Goal: Task Accomplishment & Management: Complete application form

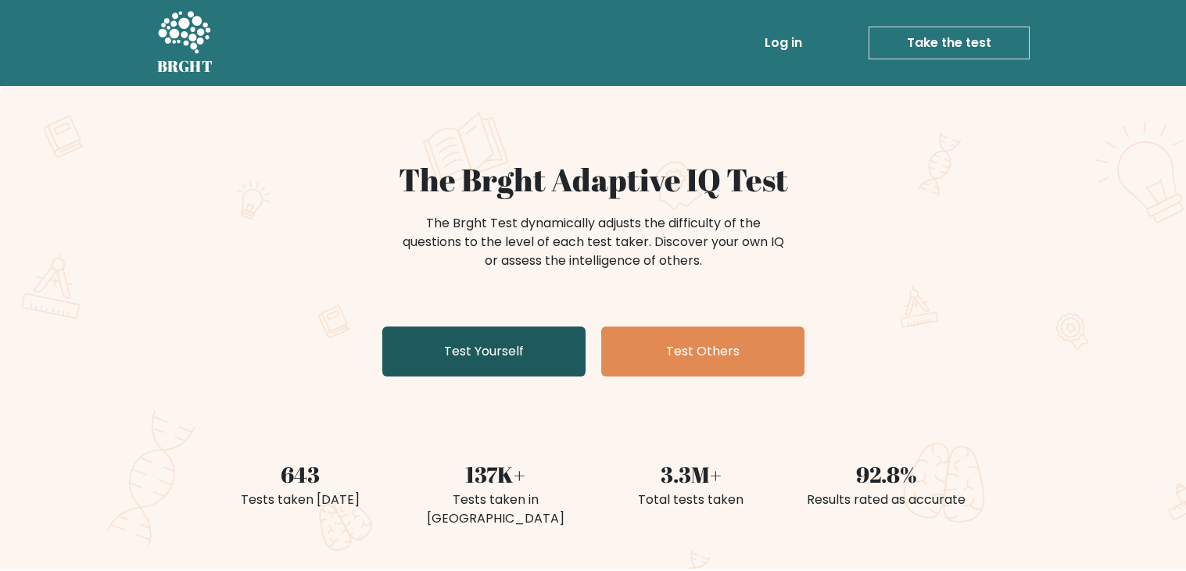
click at [448, 357] on link "Test Yourself" at bounding box center [483, 352] width 203 height 50
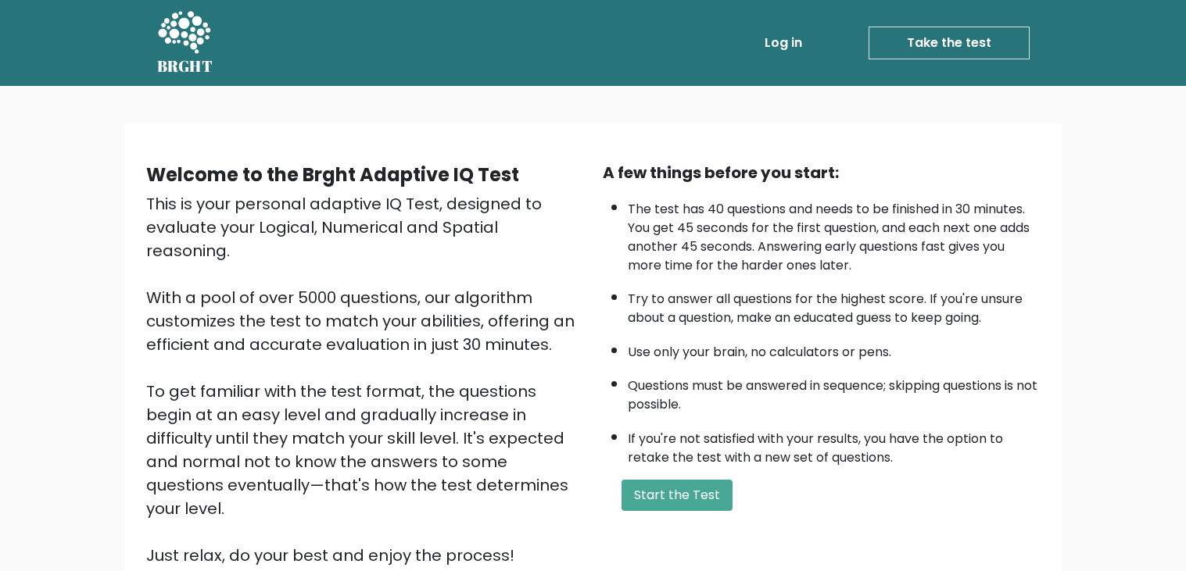
click at [721, 515] on div "A few things before you start: The test has 40 questions and needs to be finish…" at bounding box center [821, 364] width 456 height 406
click at [703, 503] on button "Start the Test" at bounding box center [676, 495] width 111 height 31
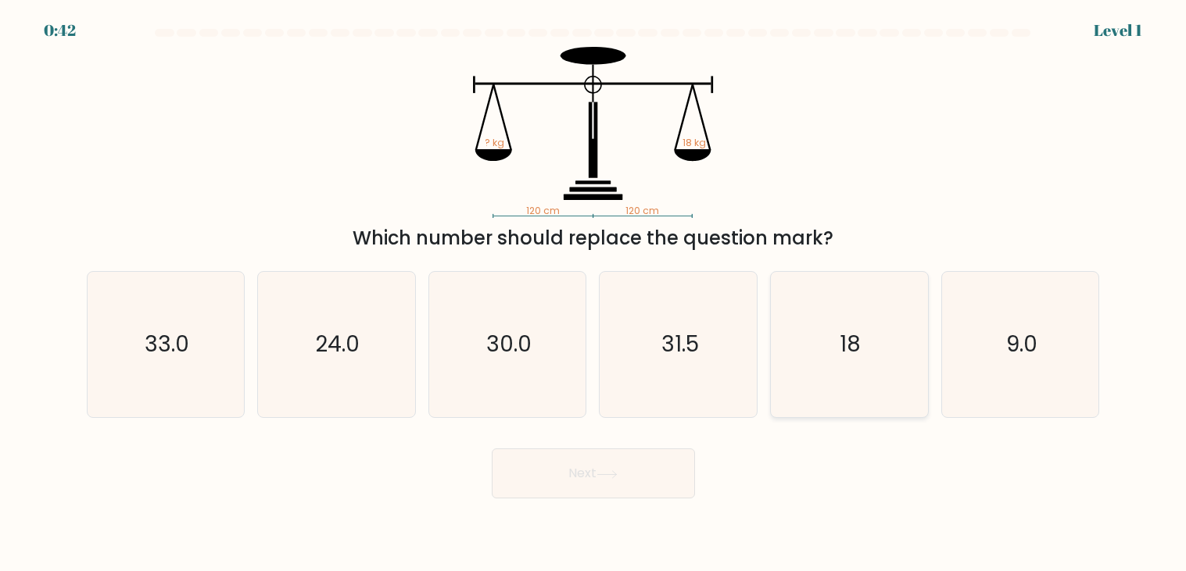
click at [890, 363] on icon "18" at bounding box center [848, 344] width 145 height 145
click at [594, 294] on input "e. 18" at bounding box center [593, 290] width 1 height 8
radio input "true"
click at [890, 363] on icon "18" at bounding box center [849, 345] width 144 height 144
click at [594, 294] on input "e. 18" at bounding box center [593, 290] width 1 height 8
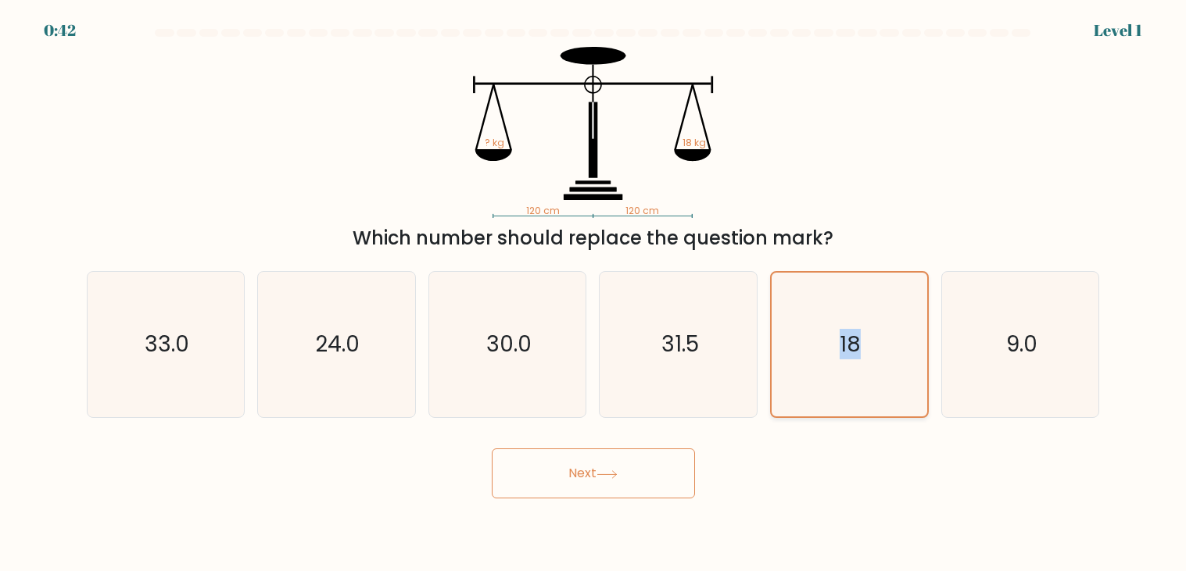
click at [890, 363] on icon "18" at bounding box center [849, 345] width 144 height 144
click at [594, 294] on input "e. 18" at bounding box center [593, 290] width 1 height 8
click at [890, 363] on icon "18" at bounding box center [849, 345] width 144 height 144
click at [594, 294] on input "e. 18" at bounding box center [593, 290] width 1 height 8
click at [890, 363] on icon "18" at bounding box center [849, 345] width 144 height 144
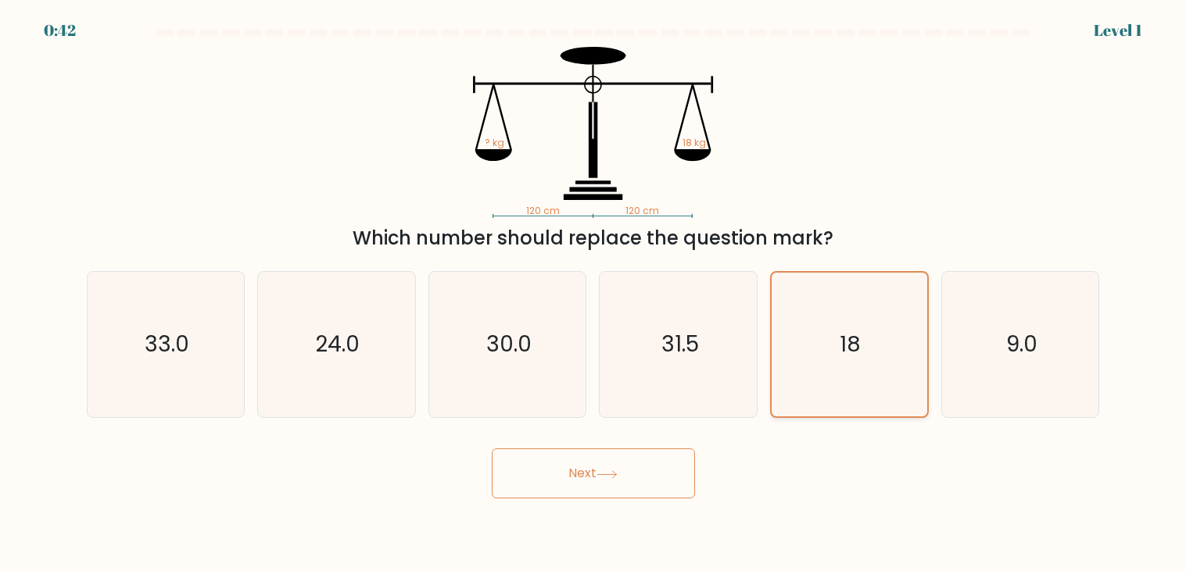
click at [594, 294] on input "e. 18" at bounding box center [593, 290] width 1 height 8
click at [582, 463] on button "Next" at bounding box center [593, 474] width 203 height 50
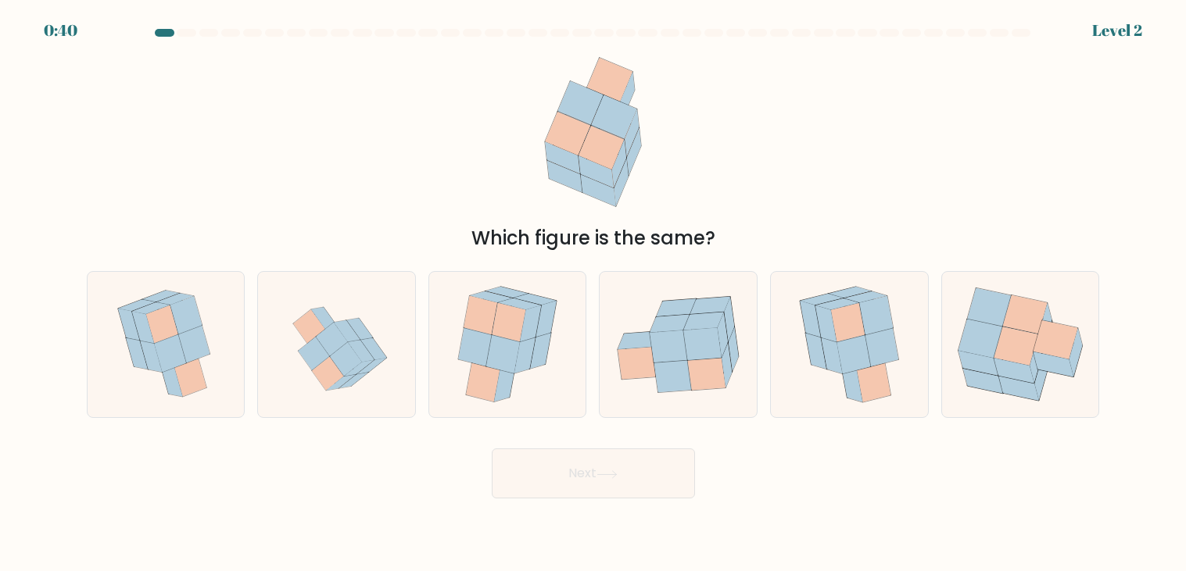
click at [382, 212] on div "Which figure is the same?" at bounding box center [593, 150] width 1032 height 206
click at [465, 288] on icon at bounding box center [507, 344] width 121 height 145
click at [593, 288] on input "c." at bounding box center [593, 290] width 1 height 8
radio input "true"
click at [494, 313] on icon at bounding box center [481, 316] width 34 height 38
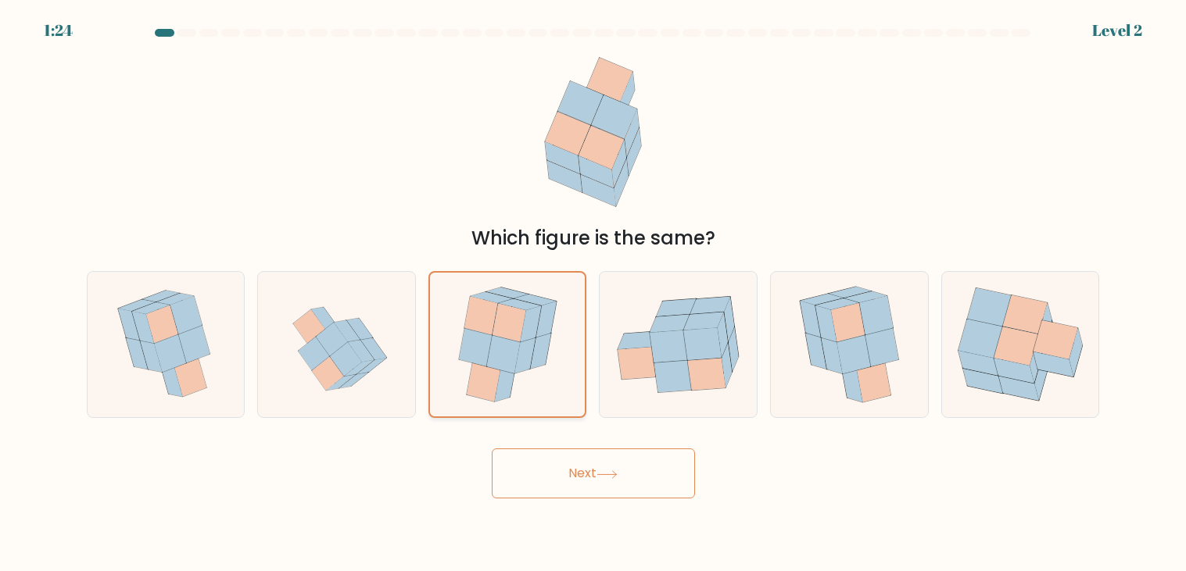
click at [593, 294] on input "c." at bounding box center [593, 290] width 1 height 8
click at [641, 504] on body "1:23 Level 2" at bounding box center [593, 285] width 1186 height 571
click at [616, 477] on icon at bounding box center [606, 474] width 19 height 7
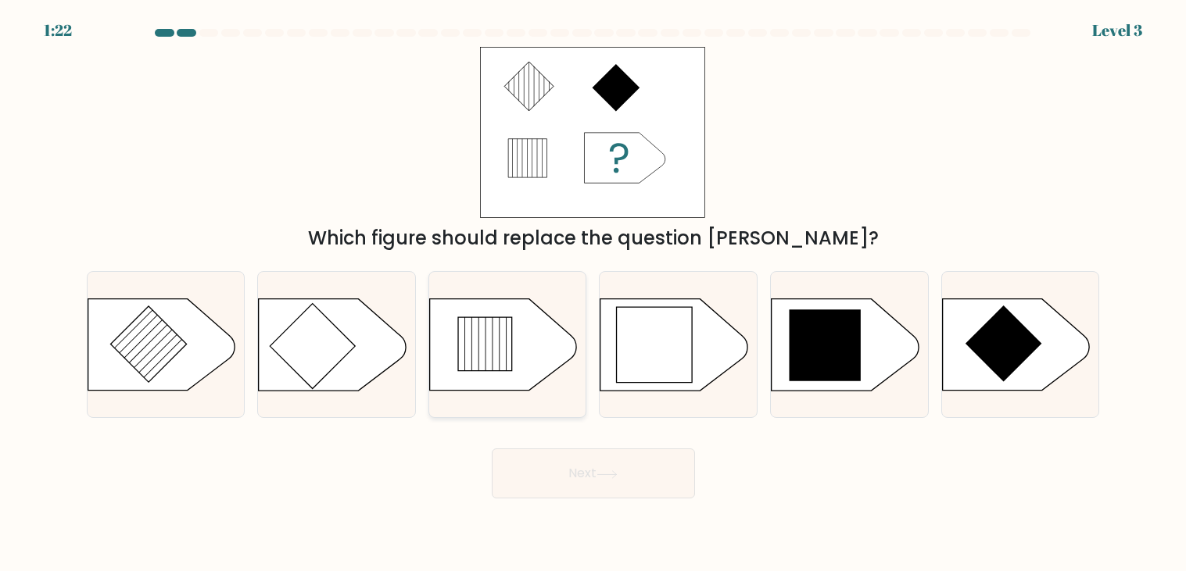
click at [554, 373] on icon at bounding box center [507, 345] width 157 height 93
click at [593, 294] on input "c." at bounding box center [593, 290] width 1 height 8
radio input "true"
click at [607, 483] on button "Next" at bounding box center [593, 474] width 203 height 50
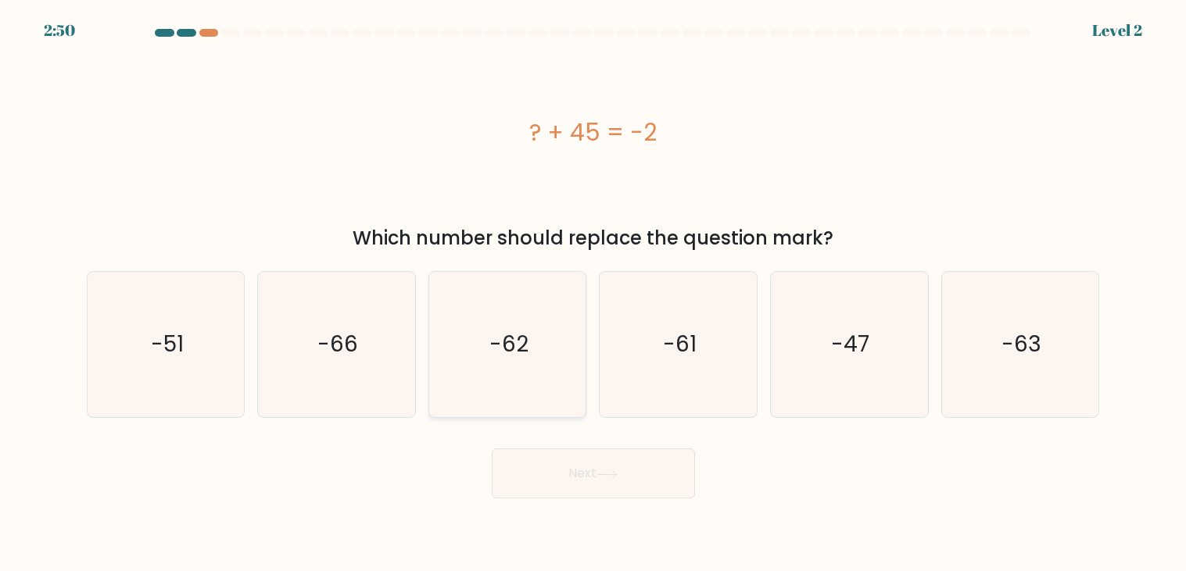
click at [551, 399] on icon "-62" at bounding box center [507, 344] width 145 height 145
click at [593, 294] on input "c. -62" at bounding box center [593, 290] width 1 height 8
radio input "true"
click at [618, 476] on icon at bounding box center [606, 475] width 21 height 9
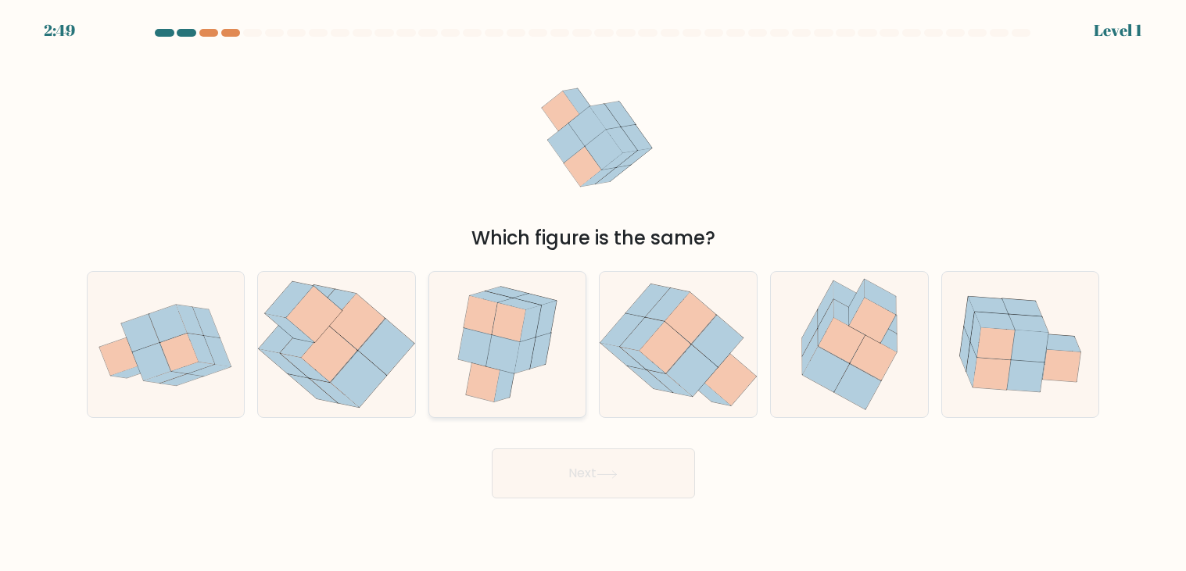
click at [529, 374] on icon at bounding box center [507, 344] width 121 height 145
click at [593, 294] on input "c." at bounding box center [593, 290] width 1 height 8
radio input "true"
click at [618, 489] on button "Next" at bounding box center [593, 474] width 203 height 50
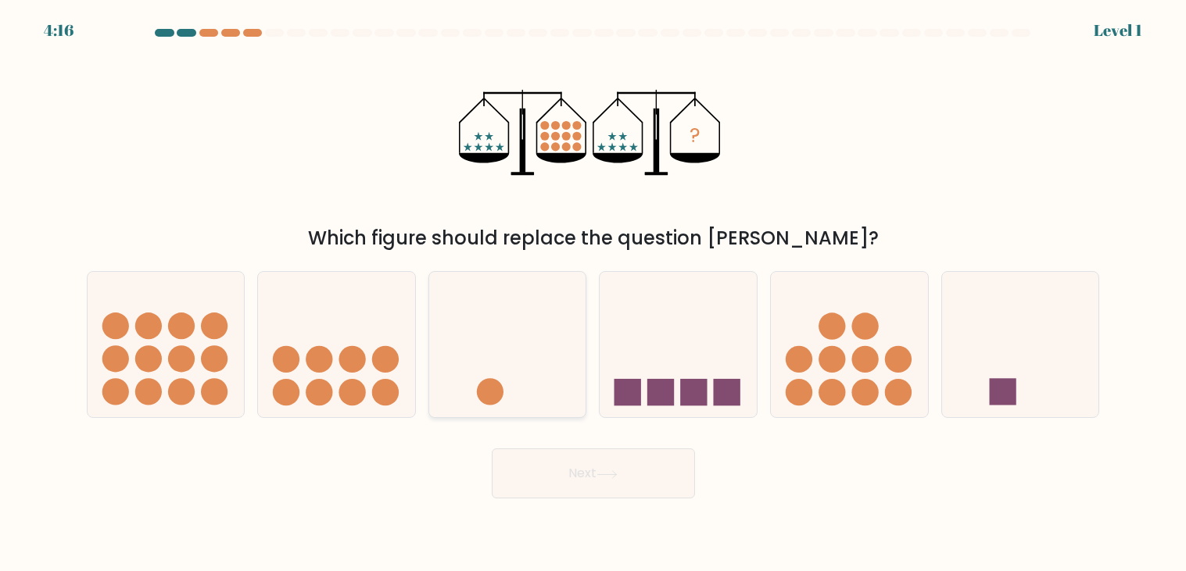
click at [547, 374] on icon at bounding box center [507, 345] width 157 height 130
click at [593, 294] on input "c." at bounding box center [593, 290] width 1 height 8
radio input "true"
click at [628, 485] on button "Next" at bounding box center [593, 474] width 203 height 50
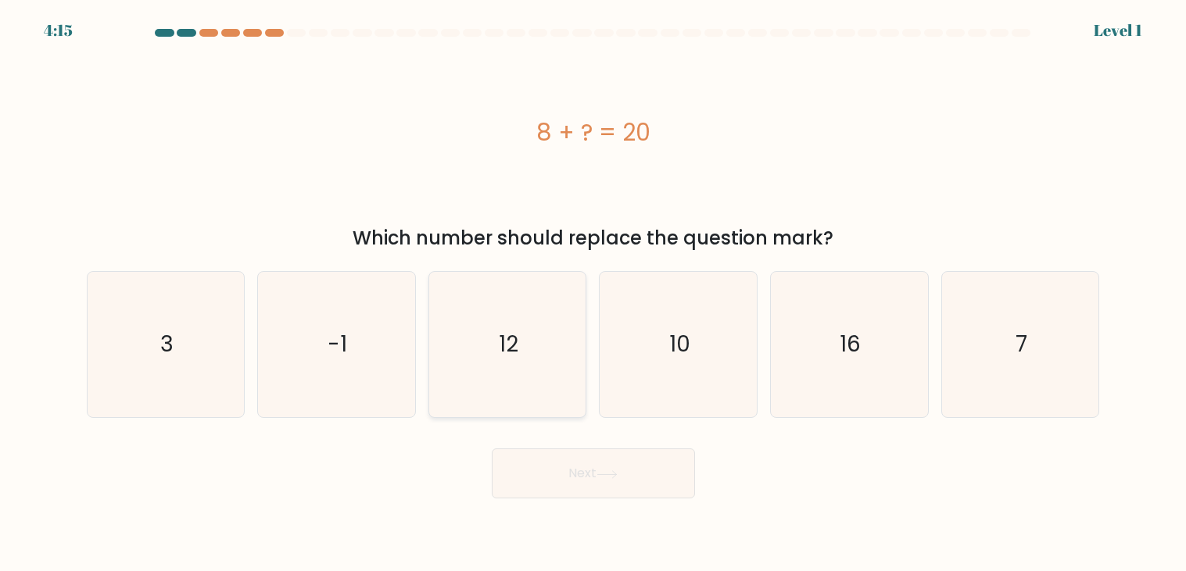
click at [546, 403] on icon "12" at bounding box center [507, 344] width 145 height 145
click at [593, 294] on input "c. 12" at bounding box center [593, 290] width 1 height 8
radio input "true"
click at [589, 470] on button "Next" at bounding box center [593, 474] width 203 height 50
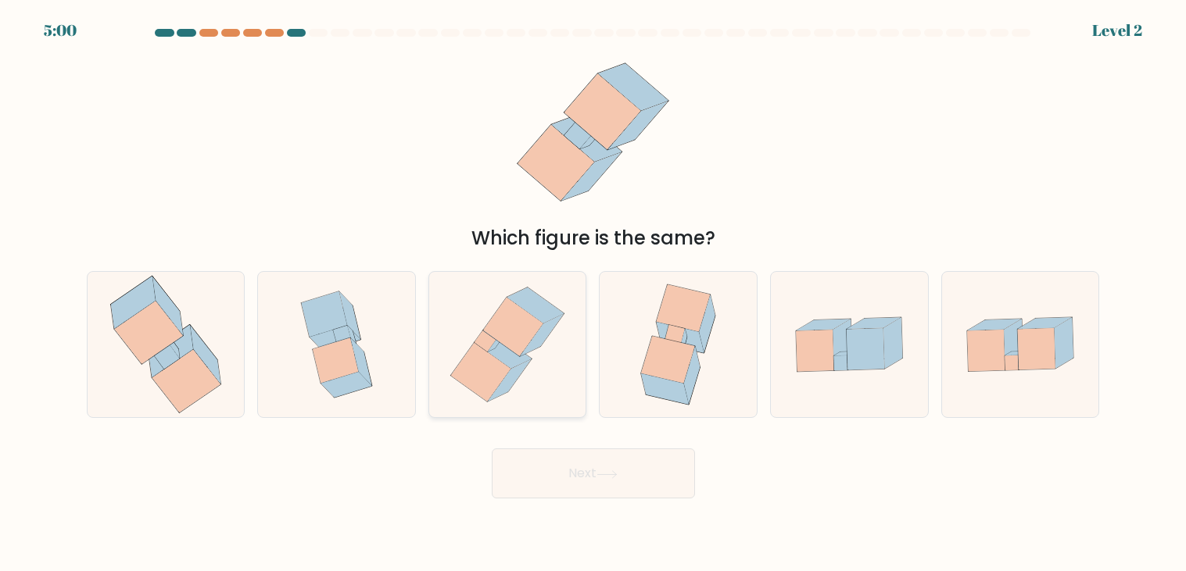
click at [522, 367] on icon at bounding box center [509, 381] width 43 height 42
click at [593, 294] on input "c." at bounding box center [593, 290] width 1 height 8
radio input "true"
click at [586, 443] on div "Next" at bounding box center [593, 468] width 1032 height 62
click at [596, 456] on button "Next" at bounding box center [593, 474] width 203 height 50
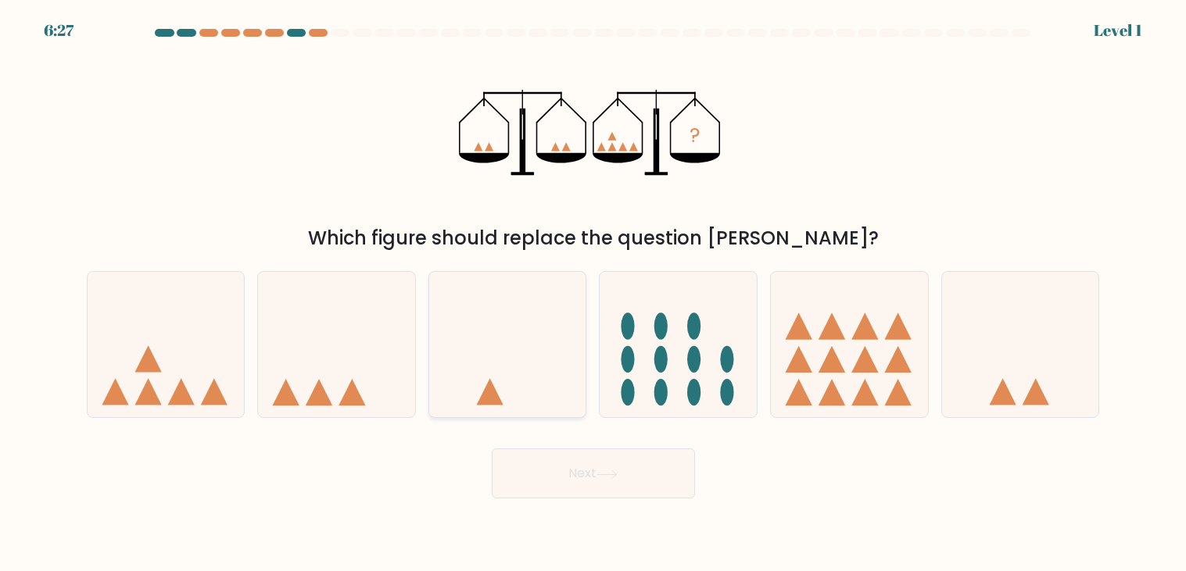
click at [539, 390] on icon at bounding box center [507, 345] width 157 height 130
click at [593, 294] on input "c." at bounding box center [593, 290] width 1 height 8
radio input "true"
click at [603, 460] on button "Next" at bounding box center [593, 474] width 203 height 50
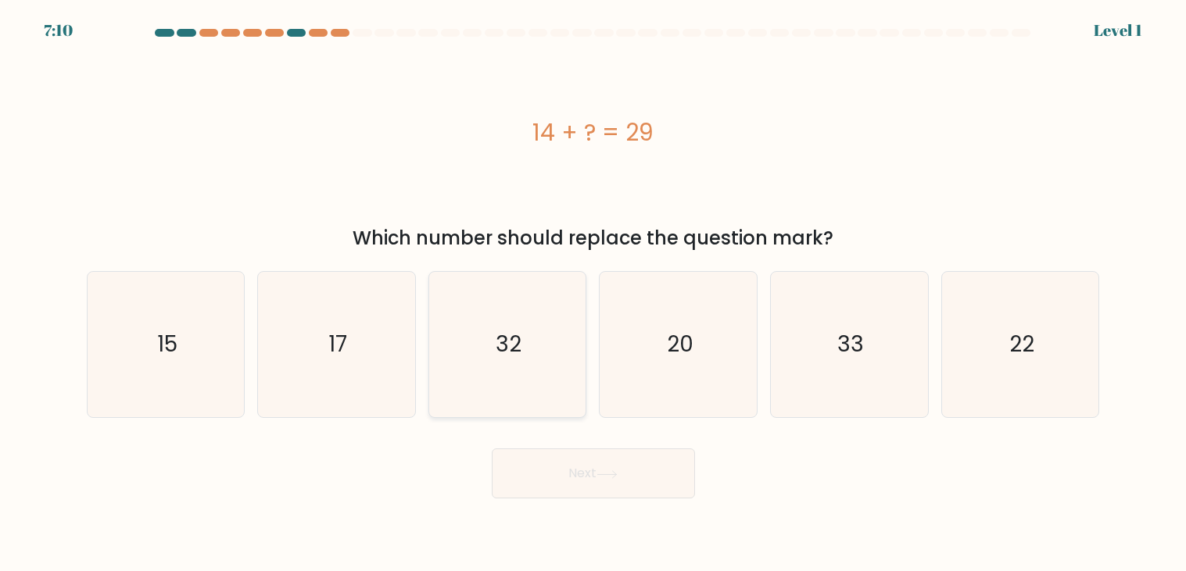
click at [535, 360] on icon "32" at bounding box center [507, 344] width 145 height 145
click at [593, 294] on input "c. 32" at bounding box center [593, 290] width 1 height 8
radio input "true"
click at [633, 481] on button "Next" at bounding box center [593, 474] width 203 height 50
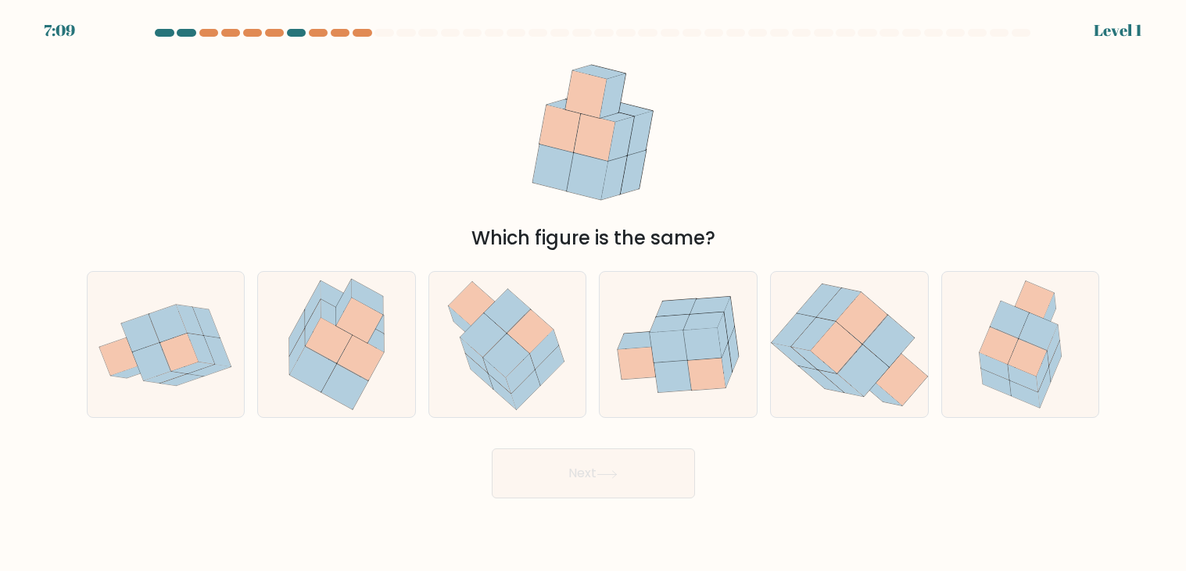
click at [505, 375] on icon at bounding box center [506, 357] width 46 height 44
click at [593, 294] on input "c." at bounding box center [593, 290] width 1 height 8
radio input "true"
click at [609, 488] on button "Next" at bounding box center [593, 474] width 203 height 50
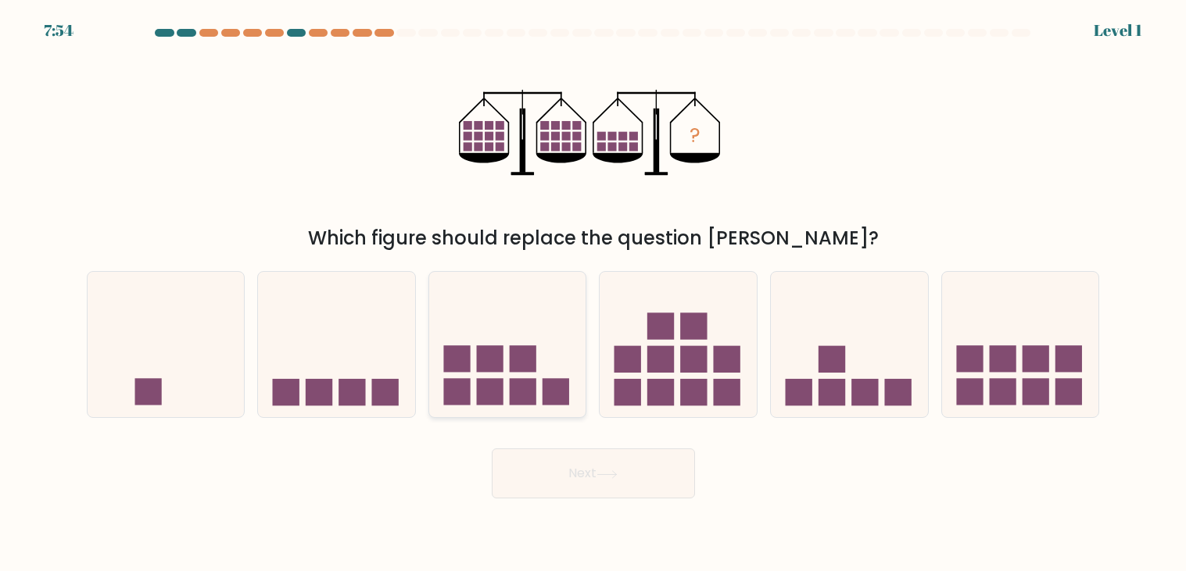
click at [541, 404] on icon at bounding box center [507, 345] width 157 height 130
click at [593, 294] on input "c." at bounding box center [593, 290] width 1 height 8
radio input "true"
click at [642, 485] on button "Next" at bounding box center [593, 474] width 203 height 50
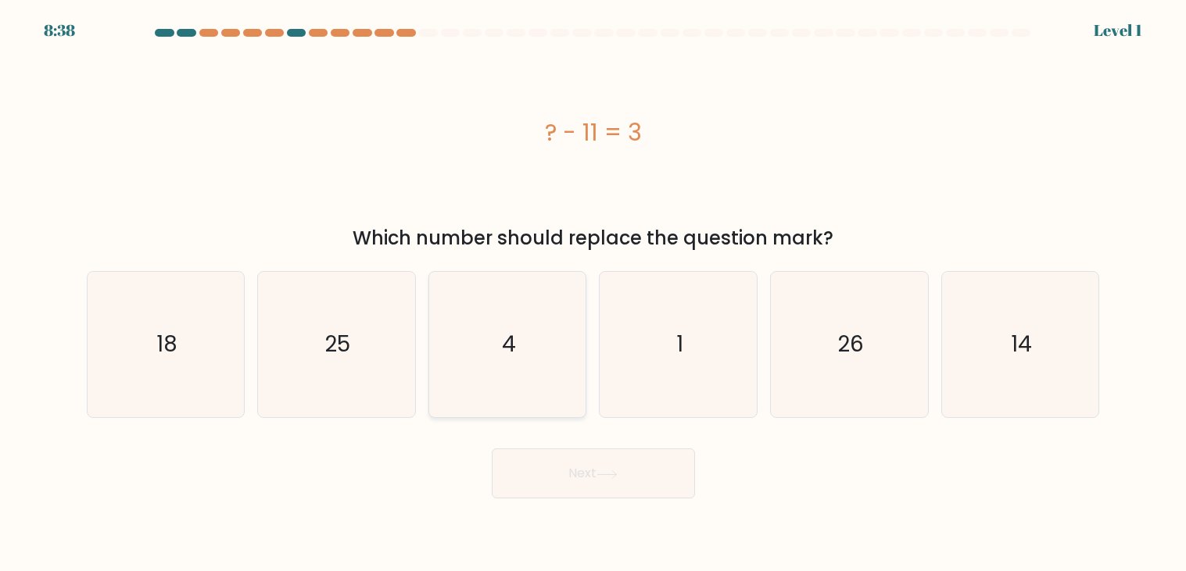
click at [512, 378] on icon "4" at bounding box center [507, 344] width 145 height 145
click at [593, 294] on input "c. 4" at bounding box center [593, 290] width 1 height 8
radio input "true"
click at [579, 459] on button "Next" at bounding box center [593, 474] width 203 height 50
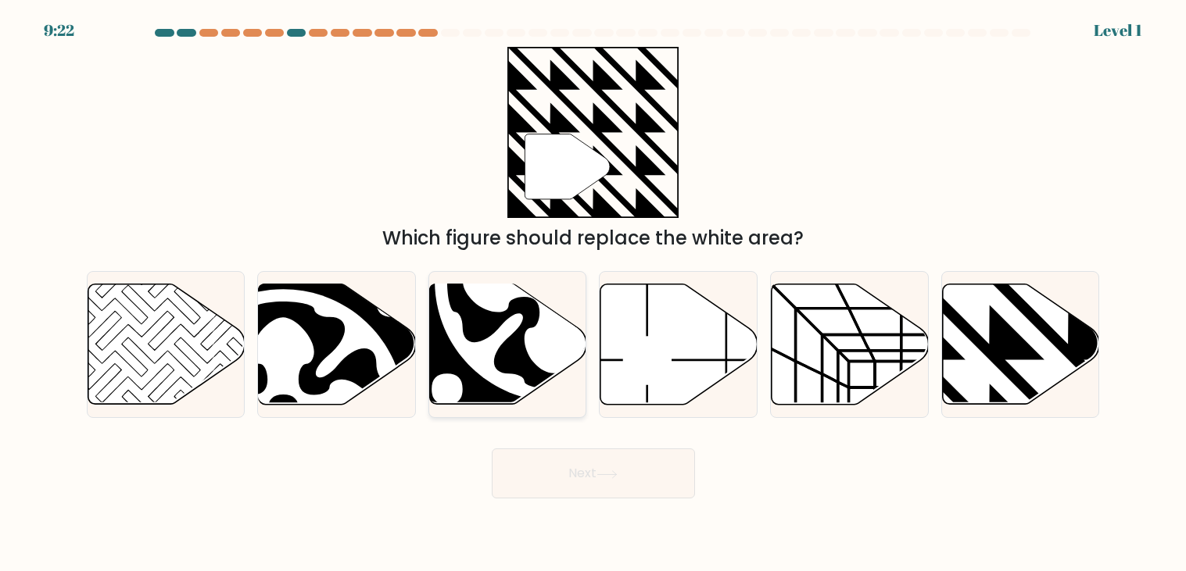
click at [532, 361] on icon at bounding box center [555, 280] width 185 height 185
click at [593, 294] on input "c." at bounding box center [593, 290] width 1 height 8
radio input "true"
click at [596, 502] on body "10:06 Level 1" at bounding box center [593, 285] width 1186 height 571
click at [578, 468] on button "Next" at bounding box center [593, 474] width 203 height 50
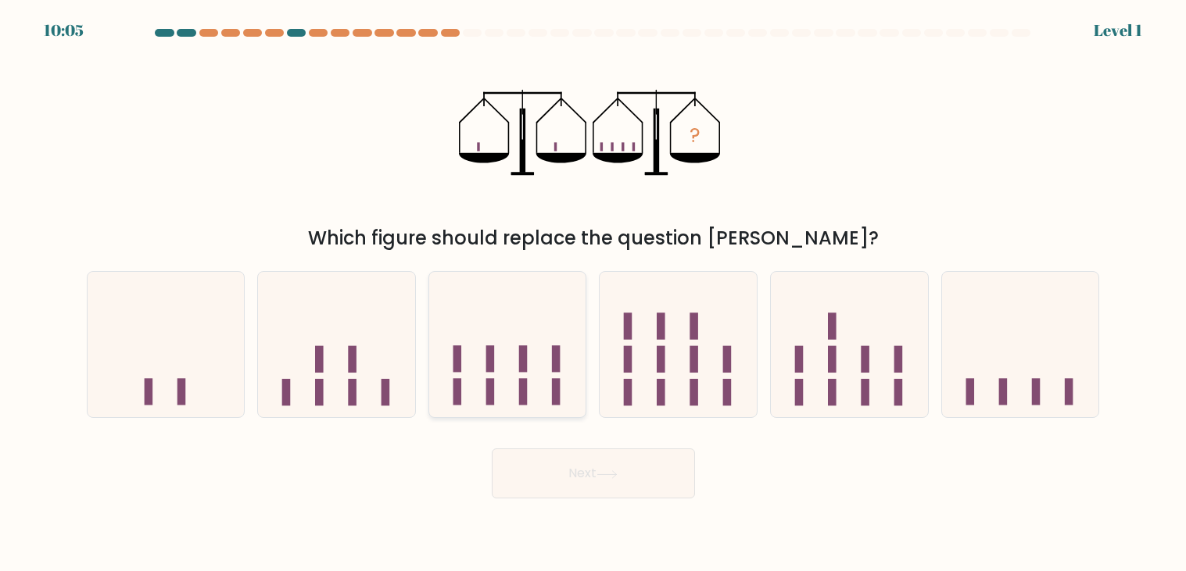
click at [540, 372] on icon at bounding box center [507, 345] width 157 height 130
click at [593, 294] on input "c." at bounding box center [593, 290] width 1 height 8
radio input "true"
click at [615, 468] on button "Next" at bounding box center [593, 474] width 203 height 50
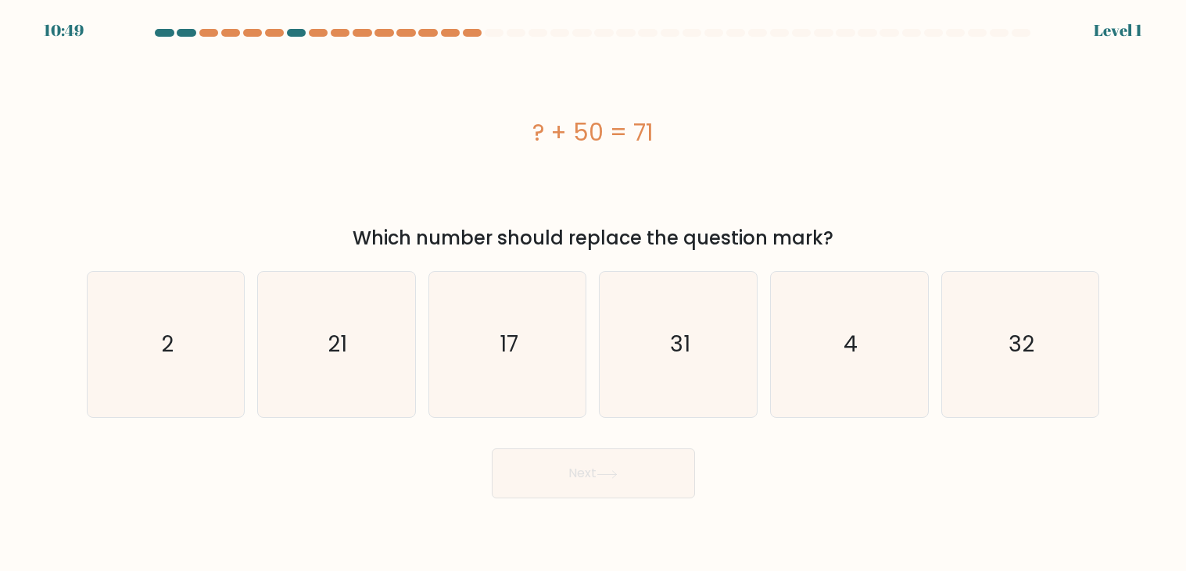
click at [518, 349] on icon "17" at bounding box center [507, 344] width 145 height 145
click at [593, 294] on input "c. 17" at bounding box center [593, 290] width 1 height 8
radio input "true"
click at [578, 482] on button "Next" at bounding box center [593, 474] width 203 height 50
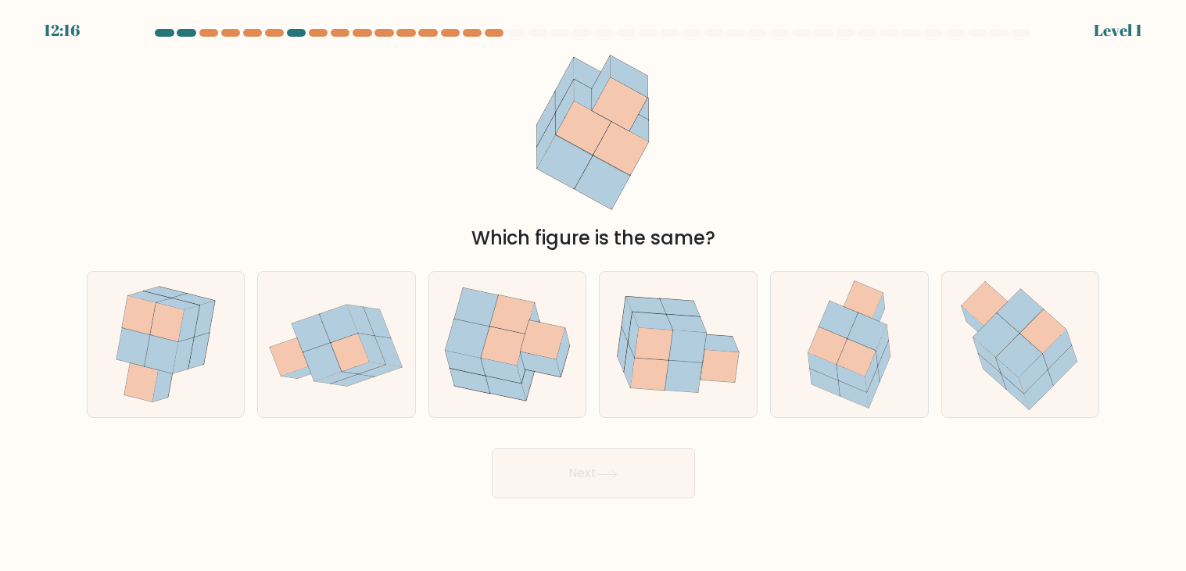
click at [510, 243] on div "Which figure is the same?" at bounding box center [593, 238] width 994 height 28
click at [538, 343] on icon at bounding box center [543, 340] width 45 height 39
click at [593, 294] on input "c." at bounding box center [593, 290] width 1 height 8
radio input "true"
click at [656, 493] on button "Next" at bounding box center [593, 474] width 203 height 50
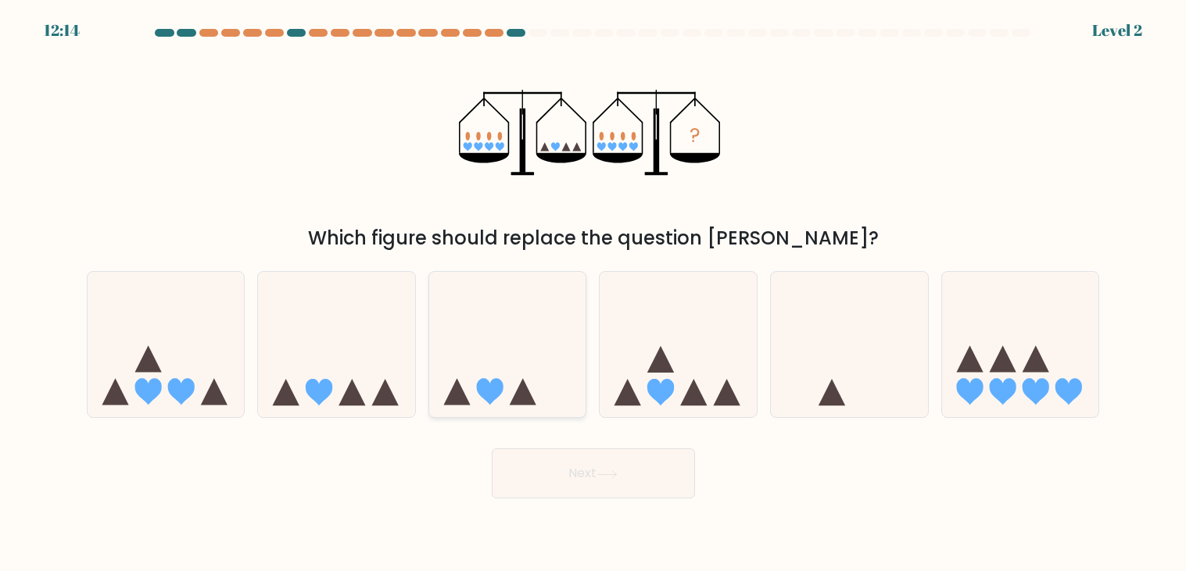
click at [539, 375] on icon at bounding box center [507, 345] width 157 height 130
click at [593, 294] on input "c." at bounding box center [593, 290] width 1 height 8
radio input "true"
click at [579, 459] on button "Next" at bounding box center [593, 474] width 203 height 50
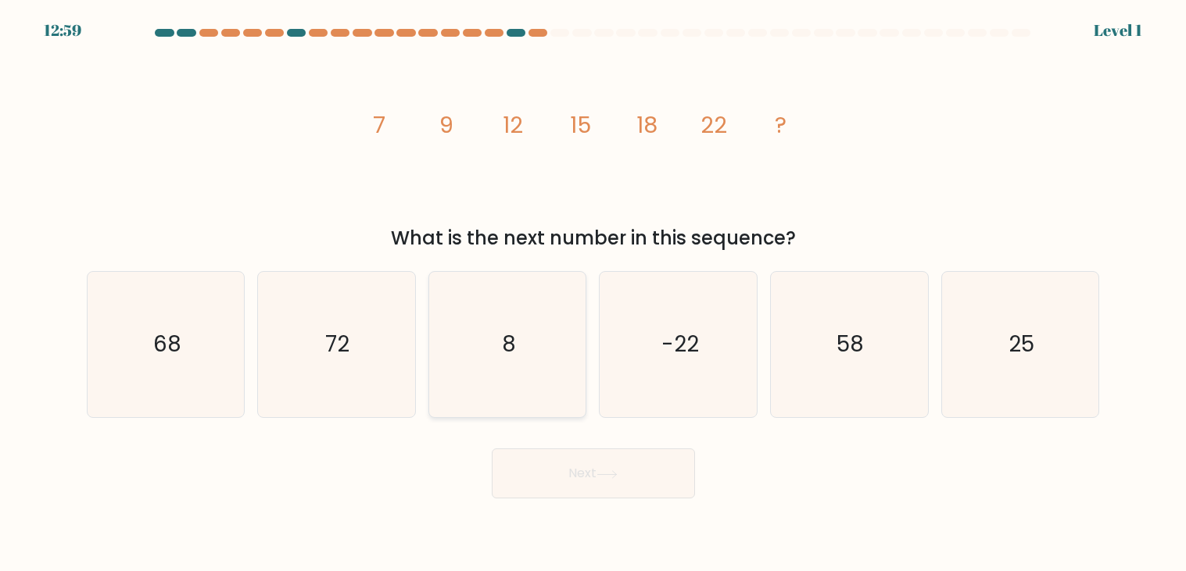
click at [507, 325] on icon "8" at bounding box center [507, 344] width 145 height 145
click at [593, 294] on input "c. 8" at bounding box center [593, 290] width 1 height 8
radio input "true"
click at [618, 472] on icon at bounding box center [606, 475] width 21 height 9
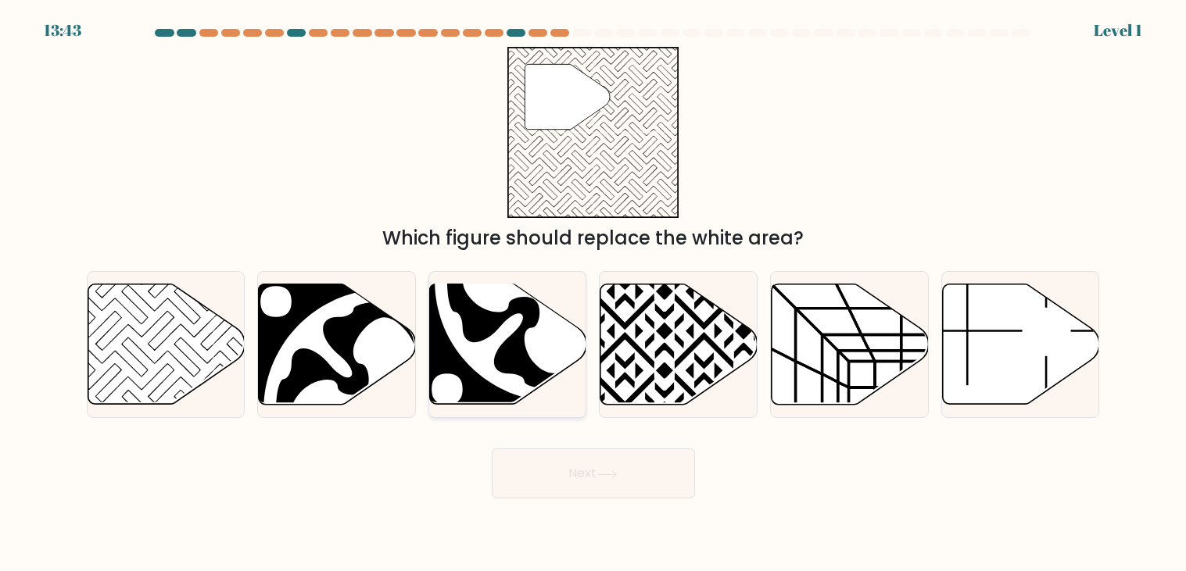
click at [546, 381] on icon at bounding box center [555, 281] width 217 height 217
click at [593, 294] on input "c." at bounding box center [593, 290] width 1 height 8
radio input "true"
click at [657, 491] on button "Next" at bounding box center [593, 474] width 203 height 50
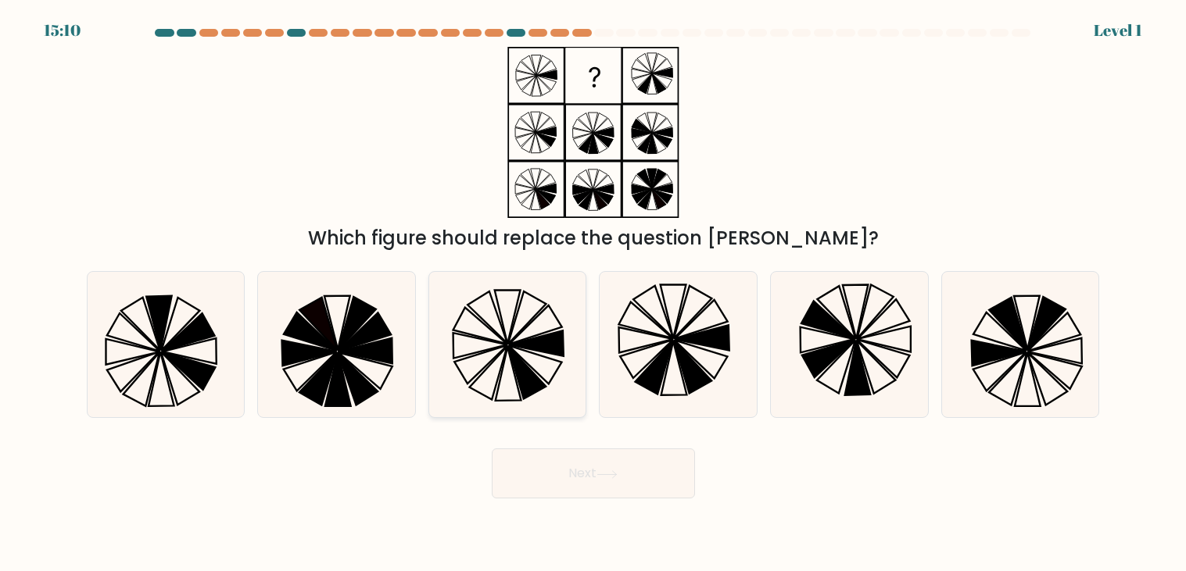
click at [560, 385] on icon at bounding box center [507, 344] width 145 height 145
click at [593, 294] on input "c." at bounding box center [593, 290] width 1 height 8
radio input "true"
click at [582, 452] on button "Next" at bounding box center [593, 474] width 203 height 50
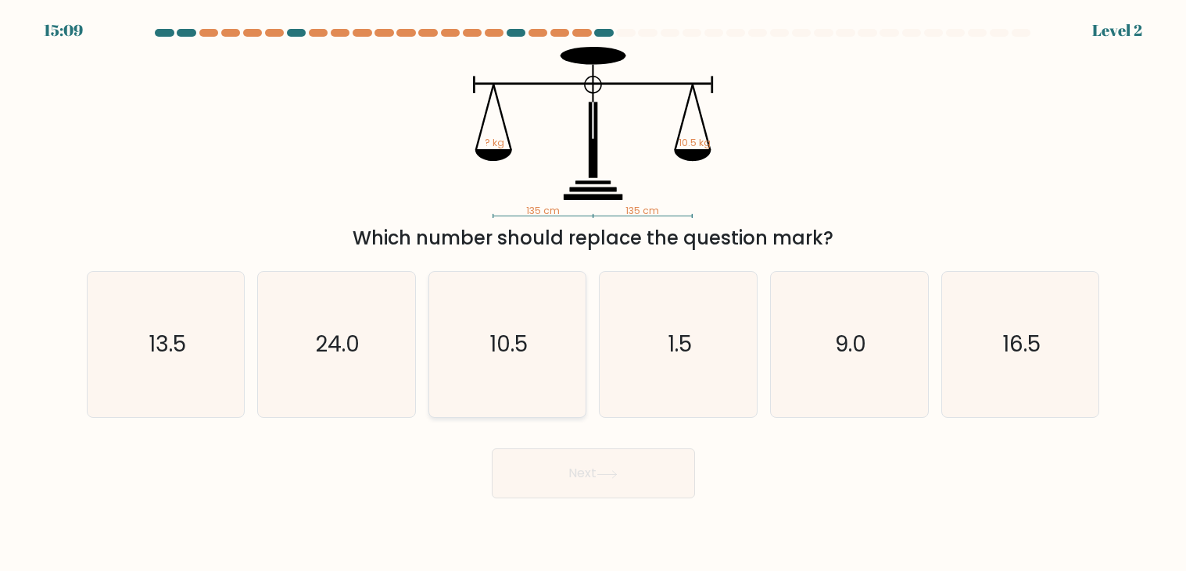
click at [524, 336] on text "10.5" at bounding box center [508, 345] width 38 height 30
click at [593, 294] on input "c. 10.5" at bounding box center [593, 290] width 1 height 8
radio input "true"
click at [626, 497] on button "Next" at bounding box center [593, 474] width 203 height 50
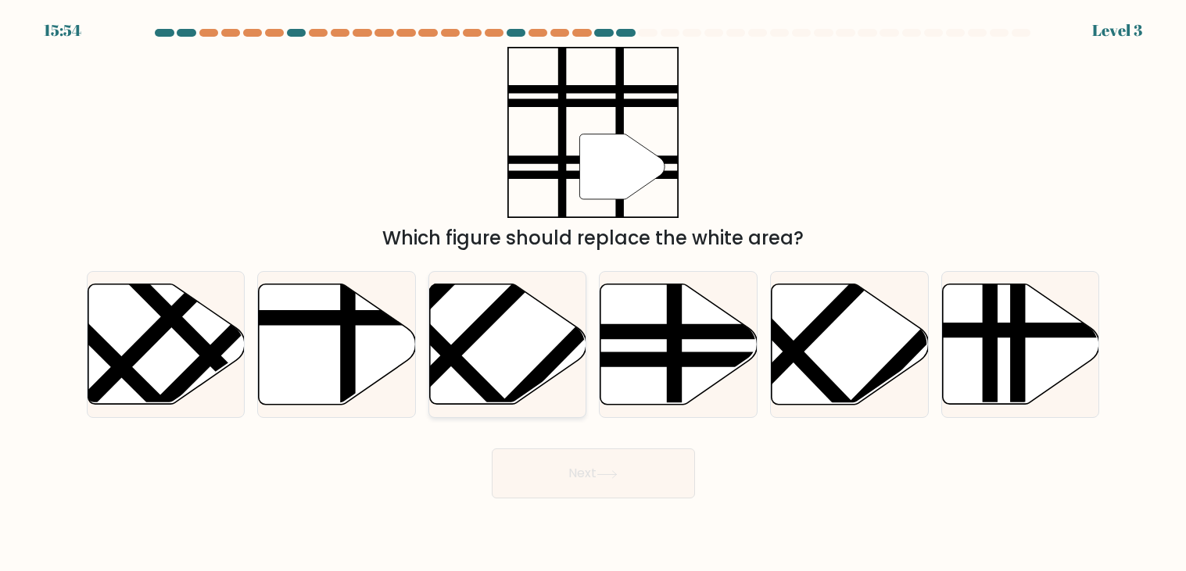
click at [528, 351] on icon at bounding box center [508, 345] width 157 height 120
click at [593, 294] on input "c." at bounding box center [593, 290] width 1 height 8
radio input "true"
click at [597, 440] on div "Next" at bounding box center [593, 468] width 1032 height 62
click at [642, 421] on form at bounding box center [593, 264] width 1186 height 470
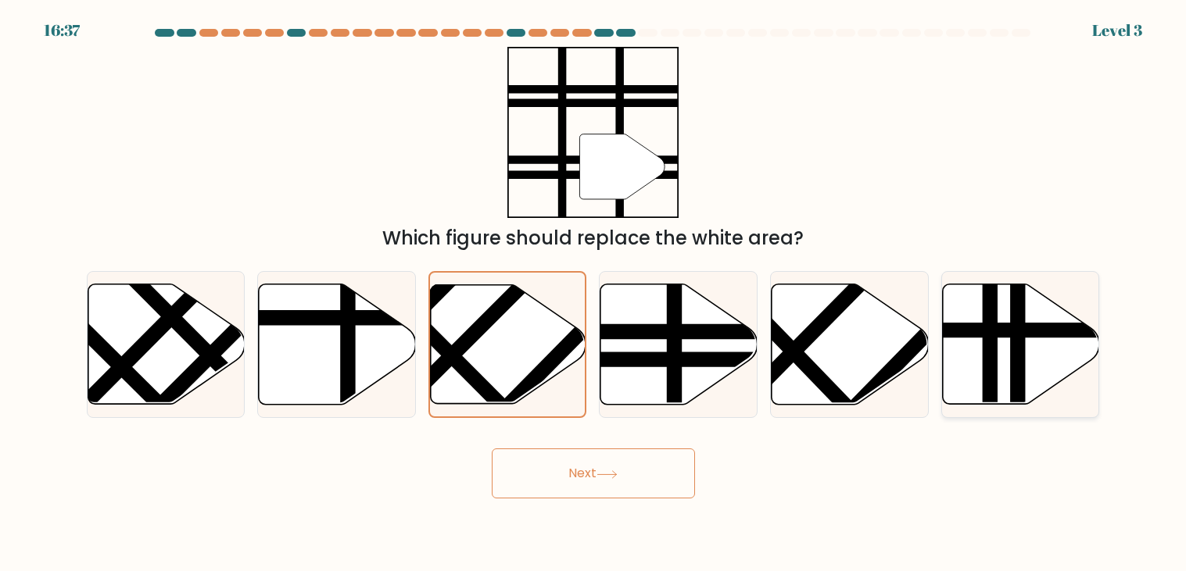
click at [953, 349] on icon at bounding box center [1021, 345] width 157 height 120
click at [594, 294] on input "f." at bounding box center [593, 290] width 1 height 8
radio input "true"
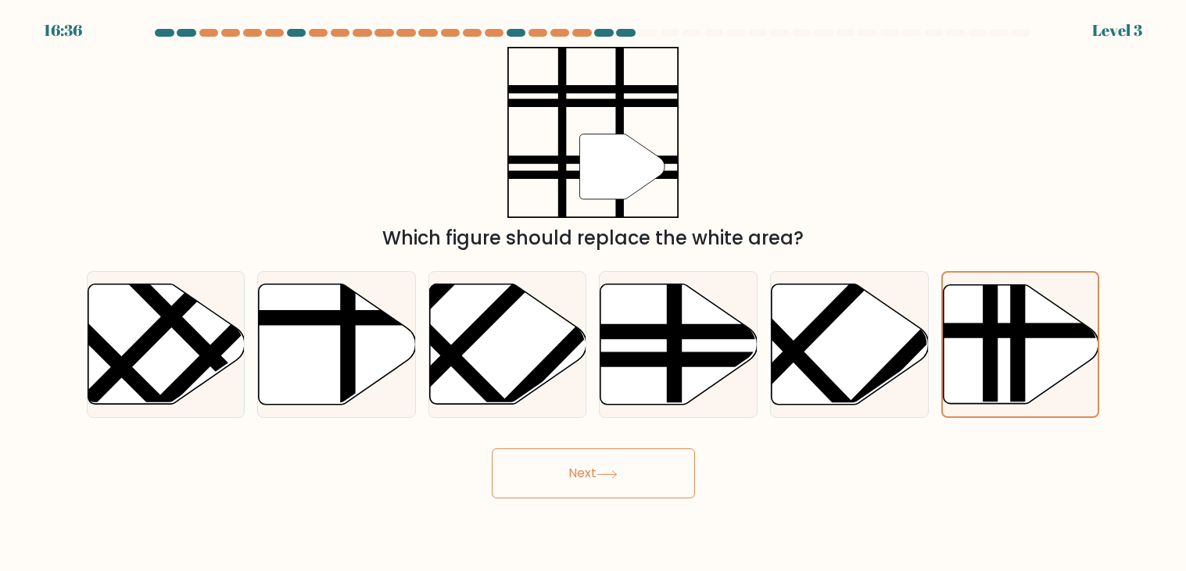
click at [593, 444] on div "Next" at bounding box center [593, 468] width 1032 height 62
click at [609, 456] on button "Next" at bounding box center [593, 474] width 203 height 50
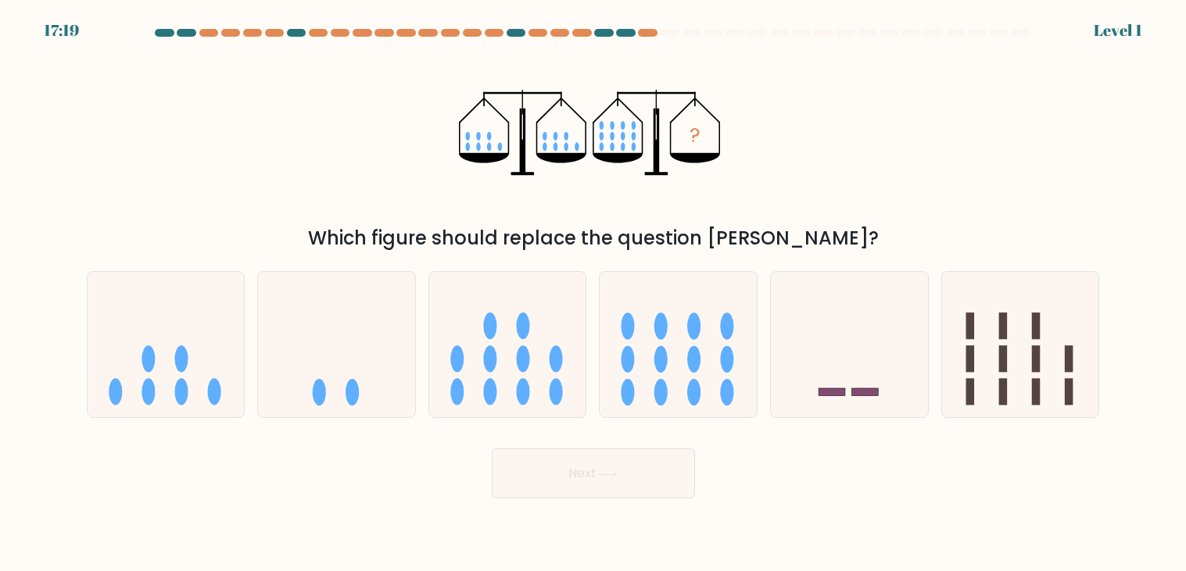
click at [769, 423] on form at bounding box center [593, 264] width 1186 height 470
click at [780, 367] on icon at bounding box center [849, 345] width 157 height 130
click at [594, 294] on input "e." at bounding box center [593, 290] width 1 height 8
radio input "true"
click at [579, 492] on button "Next" at bounding box center [593, 474] width 203 height 50
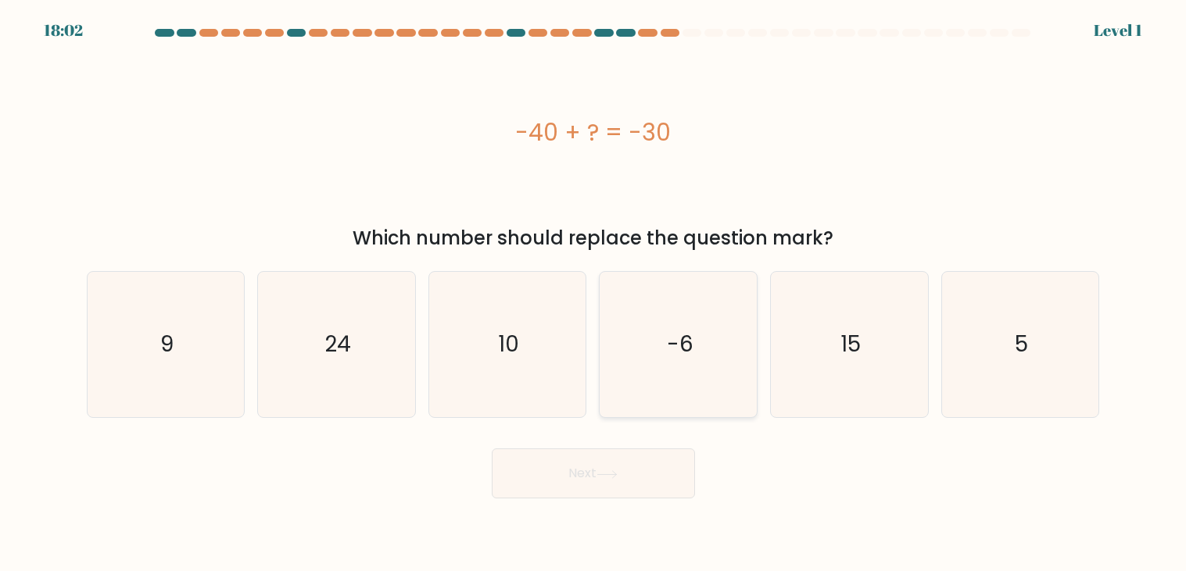
click at [631, 336] on icon "-6" at bounding box center [678, 344] width 145 height 145
click at [594, 294] on input "d. -6" at bounding box center [593, 290] width 1 height 8
radio input "true"
click at [649, 488] on button "Next" at bounding box center [593, 474] width 203 height 50
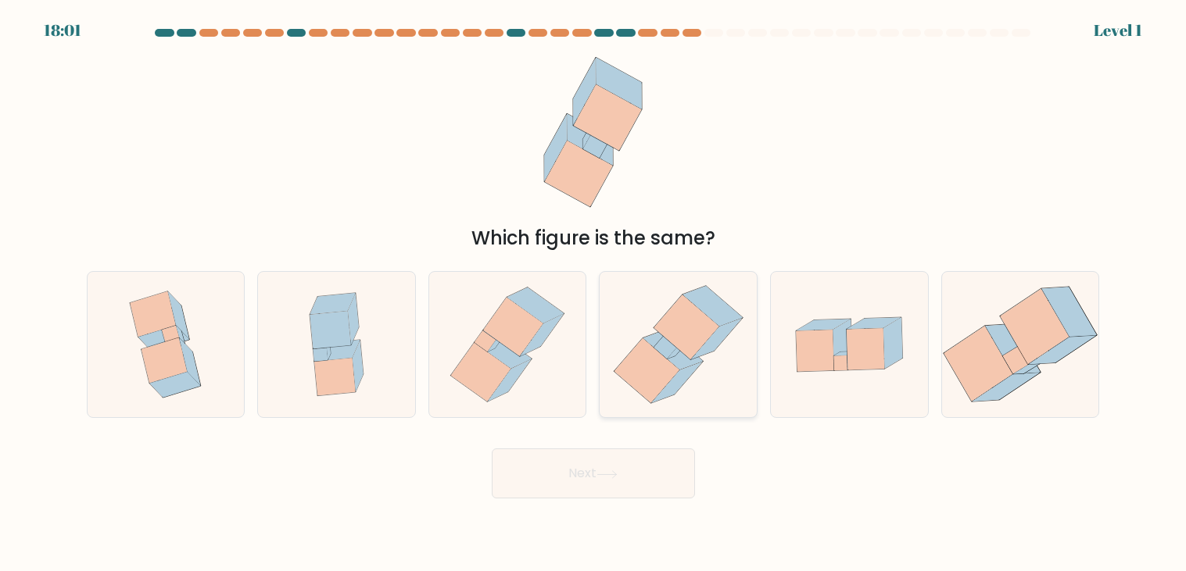
click at [632, 391] on icon at bounding box center [678, 344] width 142 height 145
click at [594, 294] on input "d." at bounding box center [593, 290] width 1 height 8
radio input "true"
click at [646, 486] on button "Next" at bounding box center [593, 474] width 203 height 50
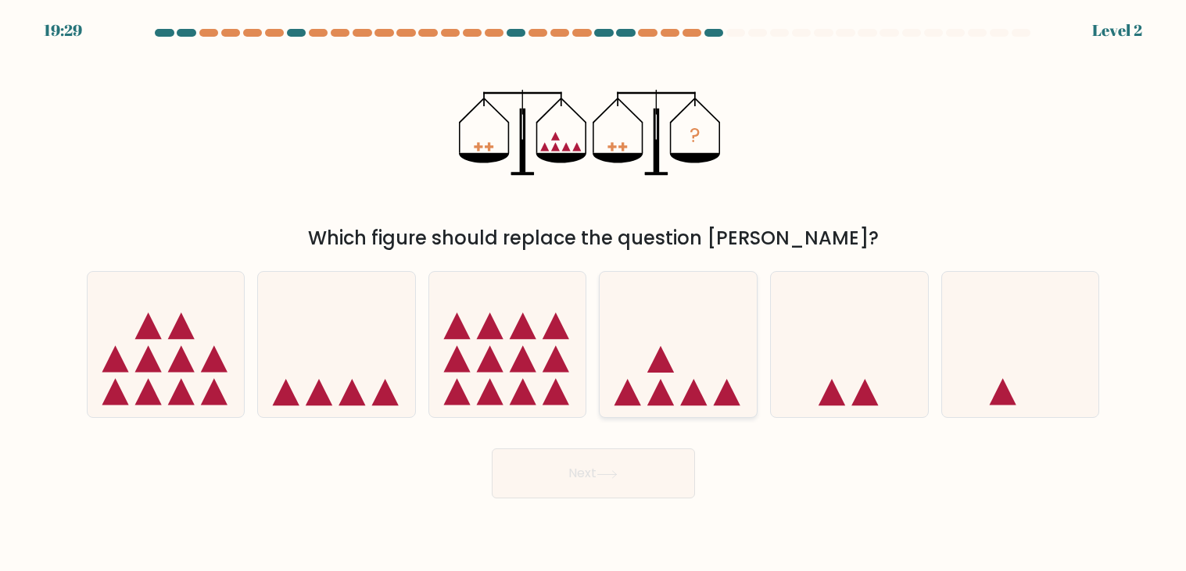
click at [653, 394] on icon at bounding box center [660, 392] width 27 height 27
click at [594, 294] on input "d." at bounding box center [593, 290] width 1 height 8
radio input "true"
click at [602, 462] on button "Next" at bounding box center [593, 474] width 203 height 50
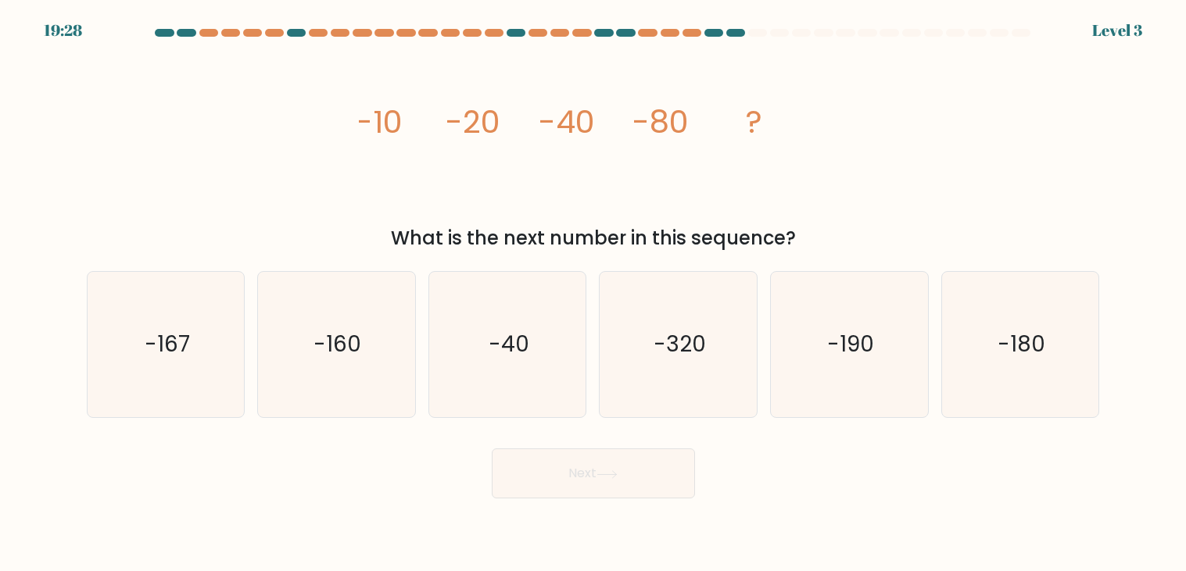
click at [595, 376] on div "d. -320" at bounding box center [677, 344] width 171 height 147
click at [667, 421] on form at bounding box center [593, 264] width 1186 height 470
click at [653, 379] on icon "-320" at bounding box center [678, 344] width 145 height 145
click at [594, 294] on input "d. -320" at bounding box center [593, 290] width 1 height 8
radio input "true"
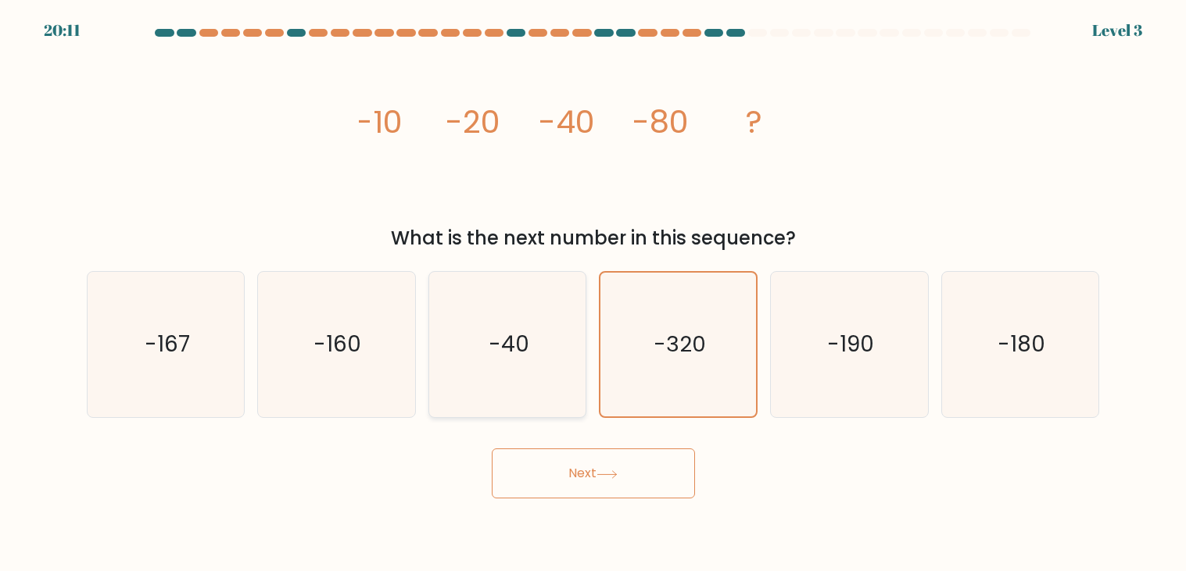
click at [552, 352] on icon "-40" at bounding box center [507, 344] width 145 height 145
click at [593, 294] on input "c. -40" at bounding box center [593, 290] width 1 height 8
radio input "true"
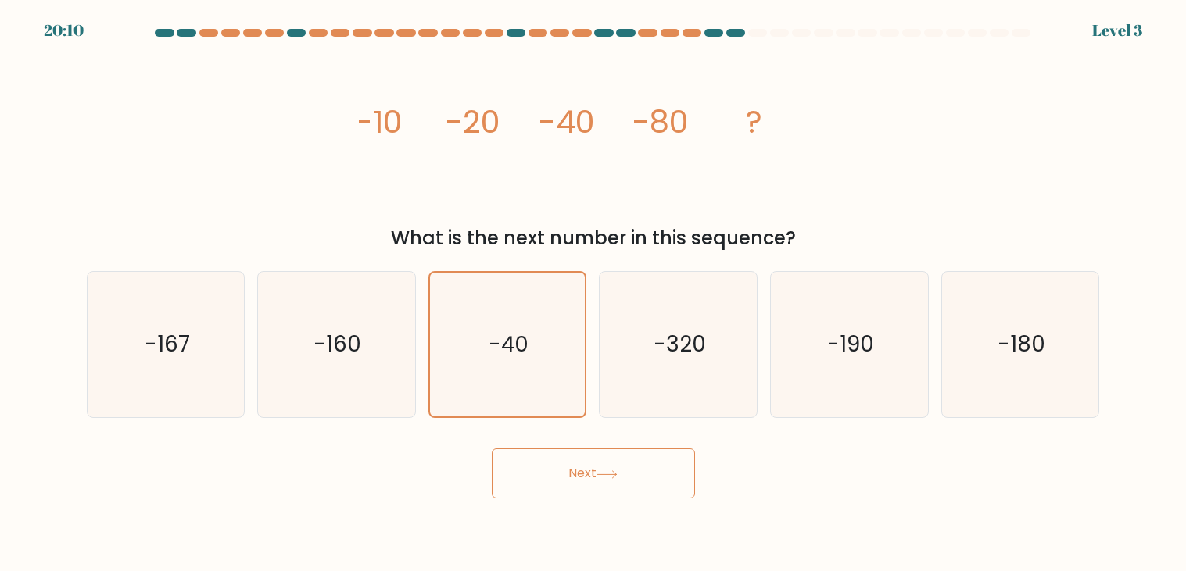
click at [635, 490] on button "Next" at bounding box center [593, 474] width 203 height 50
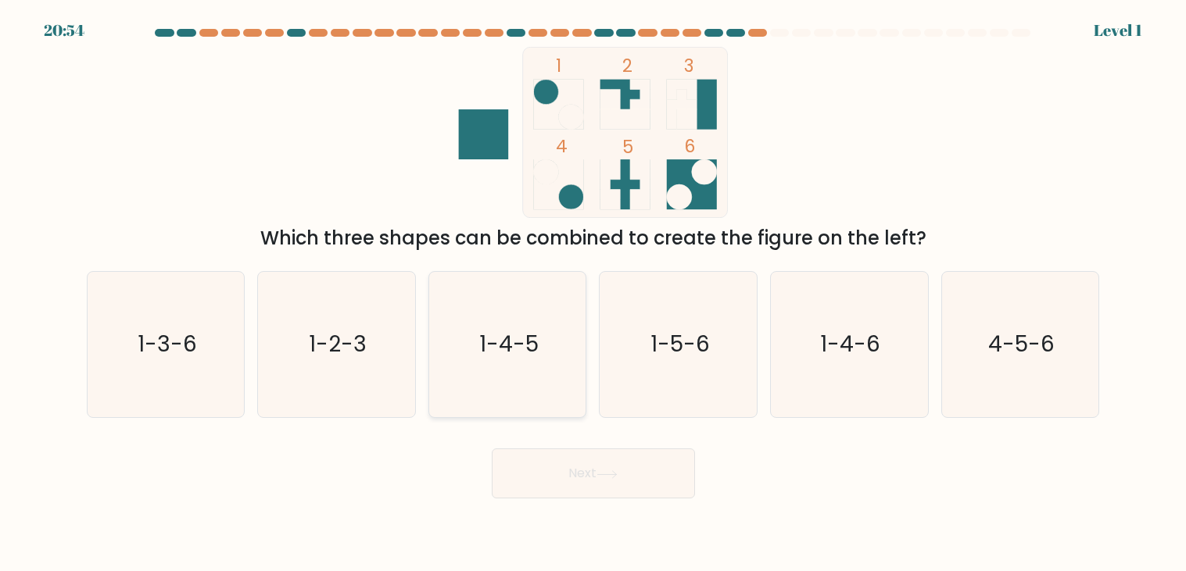
click at [438, 331] on icon "1-4-5" at bounding box center [507, 344] width 145 height 145
click at [593, 294] on input "c. 1-4-5" at bounding box center [593, 290] width 1 height 8
radio input "true"
click at [631, 474] on button "Next" at bounding box center [593, 474] width 203 height 50
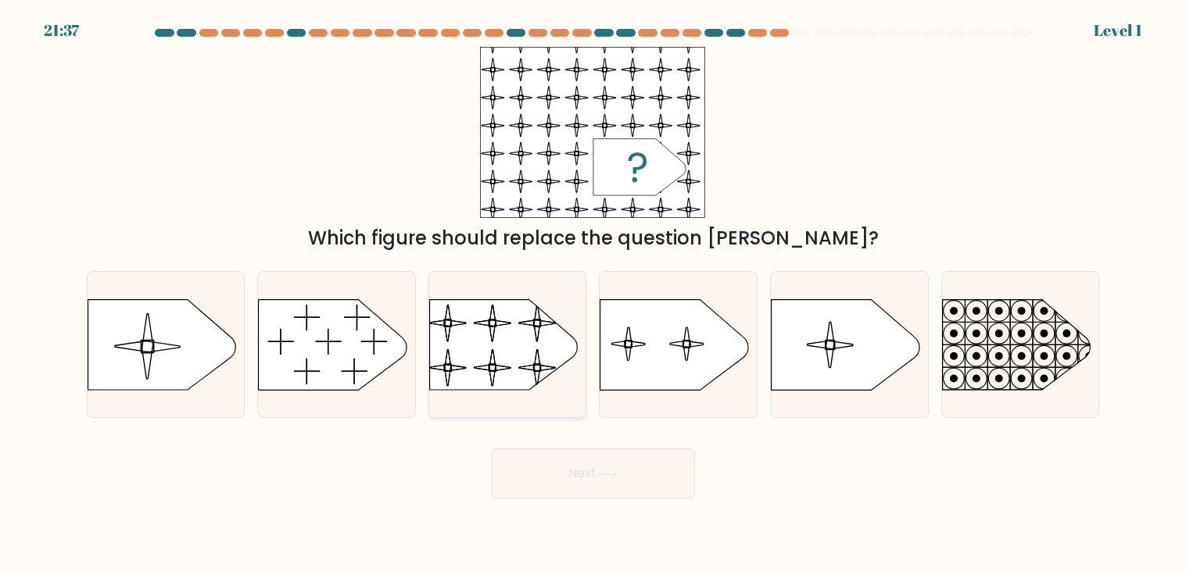
click at [532, 344] on rect at bounding box center [429, 289] width 360 height 274
click at [593, 294] on input "c." at bounding box center [593, 290] width 1 height 8
radio input "true"
click at [576, 446] on div "Next" at bounding box center [593, 468] width 1032 height 62
click at [589, 493] on button "Next" at bounding box center [593, 474] width 203 height 50
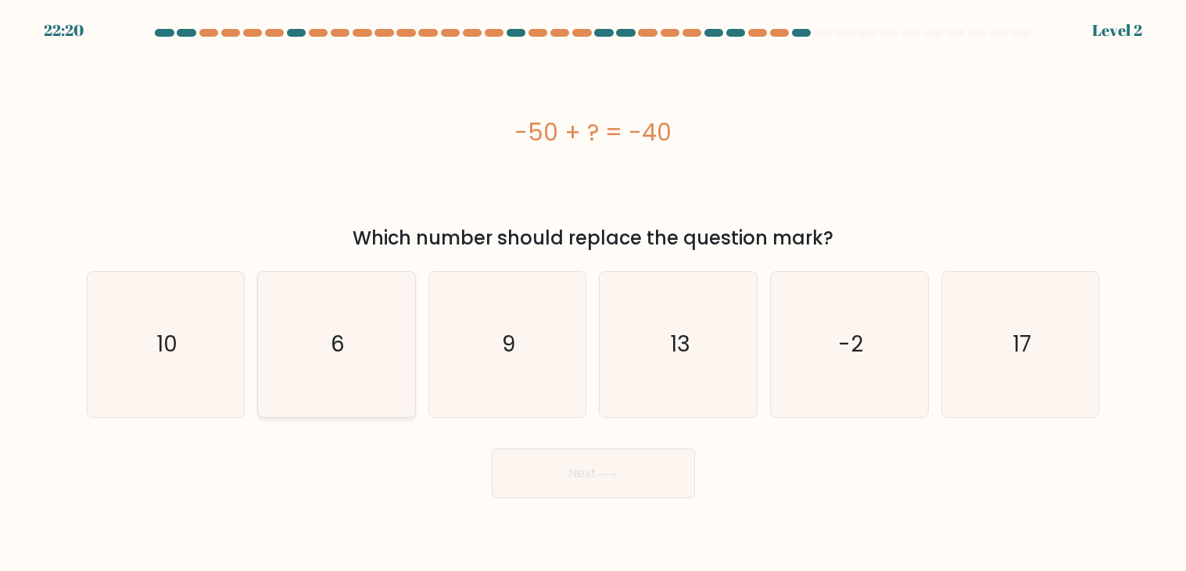
click at [385, 338] on icon "6" at bounding box center [335, 344] width 145 height 145
click at [593, 294] on input "b. 6" at bounding box center [593, 290] width 1 height 8
radio input "true"
click at [626, 462] on button "Next" at bounding box center [593, 474] width 203 height 50
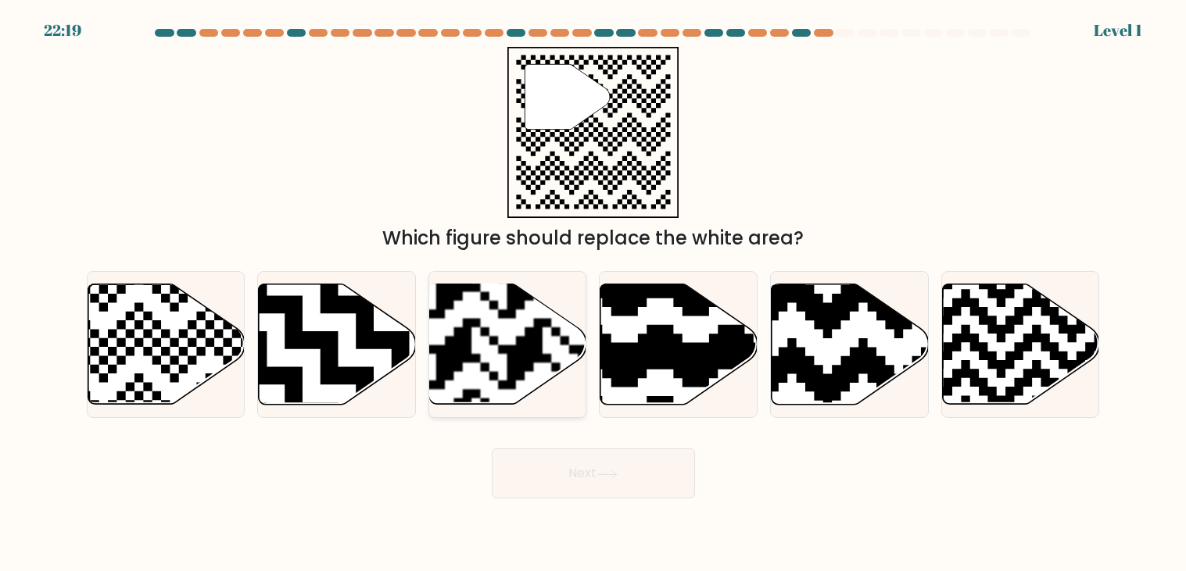
click at [567, 395] on rect at bounding box center [453, 283] width 285 height 285
click at [593, 294] on input "c." at bounding box center [593, 290] width 1 height 8
radio input "true"
click at [629, 497] on button "Next" at bounding box center [593, 474] width 203 height 50
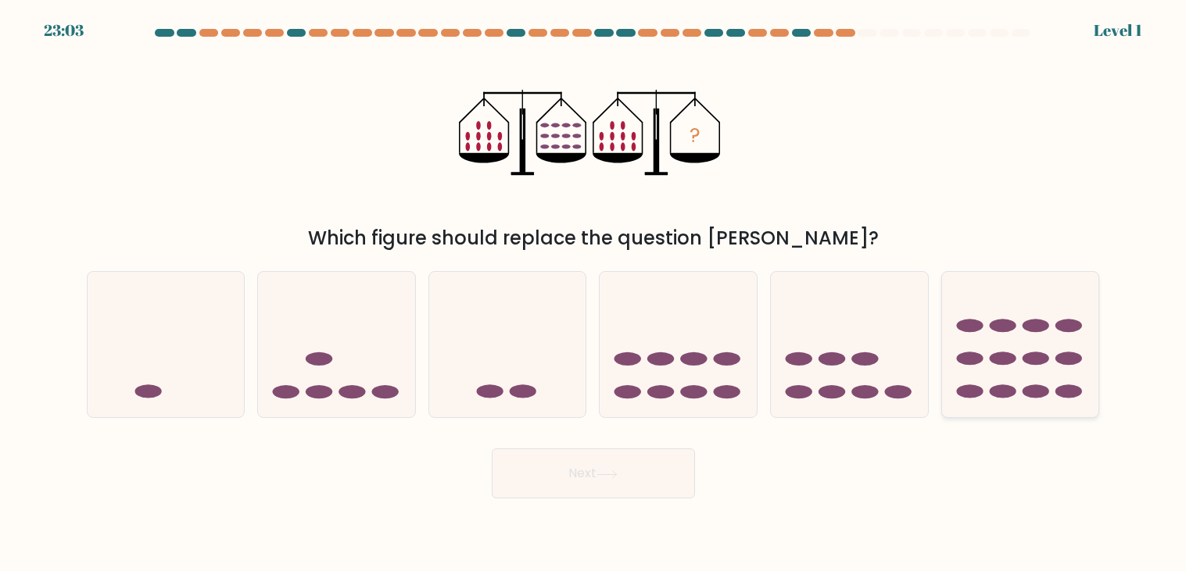
click at [970, 332] on ellipse at bounding box center [969, 325] width 27 height 13
click at [594, 294] on input "f." at bounding box center [593, 290] width 1 height 8
radio input "true"
click at [589, 464] on button "Next" at bounding box center [593, 474] width 203 height 50
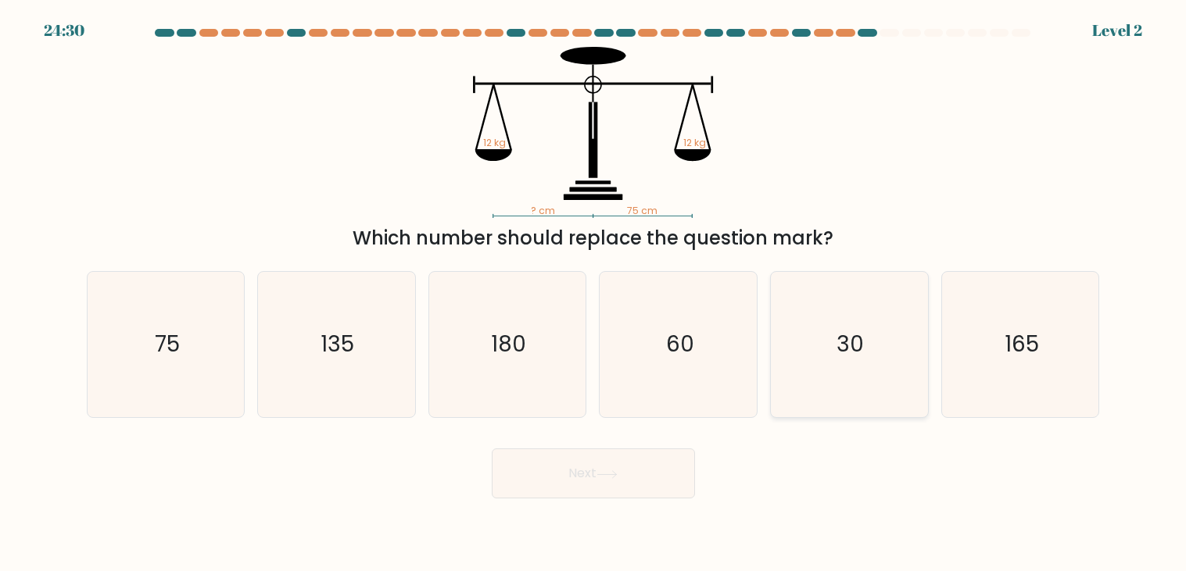
click at [802, 384] on icon "30" at bounding box center [848, 344] width 145 height 145
click at [594, 294] on input "e. 30" at bounding box center [593, 290] width 1 height 8
radio input "true"
click at [559, 488] on button "Next" at bounding box center [593, 474] width 203 height 50
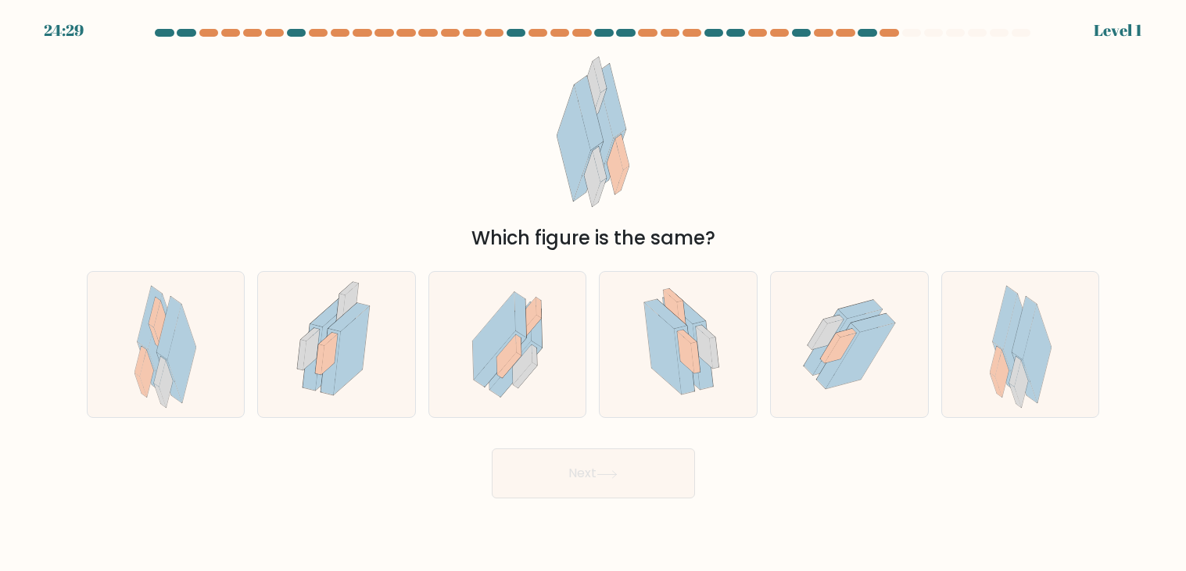
click at [582, 418] on label "c." at bounding box center [507, 344] width 159 height 147
click at [593, 294] on input "c." at bounding box center [593, 290] width 1 height 8
radio input "true"
click at [592, 511] on body "25:14 Level 1" at bounding box center [593, 285] width 1186 height 571
click at [578, 494] on button "Next" at bounding box center [593, 474] width 203 height 50
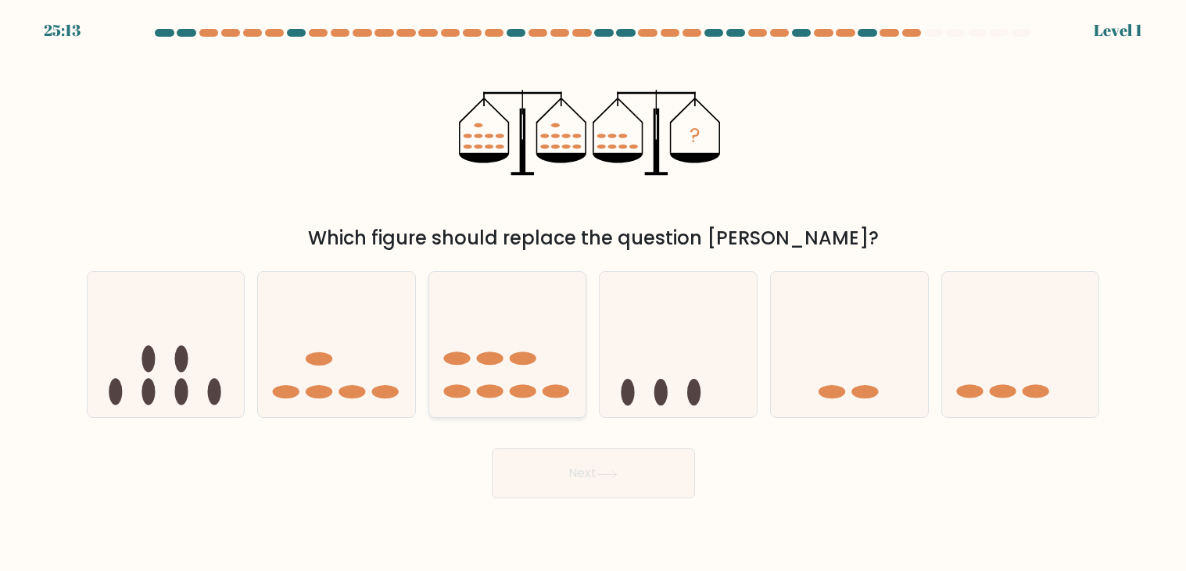
click at [510, 357] on ellipse at bounding box center [523, 359] width 27 height 13
click at [593, 294] on input "c." at bounding box center [593, 290] width 1 height 8
radio input "true"
click at [628, 471] on button "Next" at bounding box center [593, 474] width 203 height 50
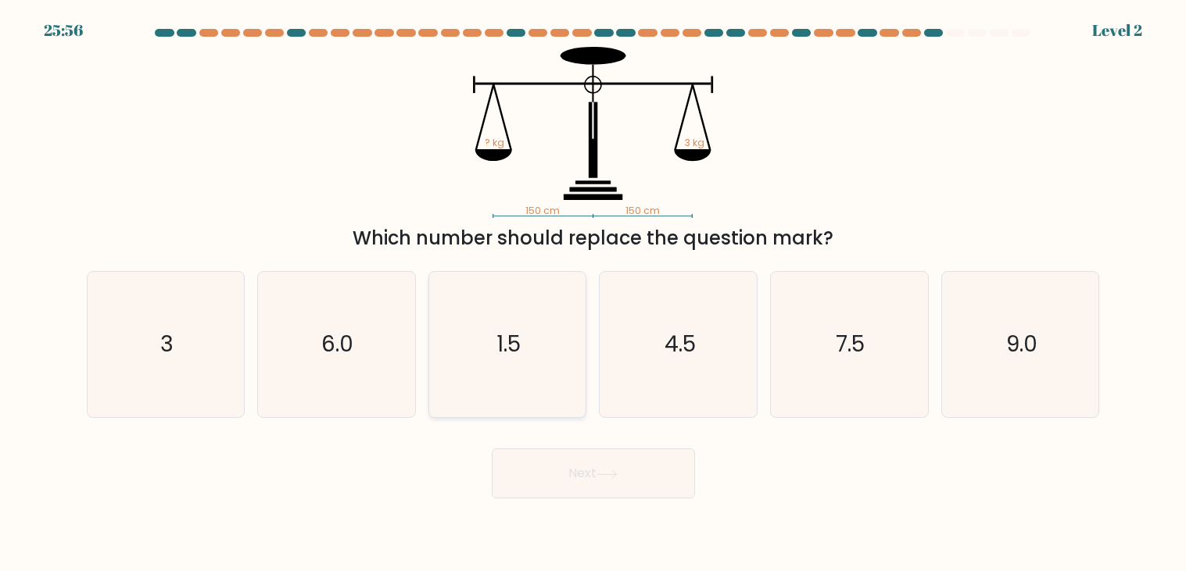
click at [435, 296] on icon "1.5" at bounding box center [507, 344] width 145 height 145
click at [593, 294] on input "c. 1.5" at bounding box center [593, 290] width 1 height 8
radio input "true"
click at [628, 467] on button "Next" at bounding box center [593, 474] width 203 height 50
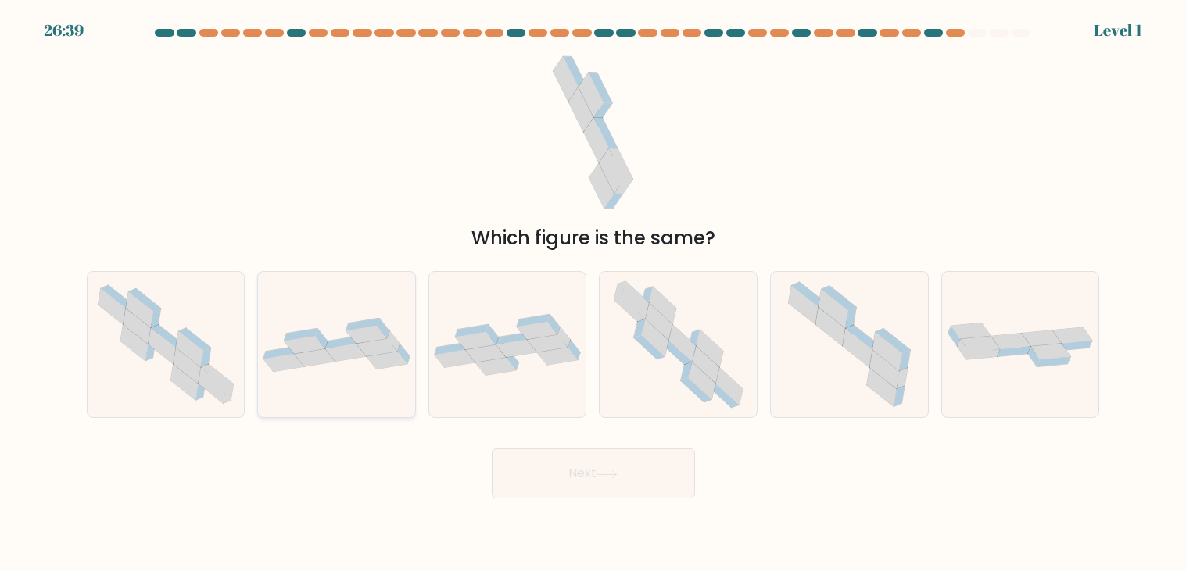
click at [358, 306] on div at bounding box center [336, 344] width 159 height 147
click at [593, 294] on input "b." at bounding box center [593, 290] width 1 height 8
radio input "true"
click at [639, 485] on button "Next" at bounding box center [593, 474] width 203 height 50
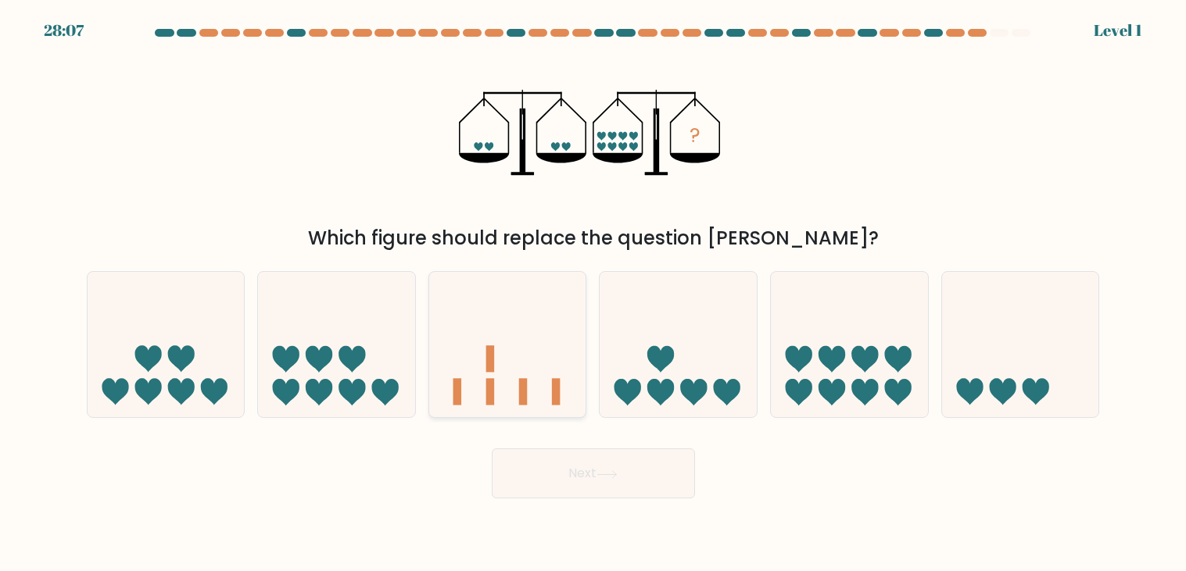
click at [510, 371] on icon at bounding box center [507, 345] width 157 height 130
click at [593, 294] on input "c." at bounding box center [593, 290] width 1 height 8
radio input "true"
click at [580, 456] on button "Next" at bounding box center [593, 474] width 203 height 50
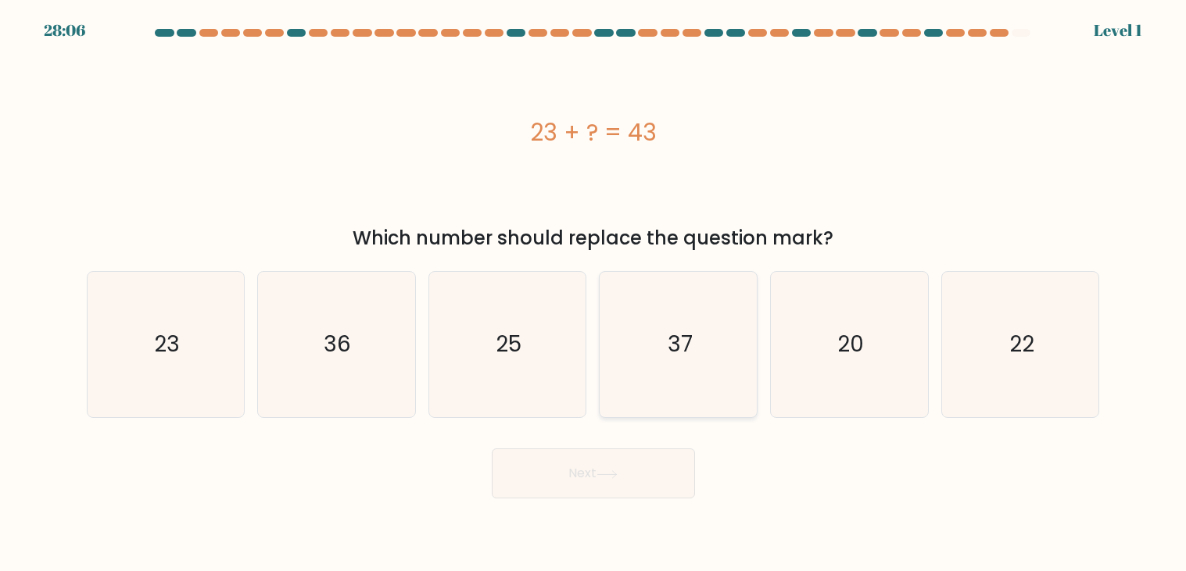
click at [732, 390] on icon "37" at bounding box center [678, 344] width 145 height 145
click at [594, 294] on input "d. 37" at bounding box center [593, 290] width 1 height 8
radio input "true"
click at [604, 475] on icon at bounding box center [606, 475] width 21 height 9
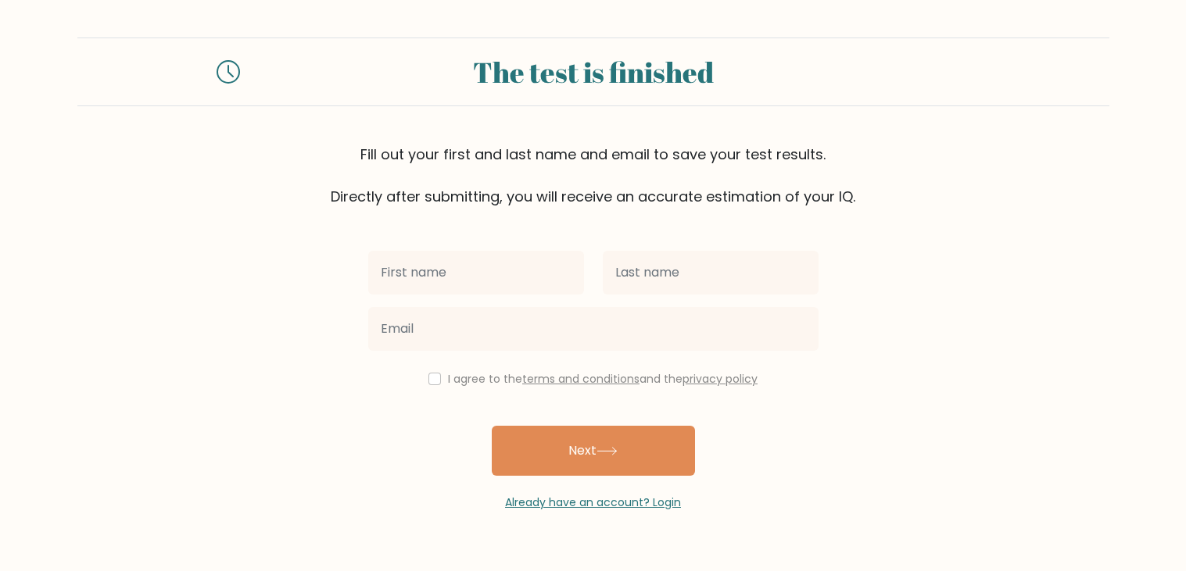
click at [535, 287] on input "text" at bounding box center [476, 273] width 216 height 44
type input "john"
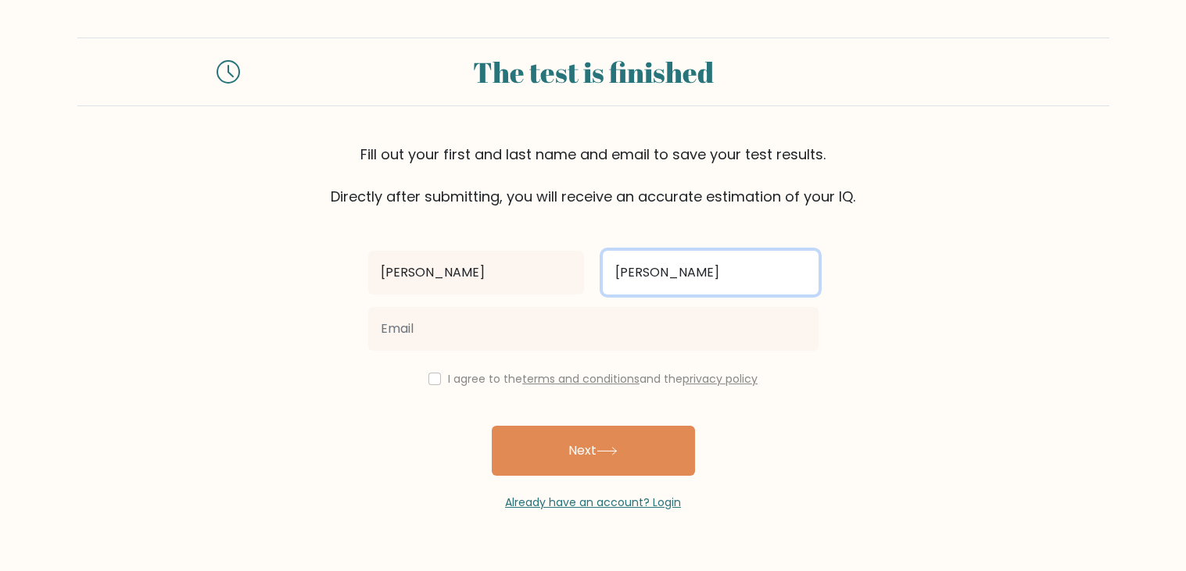
type input "john"
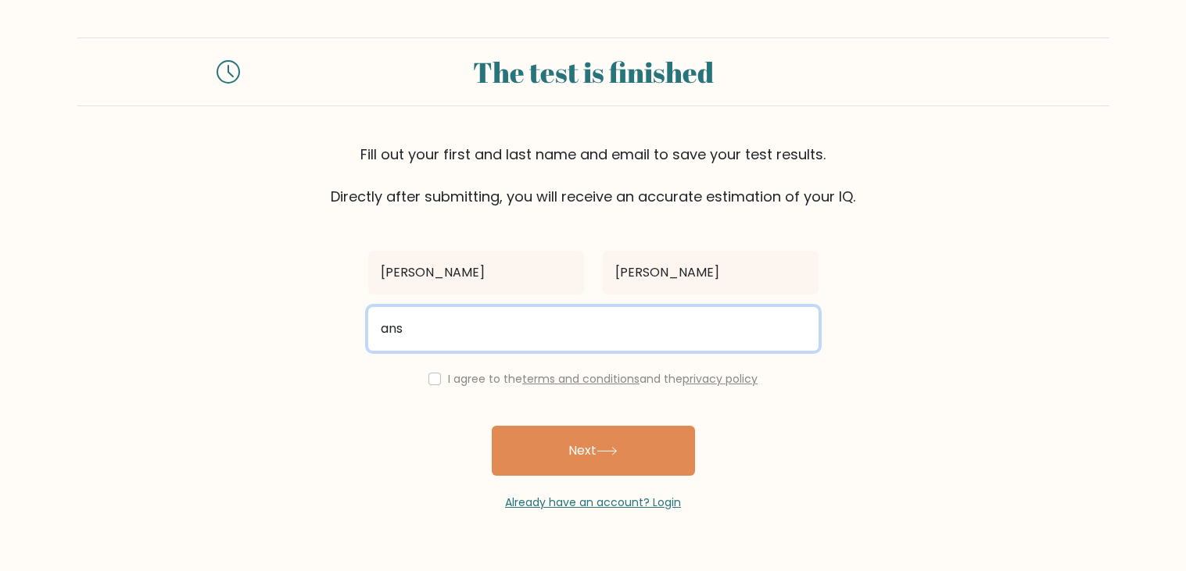
type input "ansh"
type input "johnhon@123"
click at [492, 426] on button "Next" at bounding box center [593, 451] width 203 height 50
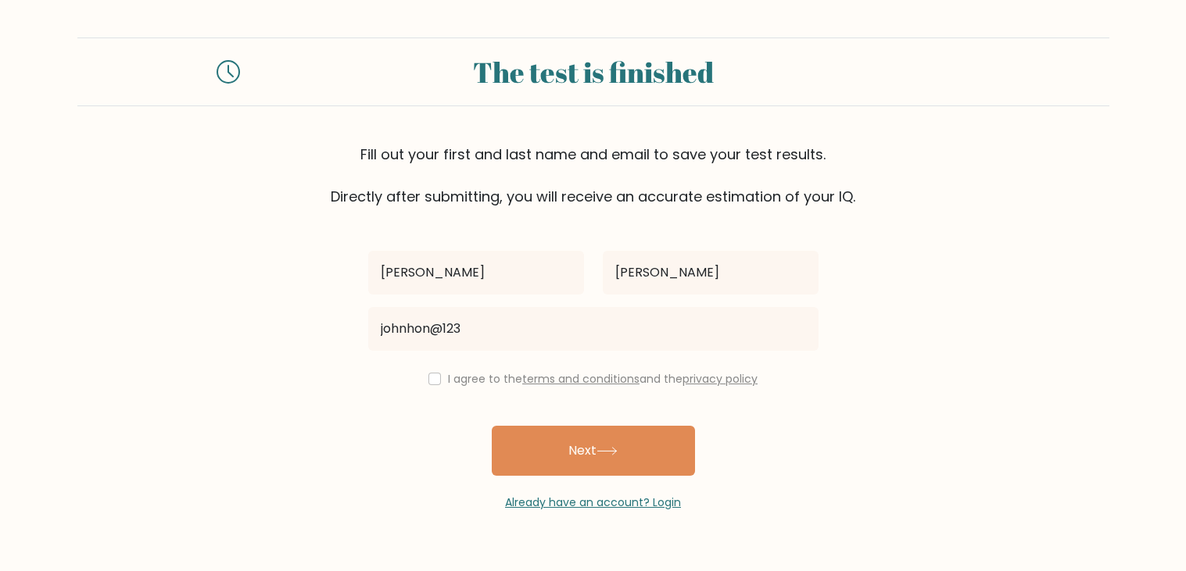
click at [442, 389] on div "john john johnhon@123 I agree to the terms and conditions and the privacy polic…" at bounding box center [593, 359] width 469 height 304
click at [439, 384] on div "I agree to the terms and conditions and the privacy policy" at bounding box center [593, 379] width 469 height 19
click at [432, 385] on input "checkbox" at bounding box center [434, 379] width 13 height 13
checkbox input "true"
click at [631, 485] on div "Already have an account? Login" at bounding box center [593, 493] width 450 height 35
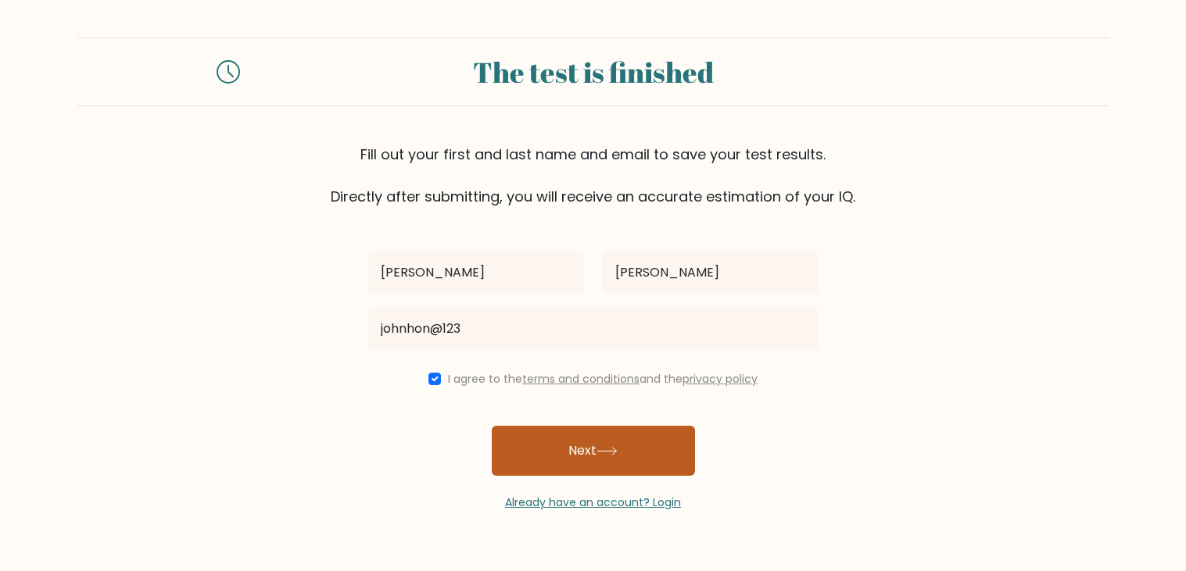
click at [585, 438] on button "Next" at bounding box center [593, 451] width 203 height 50
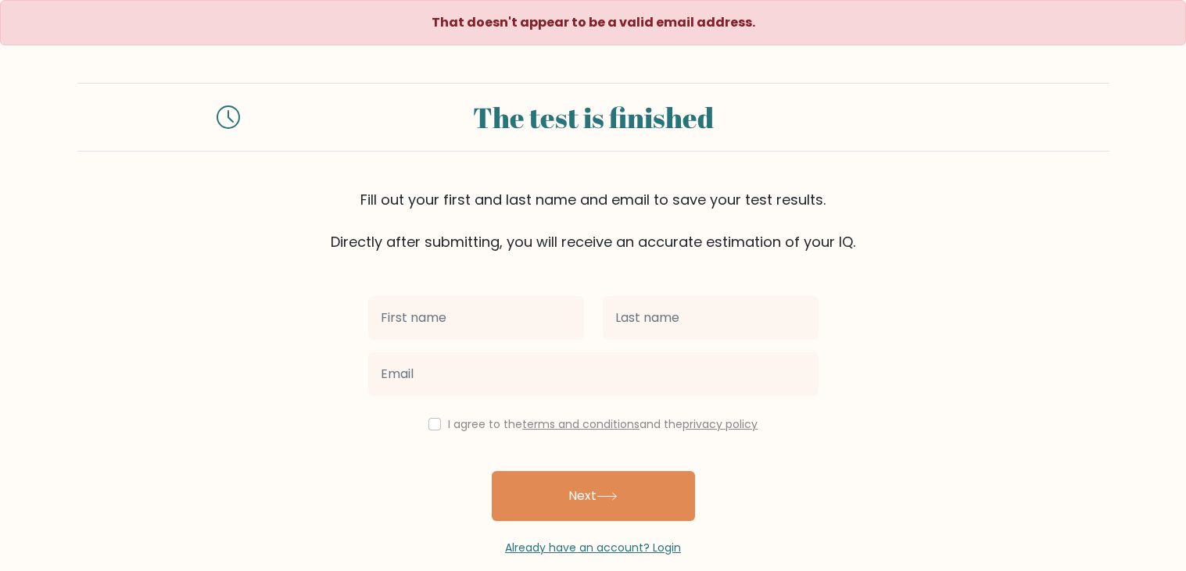
click at [446, 337] on input "text" at bounding box center [476, 318] width 216 height 44
type input "[PERSON_NAME]"
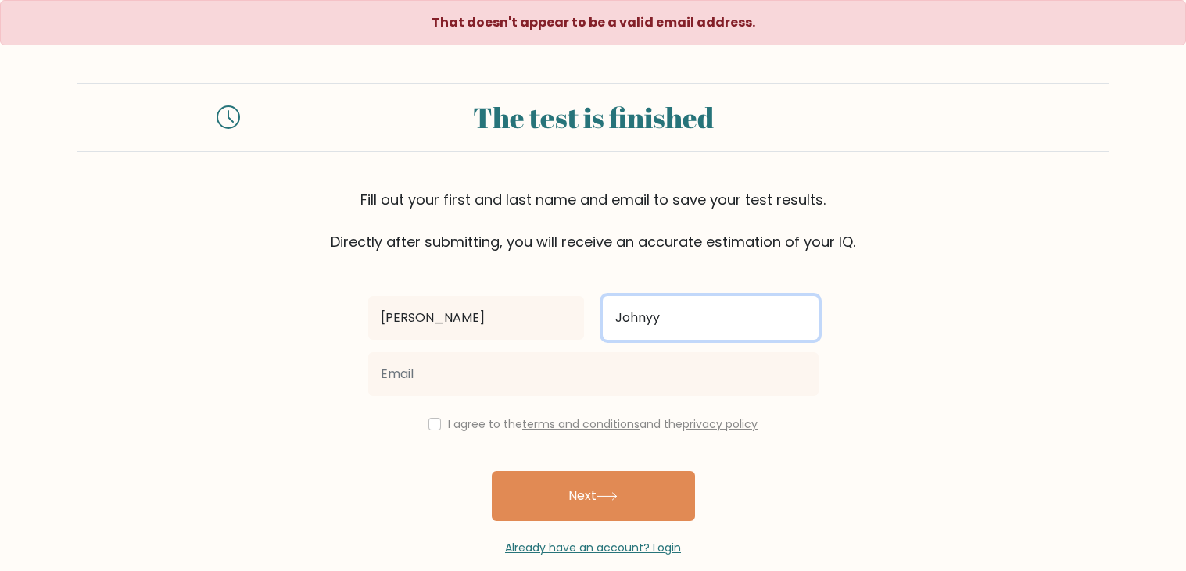
type input "Johnyy"
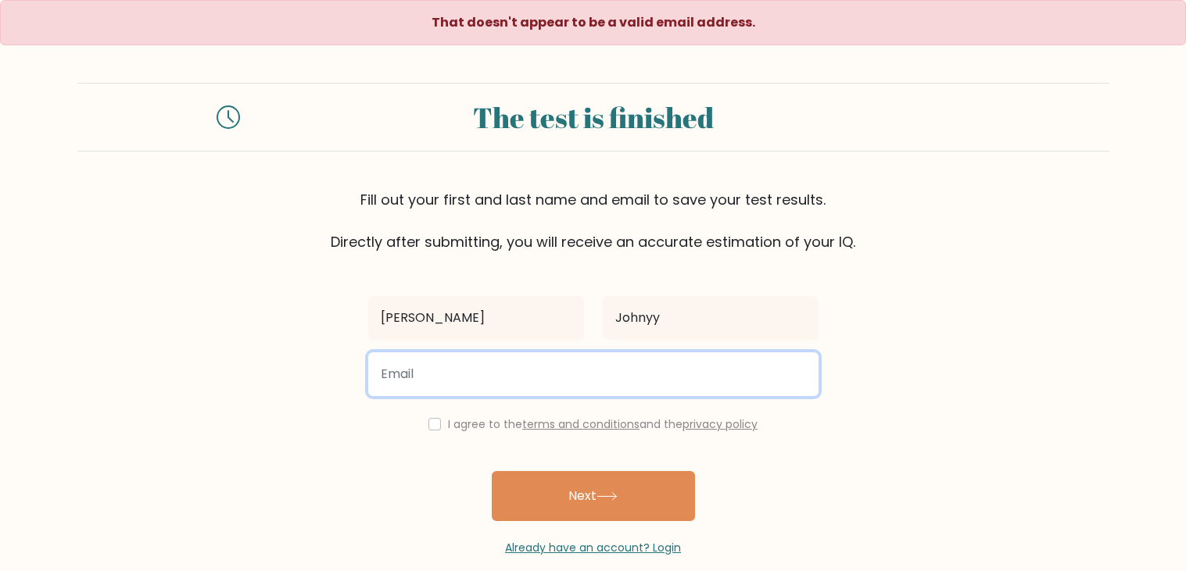
click at [427, 392] on input "email" at bounding box center [593, 375] width 450 height 44
type input "johndoe@gmail.com"
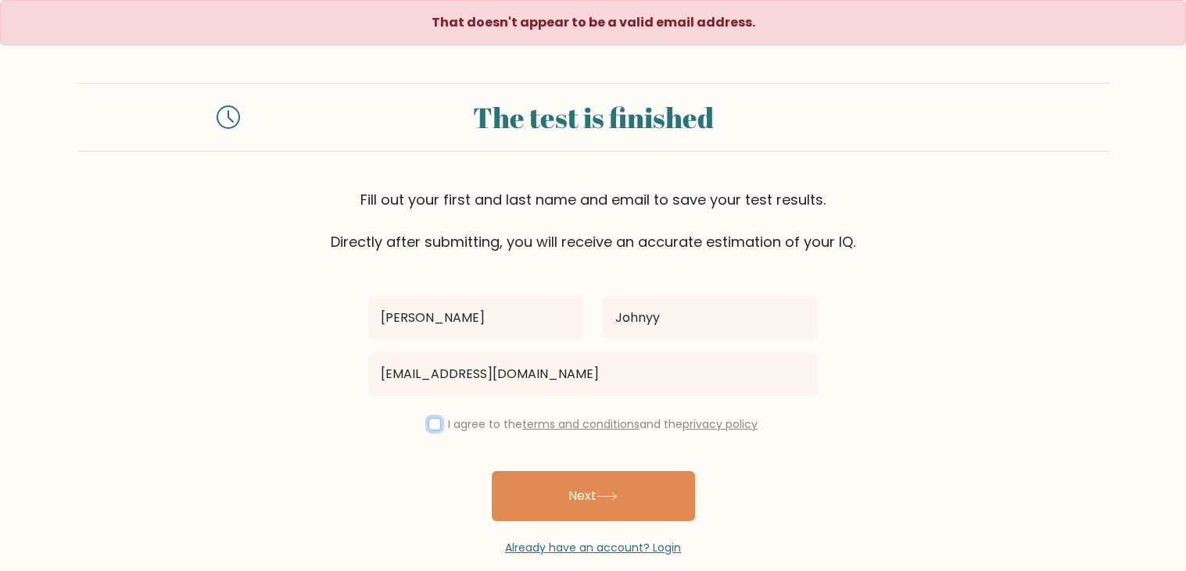
click at [428, 424] on input "checkbox" at bounding box center [434, 424] width 13 height 13
checkbox input "true"
click at [492, 471] on button "Next" at bounding box center [593, 496] width 203 height 50
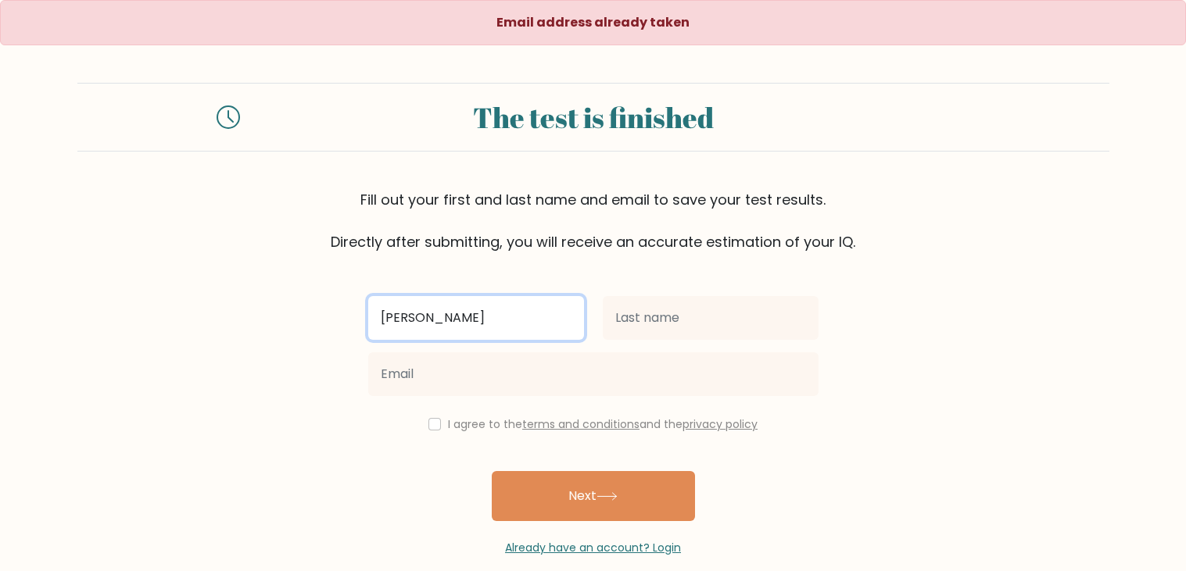
click at [501, 297] on input "Ansh Mishra" at bounding box center [476, 318] width 216 height 44
type input "Ansh"
type input "Jogh"
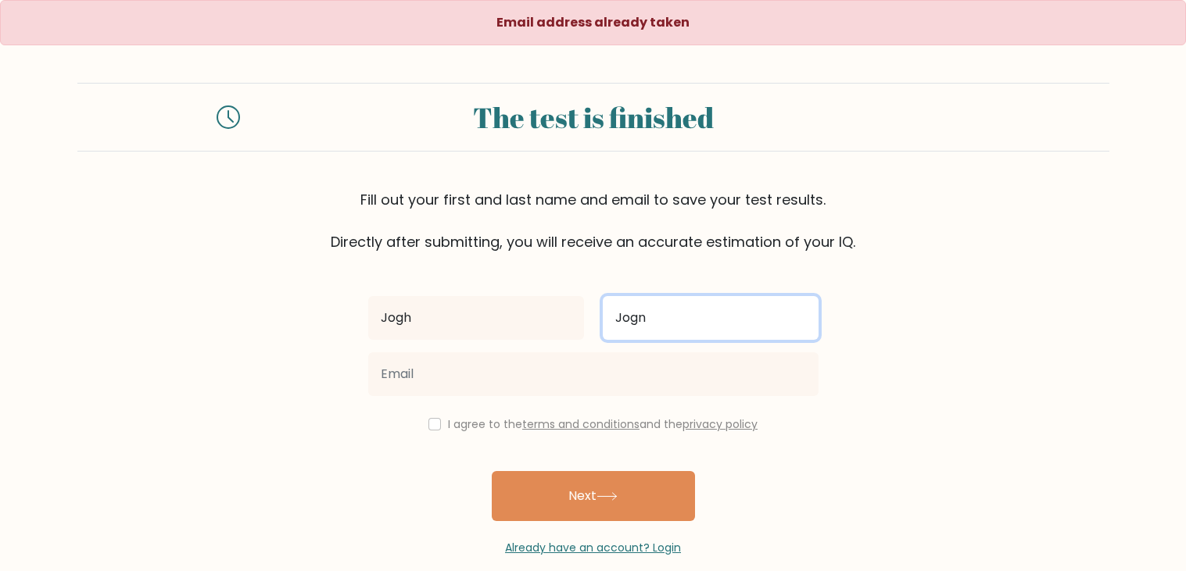
type input "Jogn"
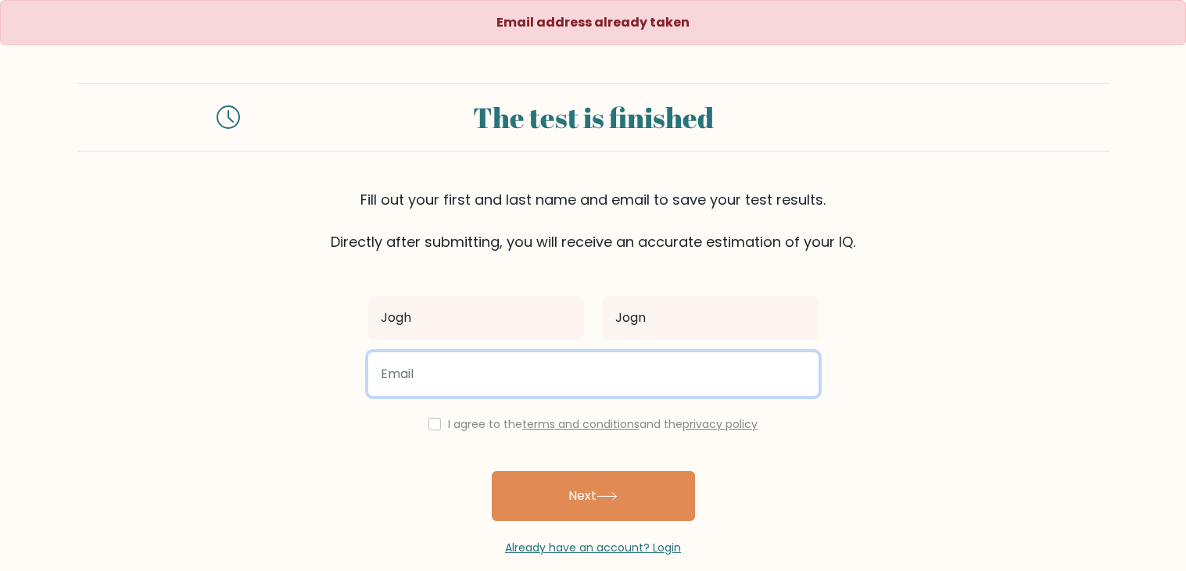
click at [509, 384] on input "email" at bounding box center [593, 375] width 450 height 44
type input "anshmishra29@icloud.com"
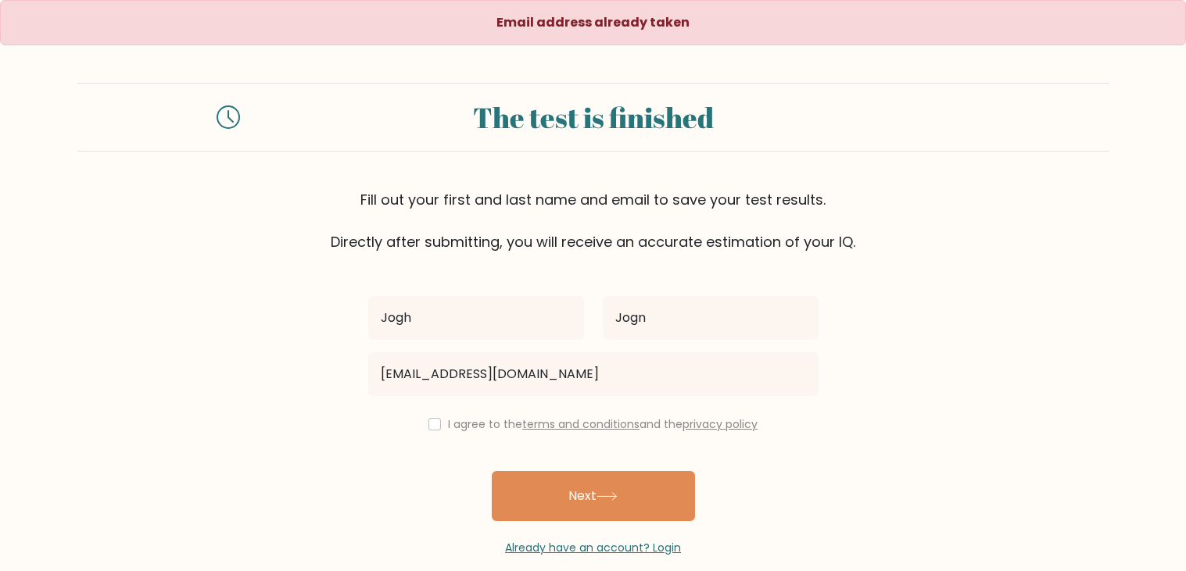
click at [468, 436] on div "Jogh Jogn anshmishra29@icloud.com I agree to the terms and conditions and the p…" at bounding box center [593, 404] width 469 height 304
click at [452, 430] on label "I agree to the terms and conditions and the privacy policy" at bounding box center [603, 425] width 310 height 16
click at [442, 425] on div "I agree to the terms and conditions and the privacy policy" at bounding box center [593, 424] width 469 height 19
click at [438, 424] on div "I agree to the terms and conditions and the privacy policy" at bounding box center [593, 424] width 469 height 19
click at [435, 421] on input "checkbox" at bounding box center [434, 424] width 13 height 13
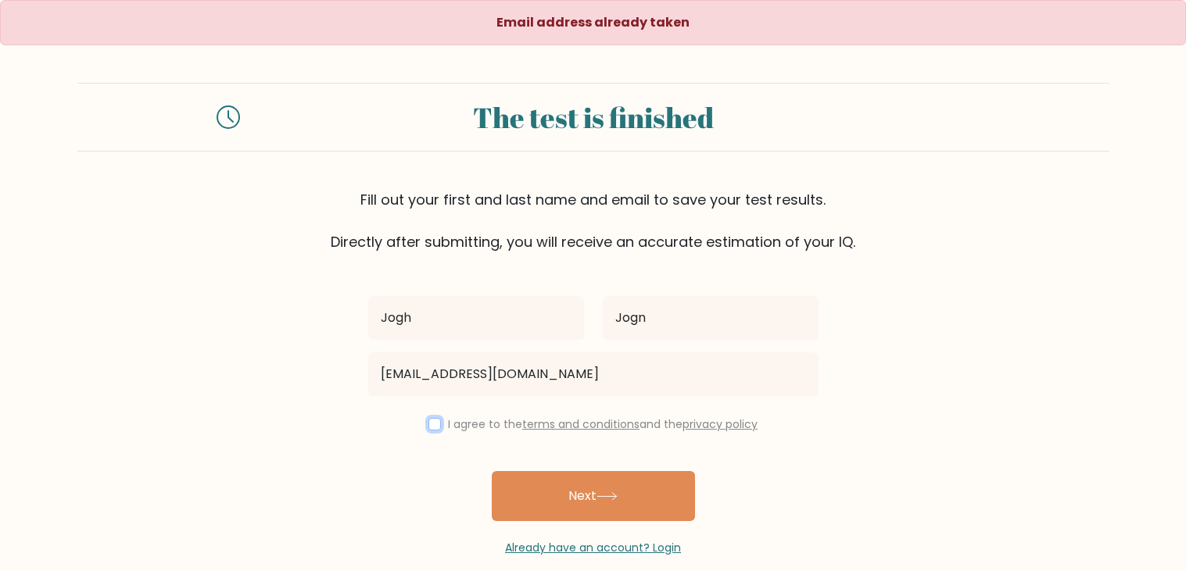
checkbox input "true"
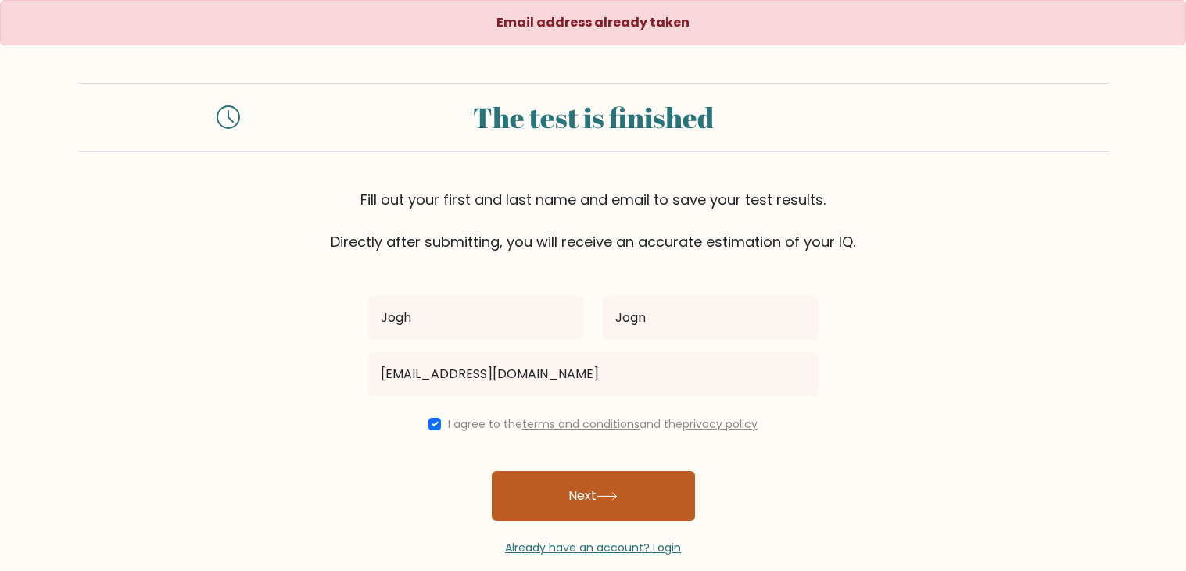
click at [605, 500] on icon at bounding box center [606, 496] width 21 height 9
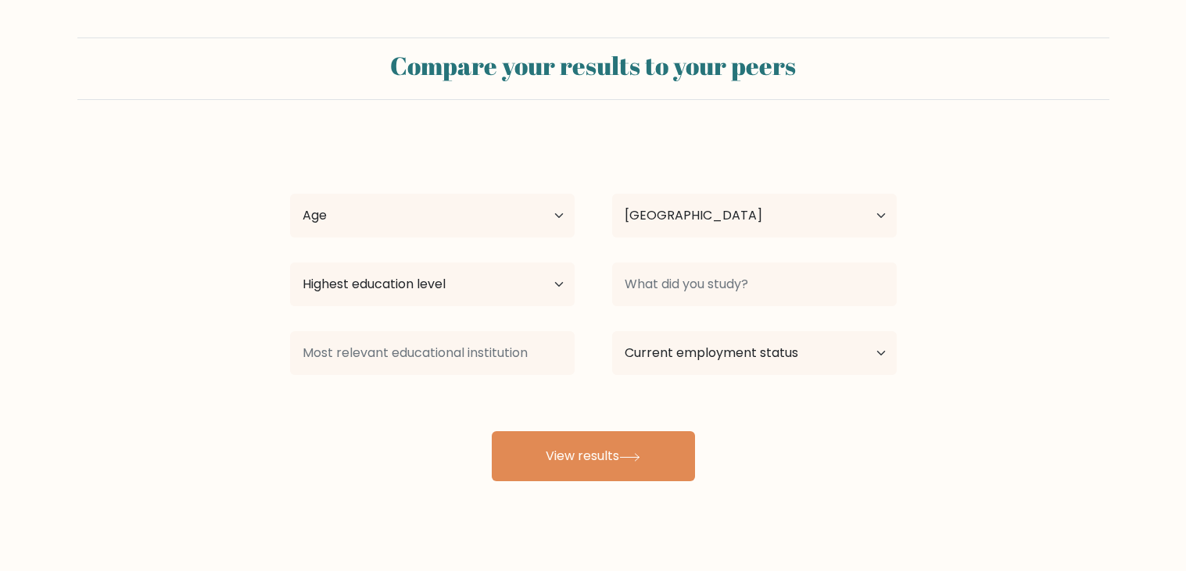
select select "US"
click at [455, 235] on select "Age Under 18 years old 18-24 years old 25-34 years old 35-44 years old 45-54 ye…" at bounding box center [432, 216] width 285 height 44
select select "min_18"
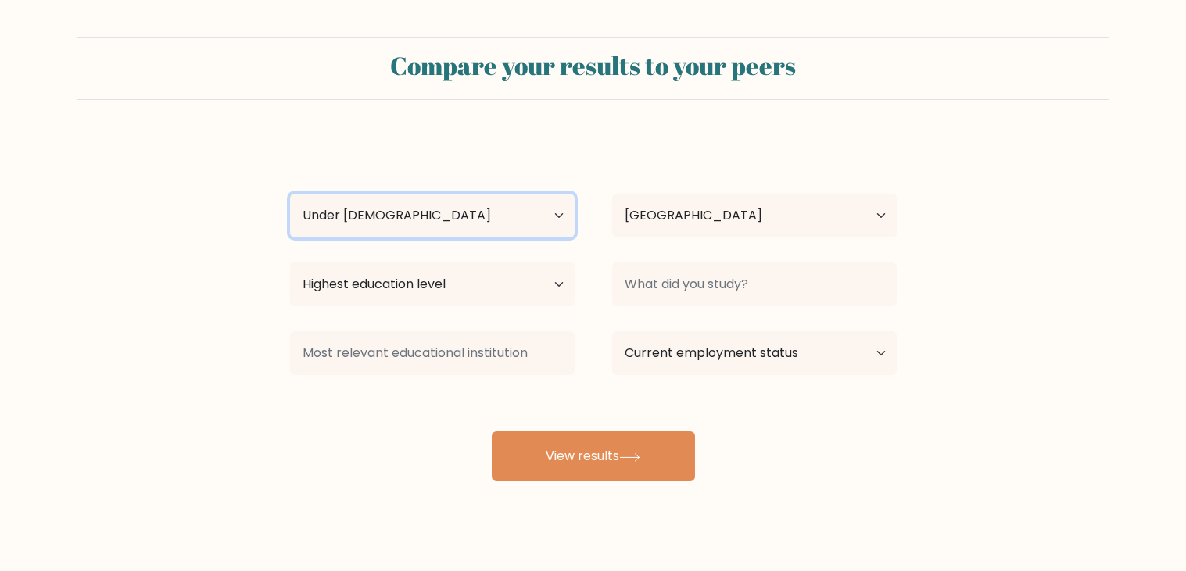
click at [290, 194] on select "Age Under 18 years old 18-24 years old 25-34 years old 35-44 years old 45-54 ye…" at bounding box center [432, 216] width 285 height 44
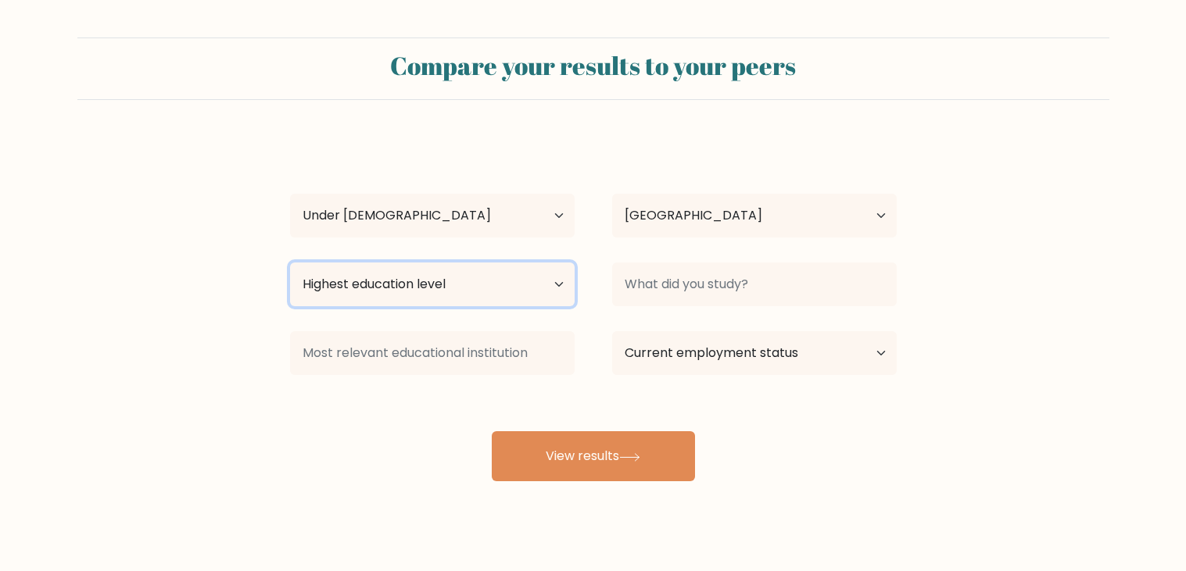
click at [442, 279] on select "Highest education level No schooling Primary Lower Secondary Upper Secondary Oc…" at bounding box center [432, 285] width 285 height 44
select select "no_schooling"
click at [290, 263] on select "Highest education level No schooling Primary Lower Secondary Upper Secondary Oc…" at bounding box center [432, 285] width 285 height 44
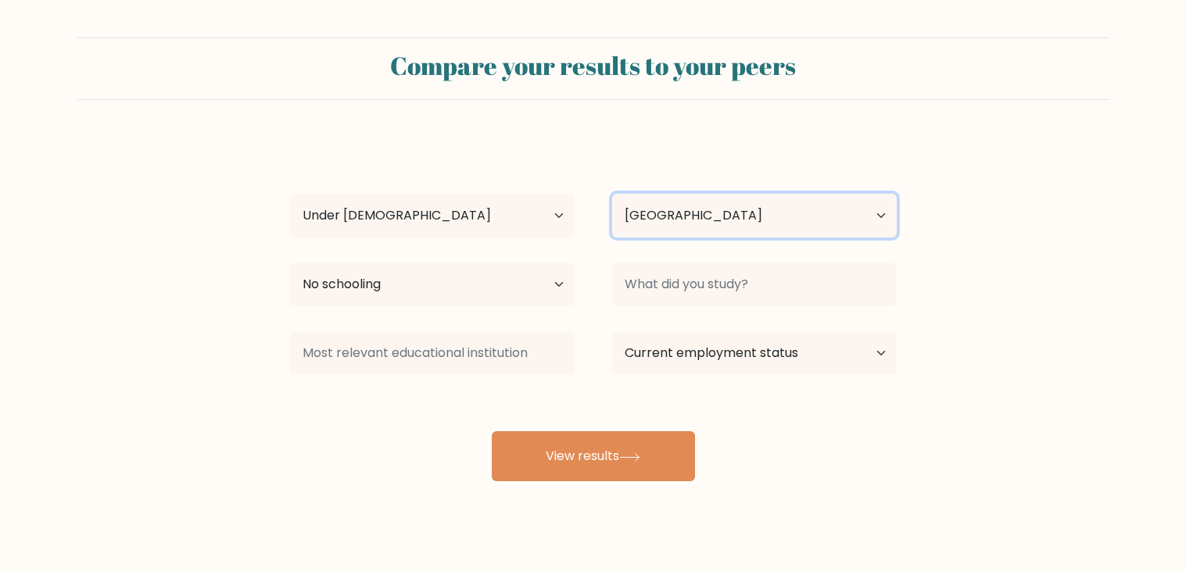
click at [775, 196] on select "Country Afghanistan Albania Algeria American Samoa Andorra Angola Anguilla Anta…" at bounding box center [754, 216] width 285 height 44
select select "TK"
click at [612, 194] on select "Country Afghanistan Albania Algeria American Samoa Andorra Angola Anguilla Anta…" at bounding box center [754, 216] width 285 height 44
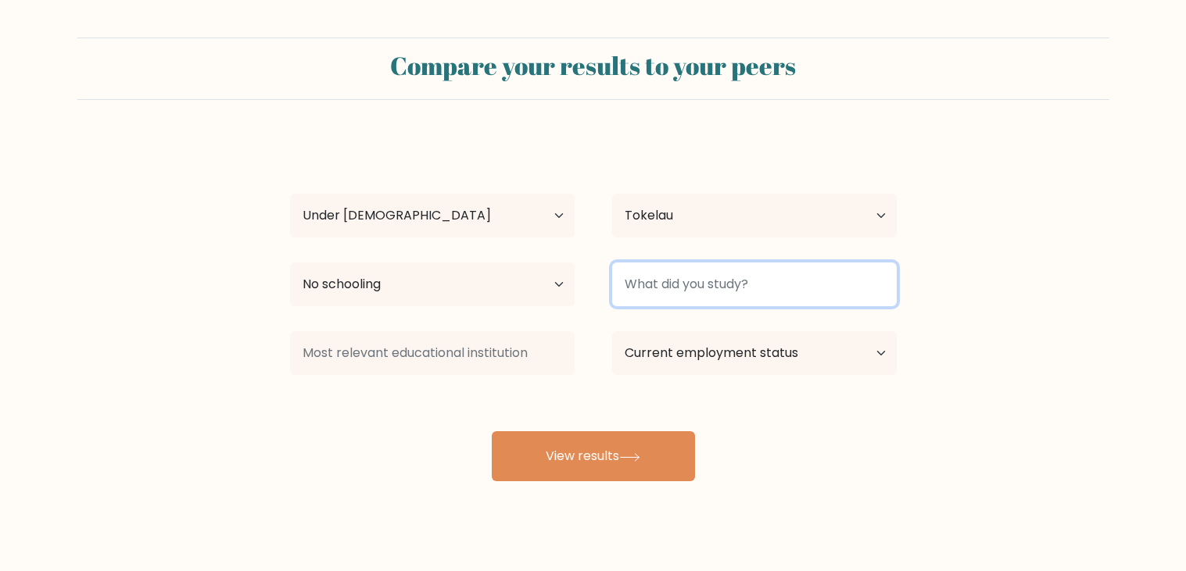
click at [680, 274] on input at bounding box center [754, 285] width 285 height 44
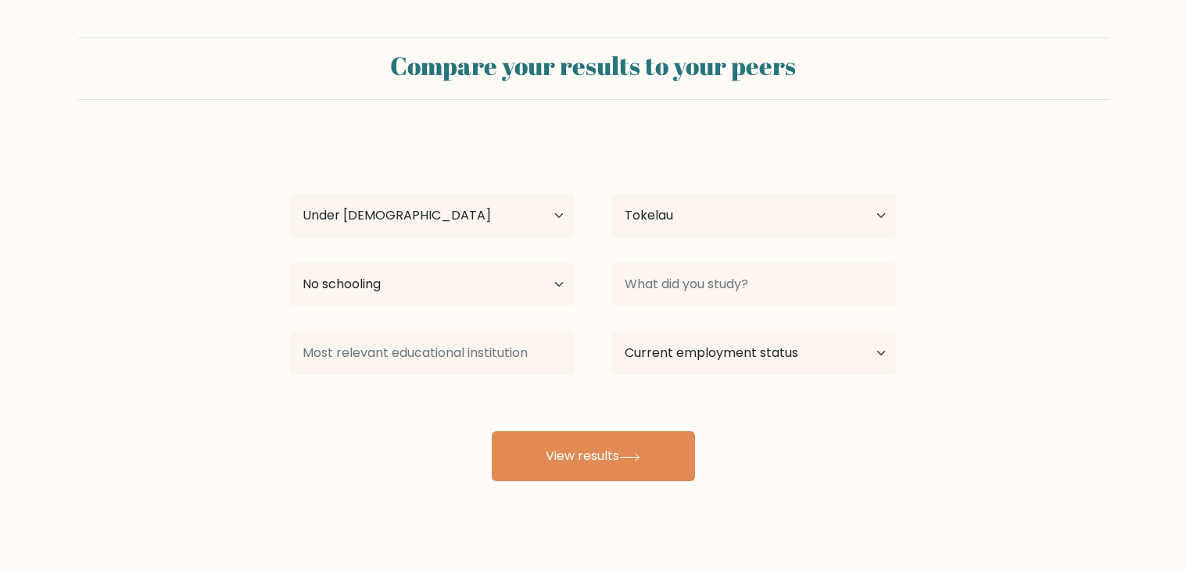
click at [939, 291] on form "Compare your results to your peers Jogh Jogn Age Under 18 years old 18-24 years…" at bounding box center [593, 260] width 1186 height 444
click at [695, 363] on select "Current employment status Employed Student Retired Other / prefer not to answer" at bounding box center [754, 353] width 285 height 44
select select "other"
click at [612, 331] on select "Current employment status Employed Student Retired Other / prefer not to answer" at bounding box center [754, 353] width 285 height 44
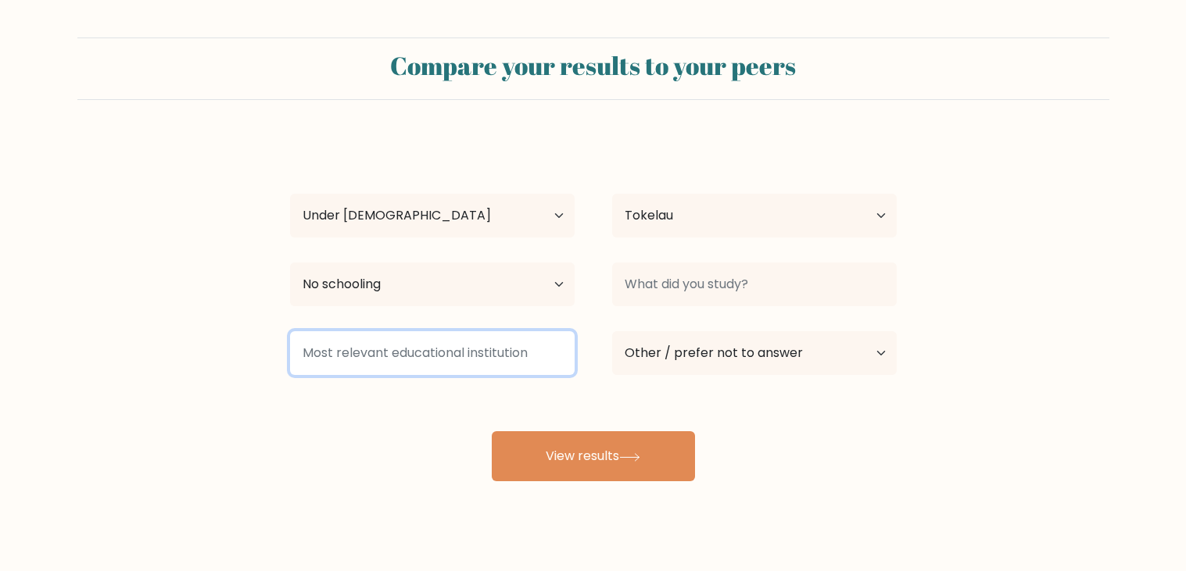
click at [516, 350] on input at bounding box center [432, 353] width 285 height 44
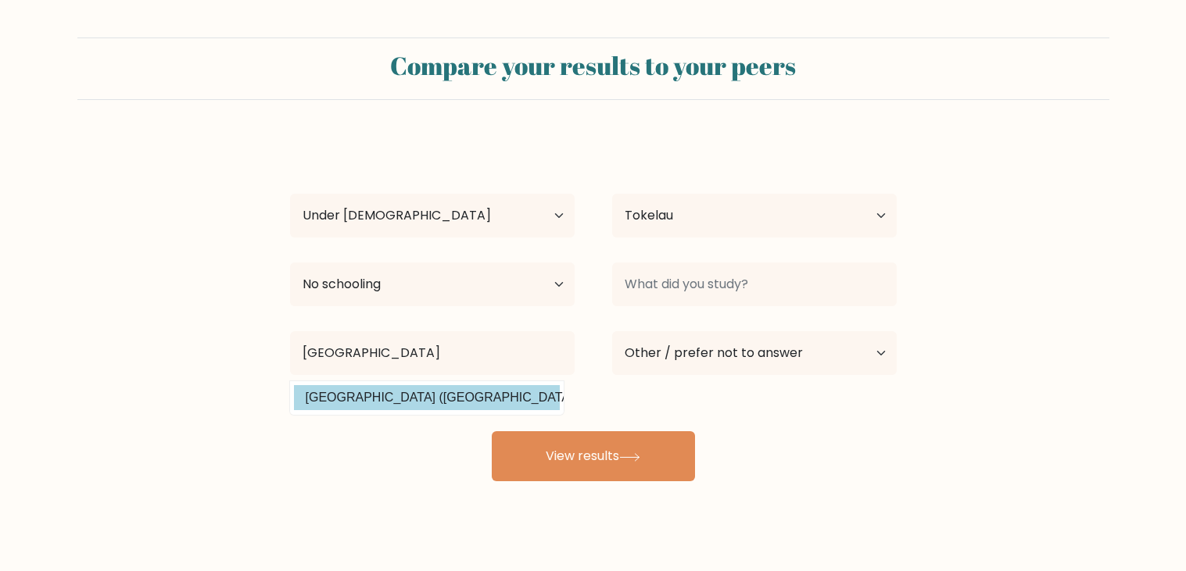
click at [495, 400] on option "Harvard University (United States)" at bounding box center [427, 397] width 266 height 25
type input "Harvard University"
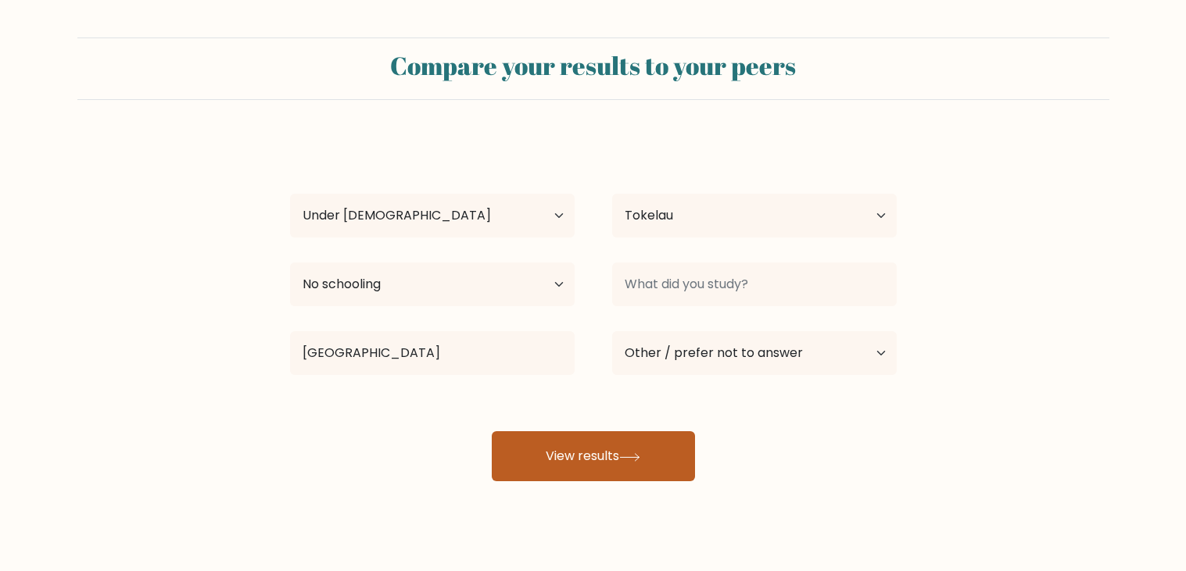
click at [594, 468] on button "View results" at bounding box center [593, 456] width 203 height 50
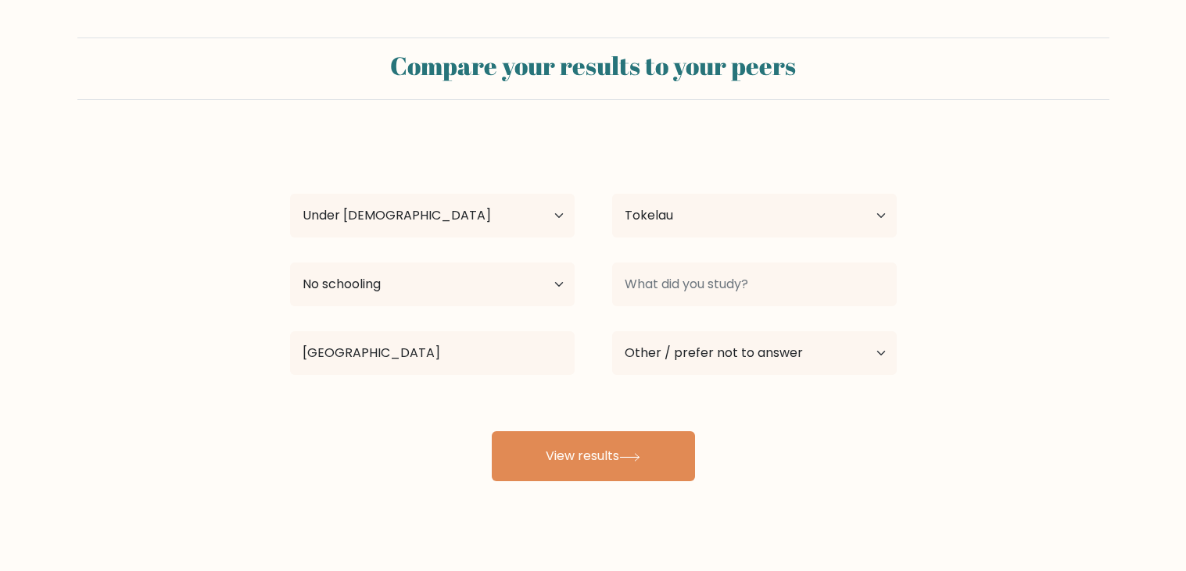
click at [788, 257] on div at bounding box center [754, 284] width 322 height 56
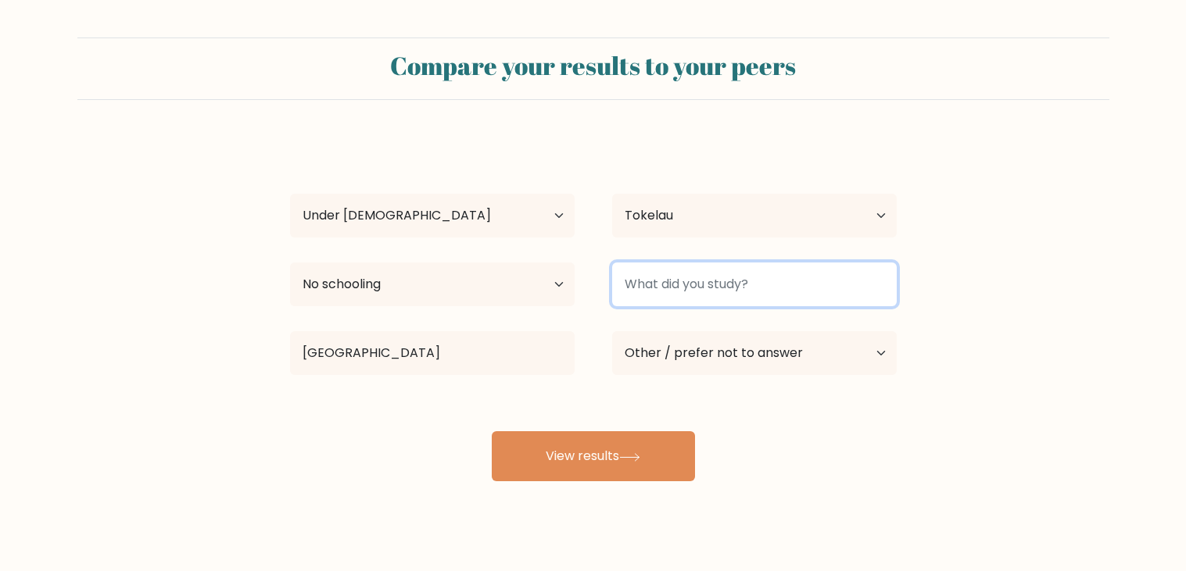
click at [773, 272] on input at bounding box center [754, 285] width 285 height 44
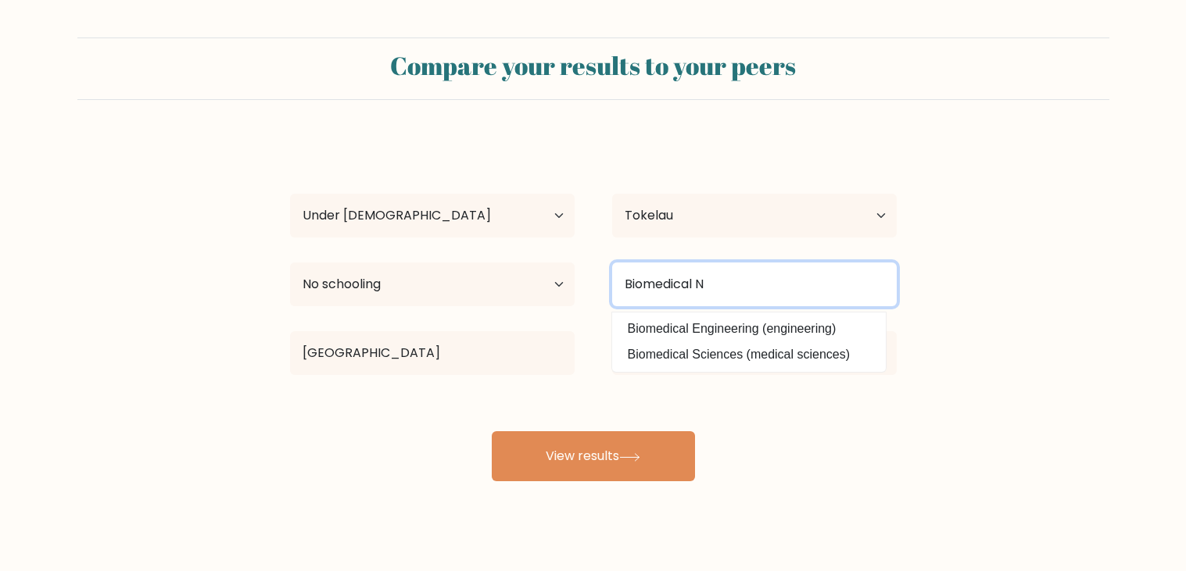
type input "Biomedical"
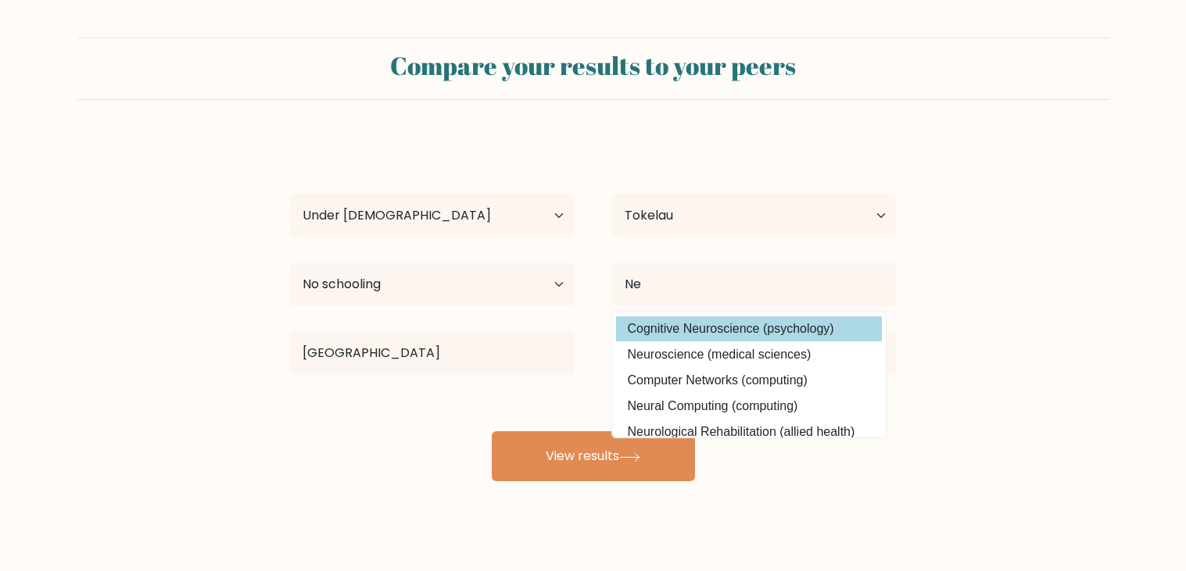
click at [776, 319] on option "Cognitive Neuroscience (psychology)" at bounding box center [749, 329] width 266 height 25
type input "Cognitive Neuroscience"
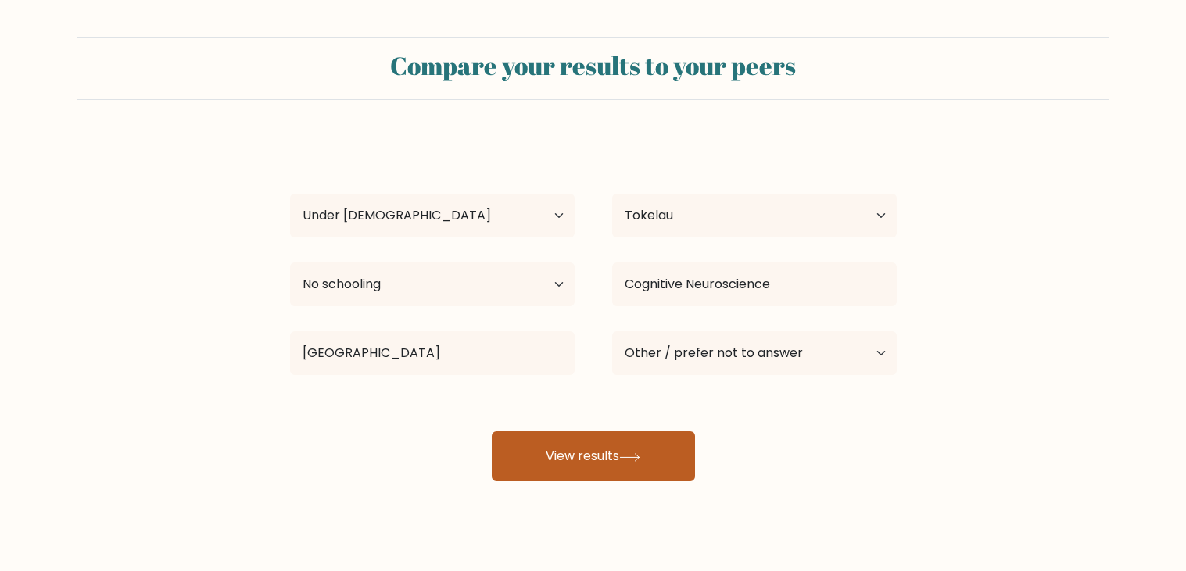
click at [648, 456] on button "View results" at bounding box center [593, 456] width 203 height 50
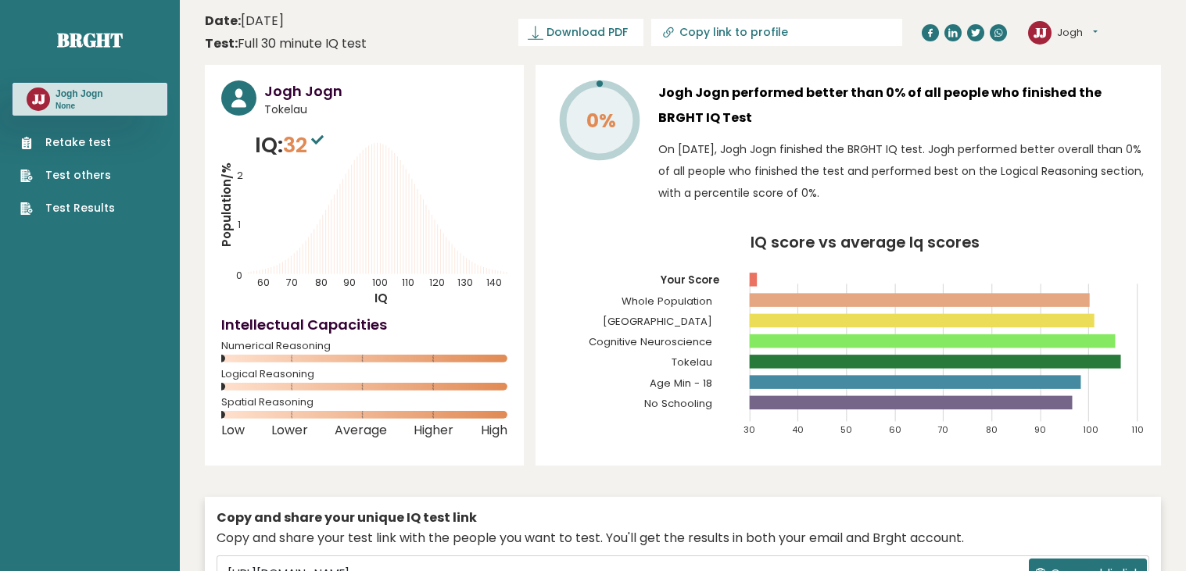
click at [497, 223] on icon "Population/% IQ 0 1 2 60 70 80 90 100 110 120 130 140" at bounding box center [364, 218] width 286 height 177
click at [499, 223] on icon "Population/% IQ 0 1 2 60 70 80 90 100 110 120 130 140" at bounding box center [364, 218] width 286 height 177
click at [502, 220] on icon "Population/% IQ 0 1 2 60 70 80 90 100 110 120 130 140" at bounding box center [364, 218] width 286 height 177
click at [91, 136] on link "Retake test" at bounding box center [67, 142] width 95 height 16
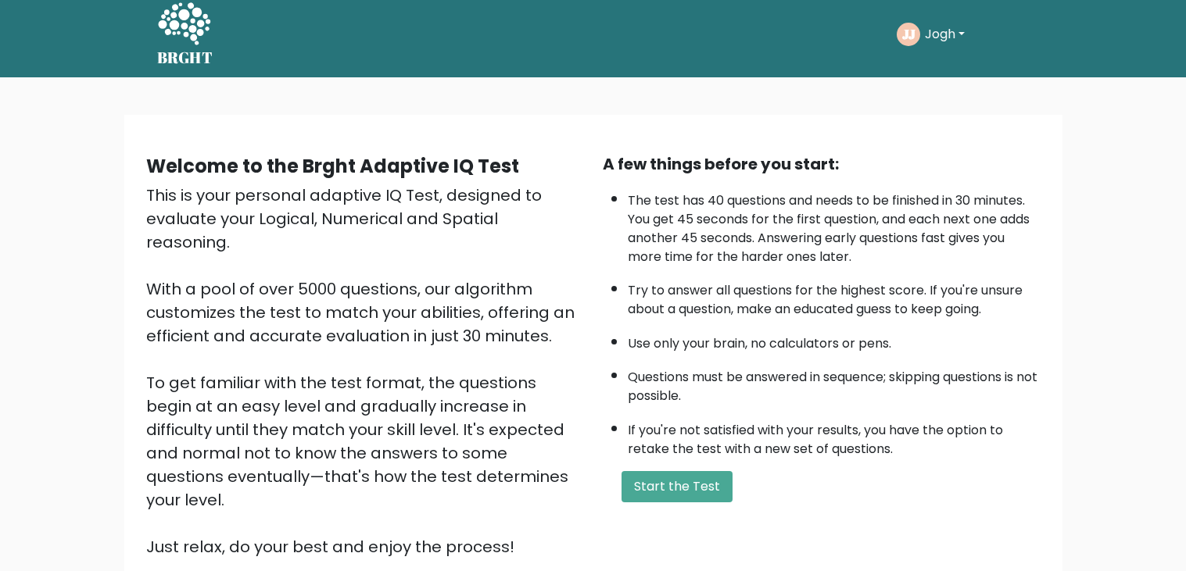
scroll to position [144, 0]
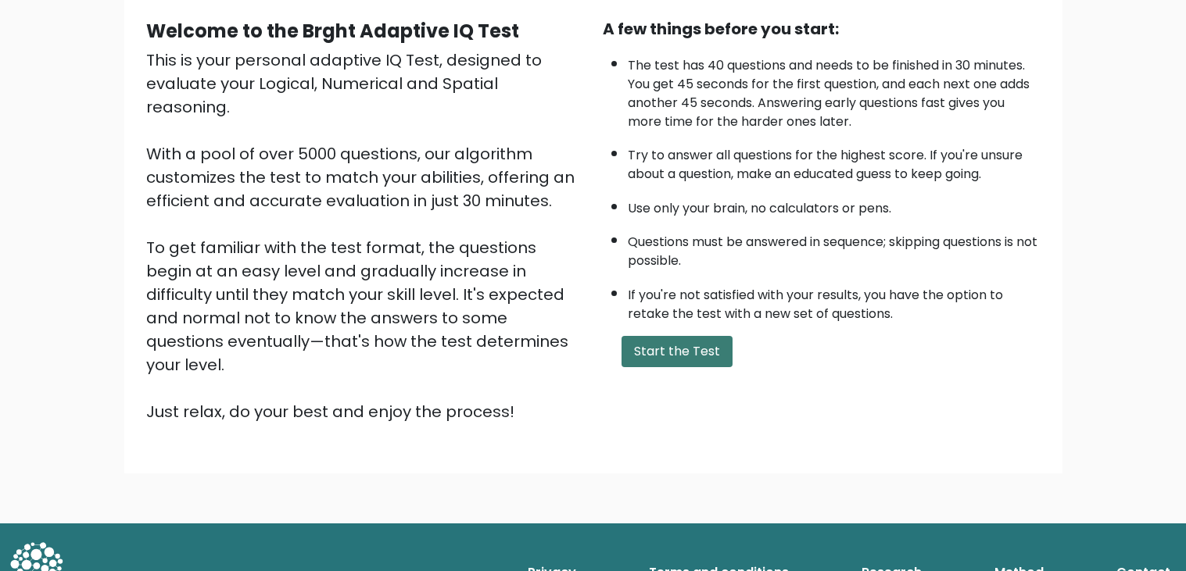
click at [690, 355] on button "Start the Test" at bounding box center [676, 351] width 111 height 31
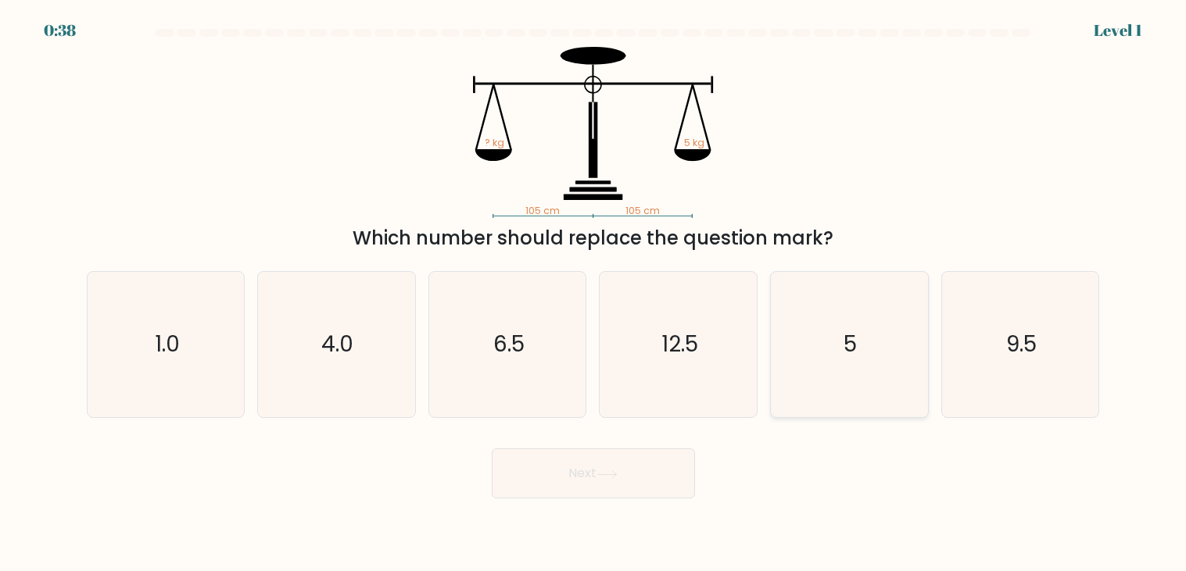
click at [828, 349] on icon "5" at bounding box center [848, 344] width 145 height 145
click at [594, 294] on input "e. 5" at bounding box center [593, 290] width 1 height 8
radio input "true"
click at [569, 459] on button "Next" at bounding box center [593, 474] width 203 height 50
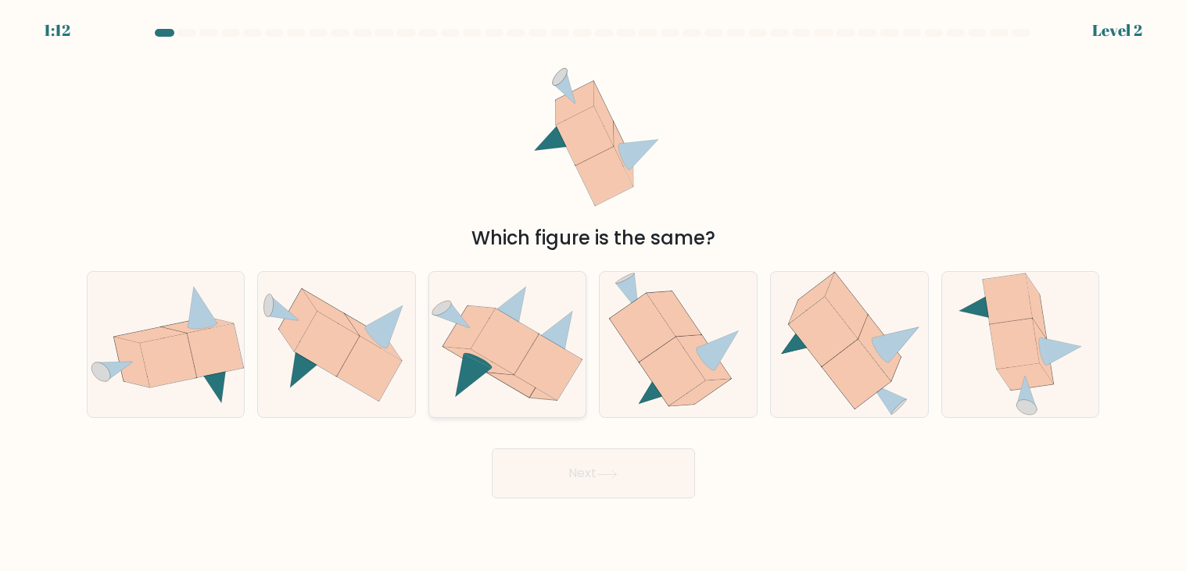
click at [520, 356] on icon at bounding box center [505, 342] width 68 height 66
click at [593, 294] on input "c." at bounding box center [593, 290] width 1 height 8
radio input "true"
click at [373, 352] on icon at bounding box center [369, 368] width 65 height 65
click at [593, 294] on input "b." at bounding box center [593, 290] width 1 height 8
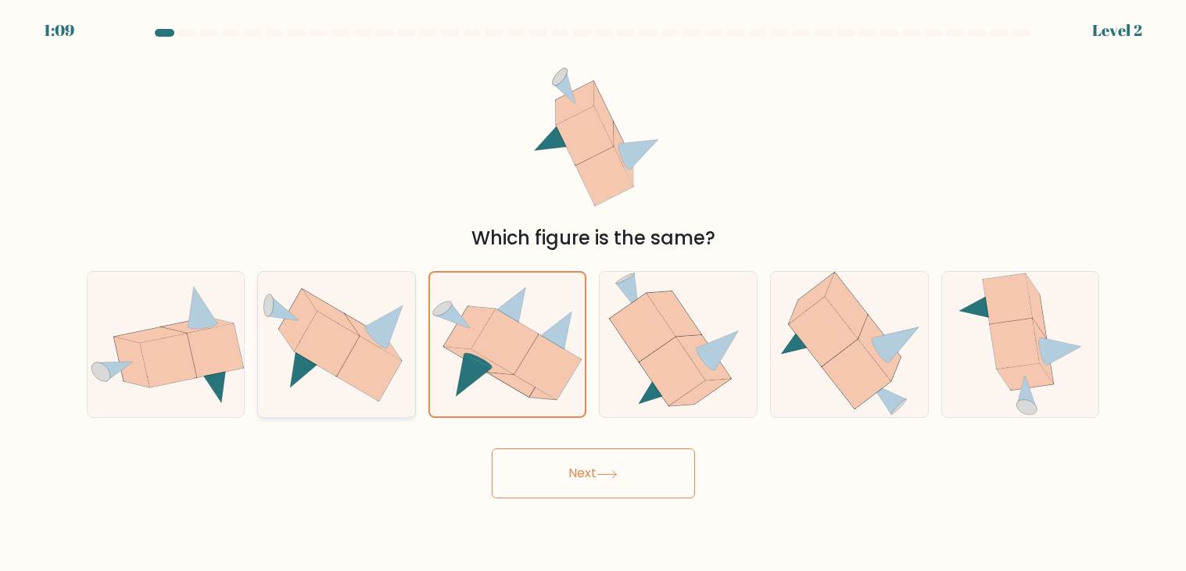
radio input "true"
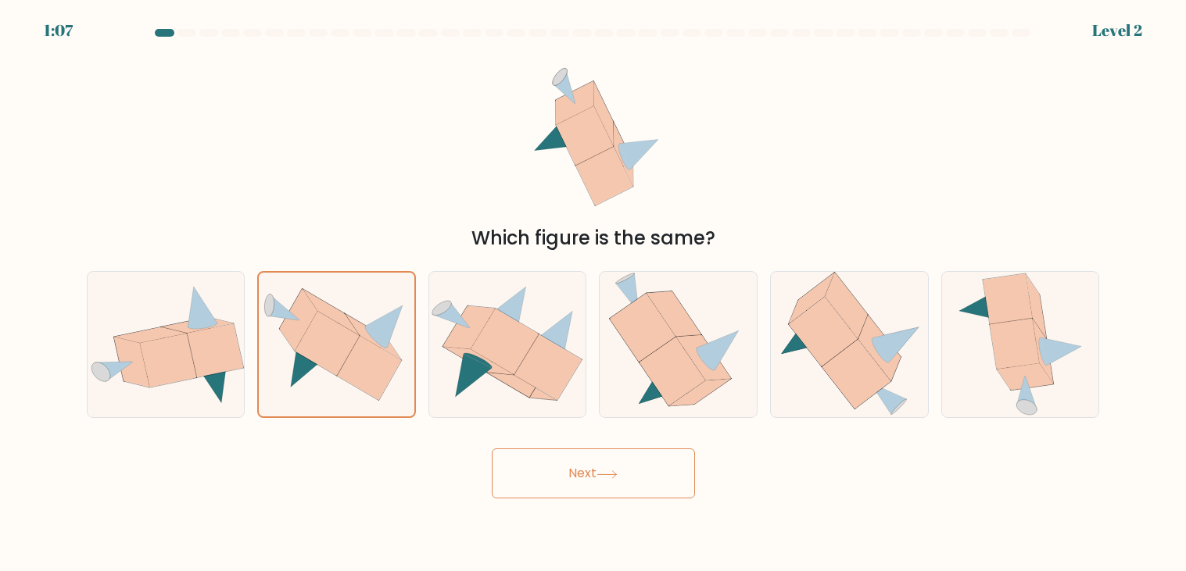
click at [599, 468] on button "Next" at bounding box center [593, 474] width 203 height 50
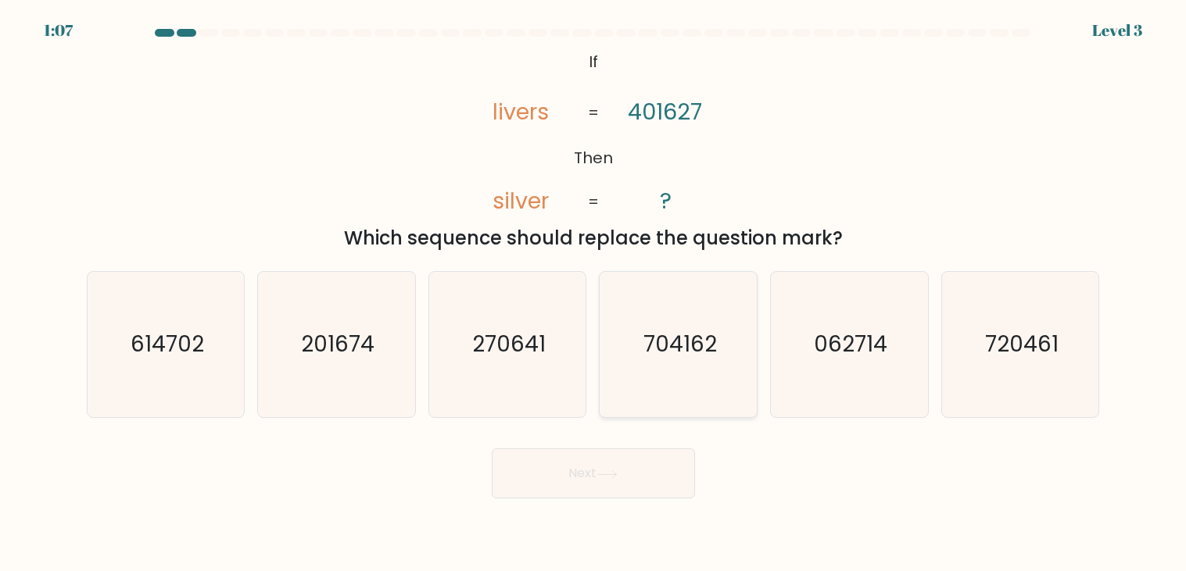
click at [706, 353] on text "704162" at bounding box center [679, 345] width 73 height 30
click at [594, 294] on input "d. 704162" at bounding box center [593, 290] width 1 height 8
radio input "true"
click at [643, 463] on button "Next" at bounding box center [593, 474] width 203 height 50
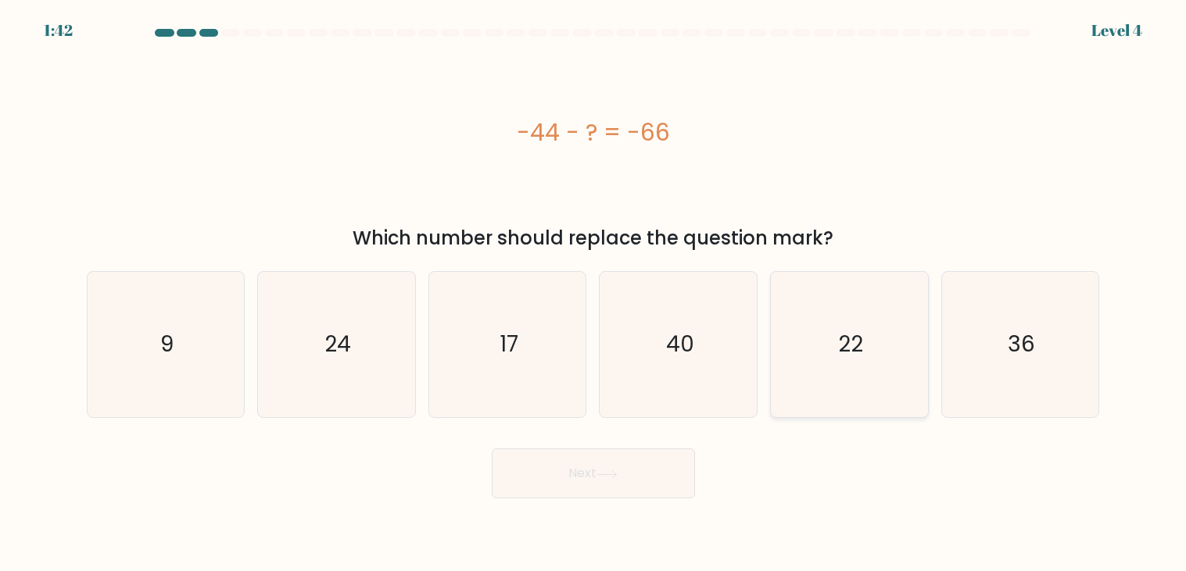
click at [882, 341] on icon "22" at bounding box center [848, 344] width 145 height 145
click at [594, 294] on input "e. 22" at bounding box center [593, 290] width 1 height 8
radio input "true"
click at [547, 464] on button "Next" at bounding box center [593, 474] width 203 height 50
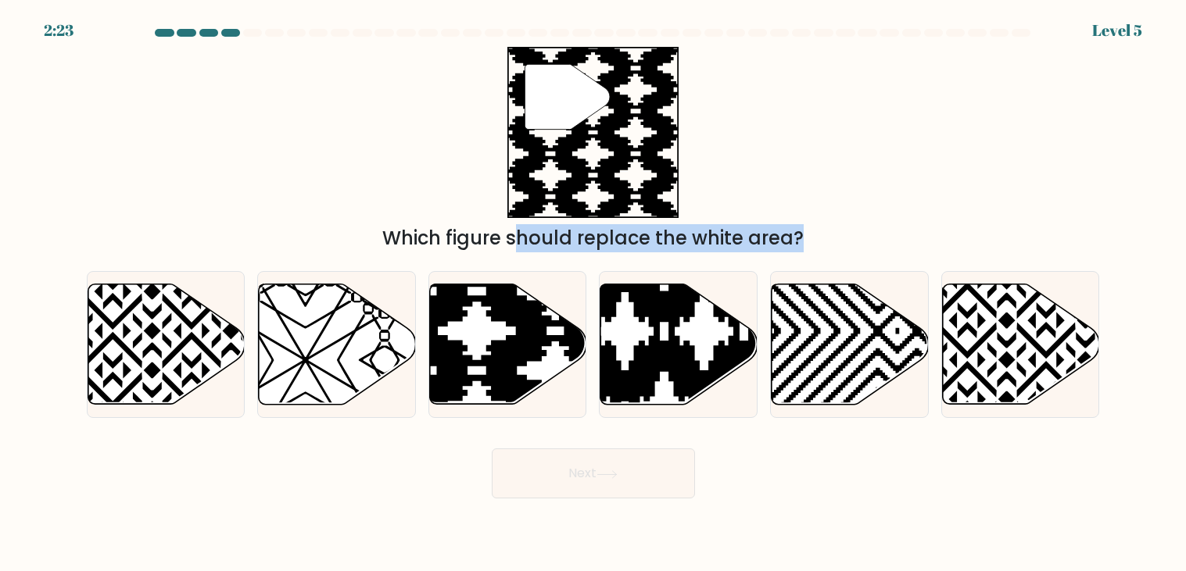
drag, startPoint x: 504, startPoint y: 294, endPoint x: 559, endPoint y: 105, distance: 196.9
click at [559, 105] on form "a." at bounding box center [593, 264] width 1186 height 470
drag, startPoint x: 699, startPoint y: 371, endPoint x: 567, endPoint y: 136, distance: 269.8
click at [567, 136] on form "a." at bounding box center [593, 264] width 1186 height 470
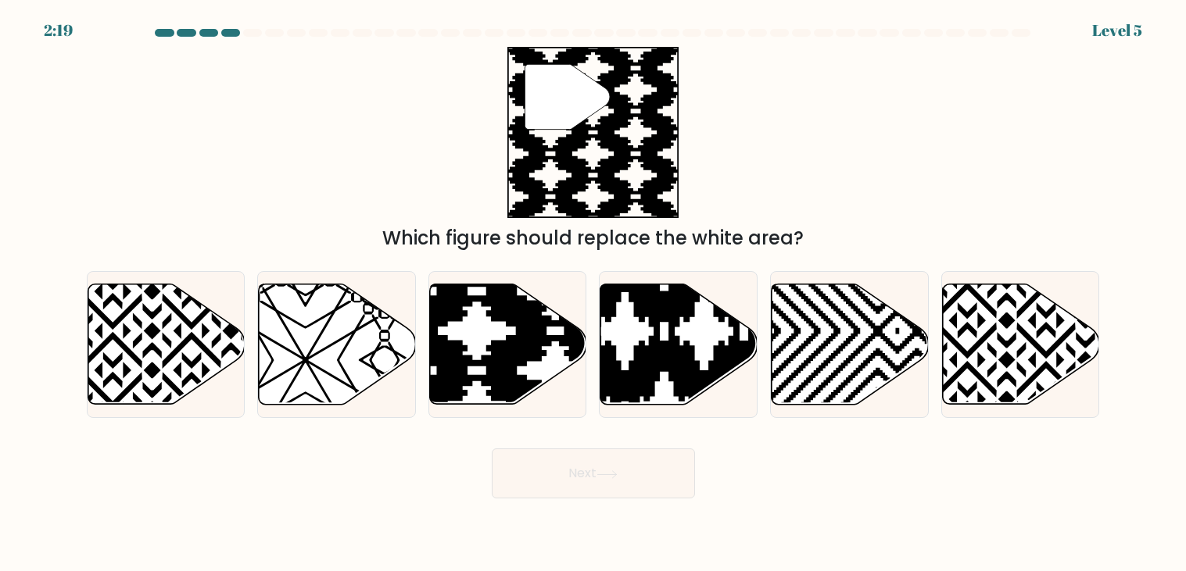
click at [864, 172] on div "" Which figure should replace the white area?" at bounding box center [593, 150] width 1032 height 206
click at [543, 341] on icon at bounding box center [555, 410] width 317 height 317
click at [593, 294] on input "c." at bounding box center [593, 290] width 1 height 8
radio input "true"
click at [655, 489] on button "Next" at bounding box center [593, 474] width 203 height 50
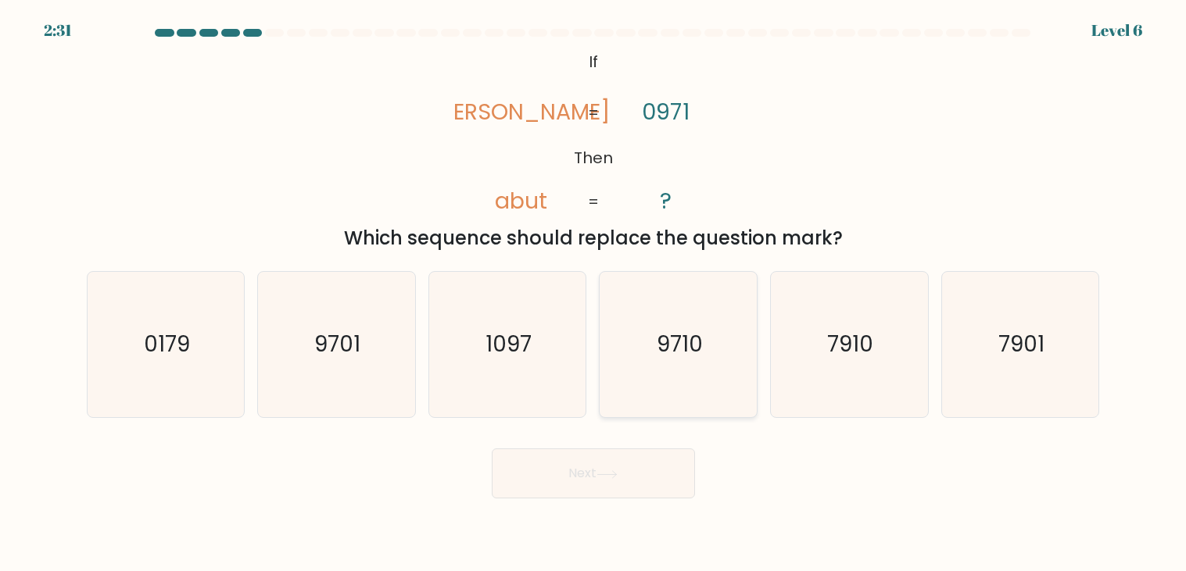
click at [689, 343] on text "9710" at bounding box center [680, 345] width 46 height 30
click at [594, 294] on input "d. 9710" at bounding box center [593, 290] width 1 height 8
radio input "true"
click at [572, 478] on button "Next" at bounding box center [593, 474] width 203 height 50
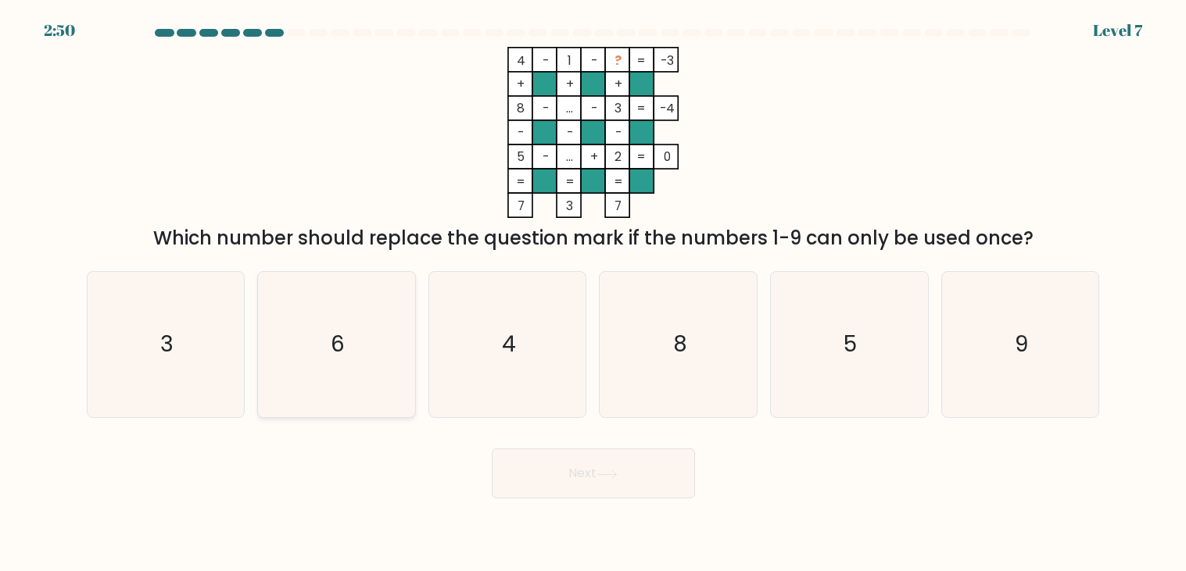
click at [321, 352] on icon "6" at bounding box center [335, 344] width 145 height 145
click at [593, 294] on input "b. 6" at bounding box center [593, 290] width 1 height 8
radio input "true"
click at [546, 477] on button "Next" at bounding box center [593, 474] width 203 height 50
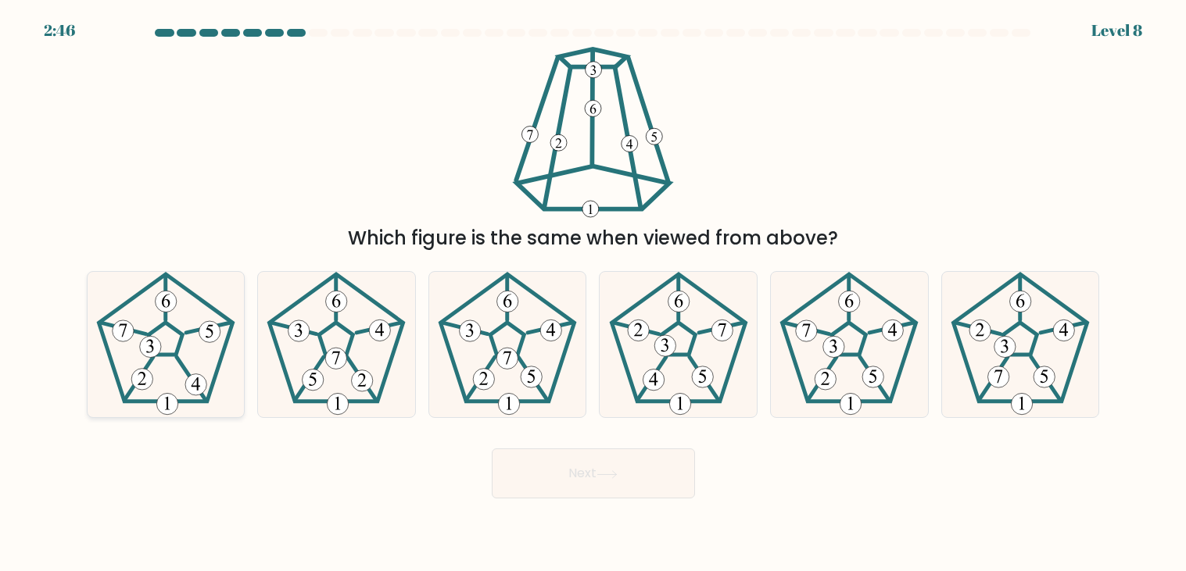
click at [179, 361] on 460 at bounding box center [192, 379] width 30 height 44
click at [593, 294] on input "a." at bounding box center [593, 290] width 1 height 8
radio input "true"
click at [594, 460] on button "Next" at bounding box center [593, 474] width 203 height 50
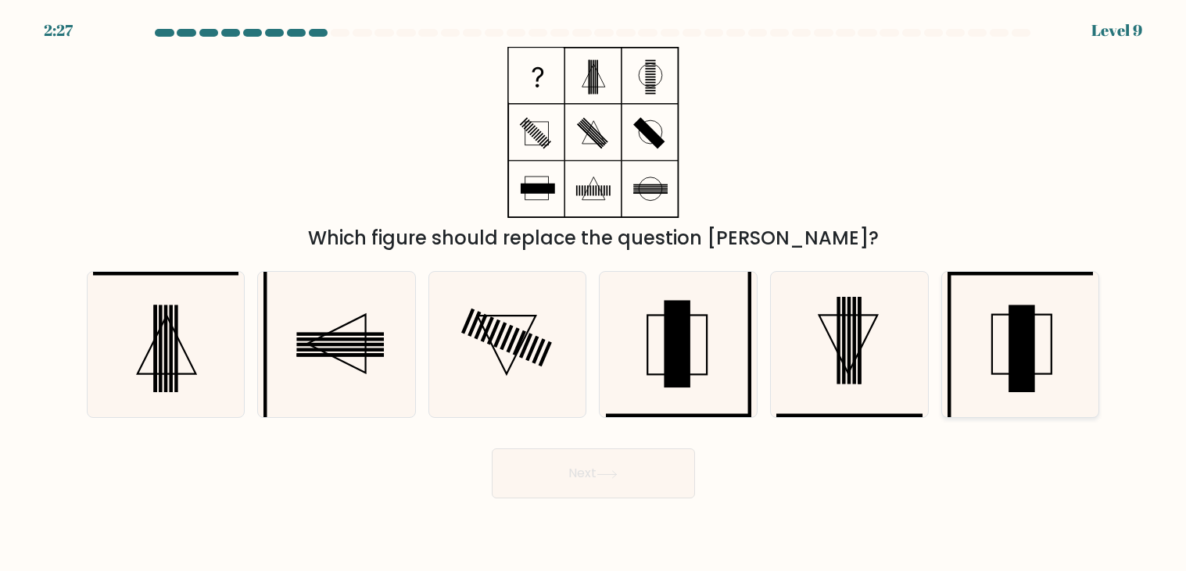
click at [1009, 342] on rect at bounding box center [1021, 350] width 26 height 88
click at [594, 294] on input "f." at bounding box center [593, 290] width 1 height 8
radio input "true"
click at [597, 477] on button "Next" at bounding box center [593, 474] width 203 height 50
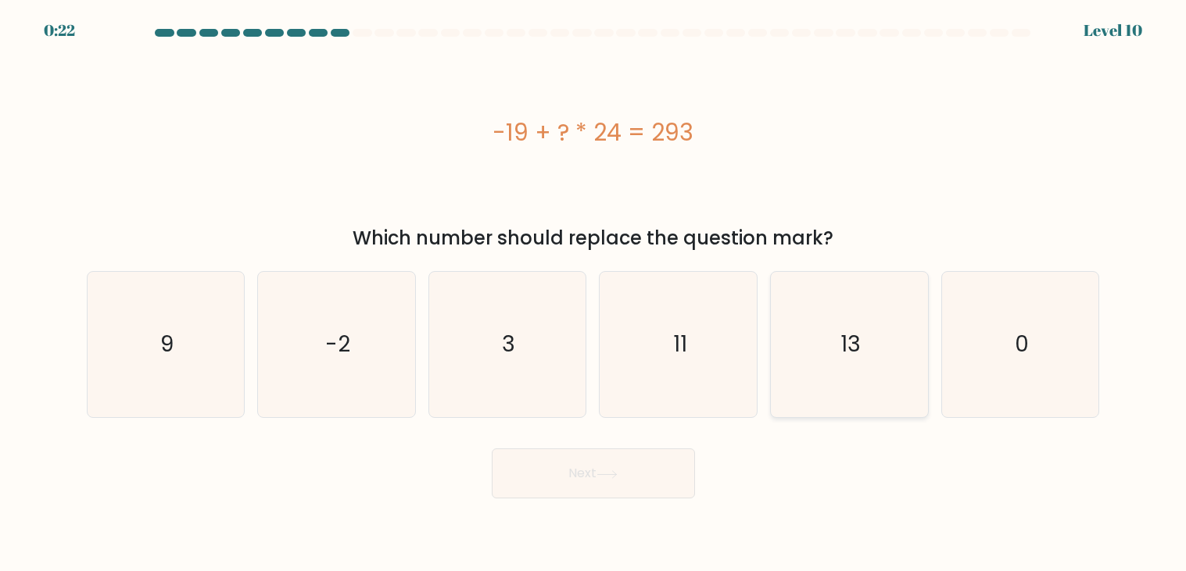
click at [865, 335] on icon "13" at bounding box center [848, 344] width 145 height 145
click at [594, 294] on input "e. 13" at bounding box center [593, 290] width 1 height 8
radio input "true"
click at [492, 449] on button "Next" at bounding box center [593, 474] width 203 height 50
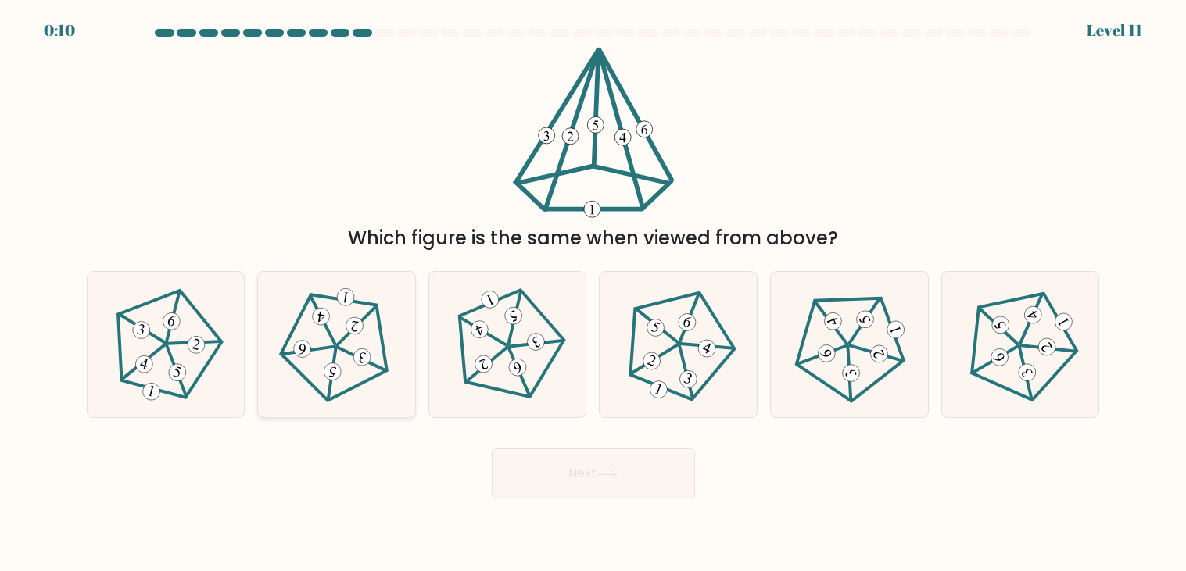
click at [342, 350] on 625 at bounding box center [361, 358] width 53 height 23
click at [593, 294] on input "b." at bounding box center [593, 290] width 1 height 8
radio input "true"
click at [663, 467] on button "Next" at bounding box center [593, 474] width 203 height 50
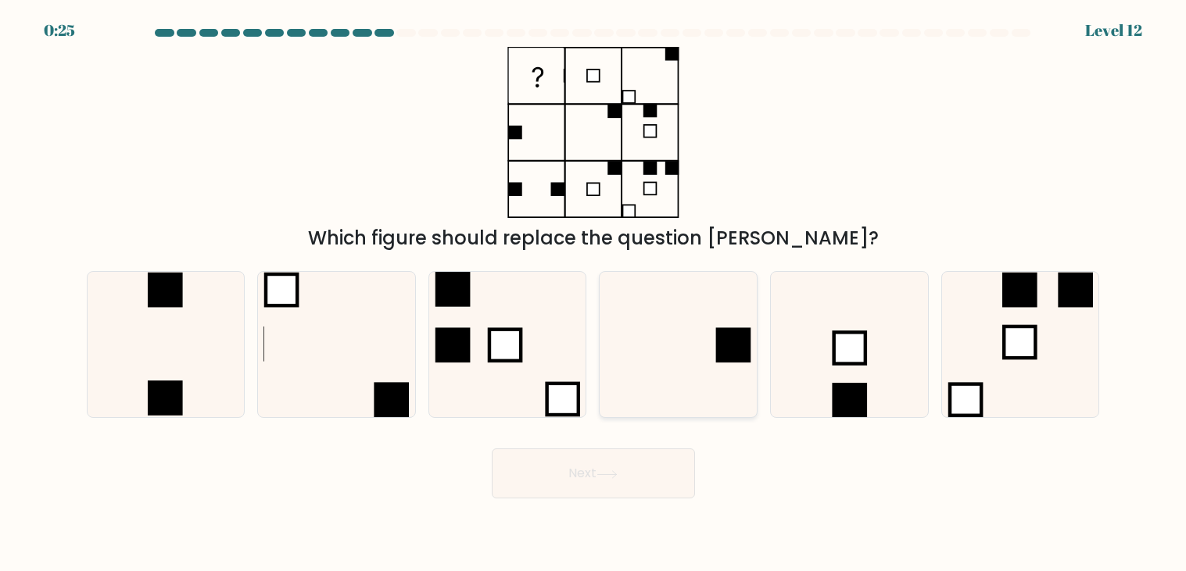
click at [686, 288] on icon at bounding box center [678, 344] width 145 height 145
click at [594, 288] on input "d." at bounding box center [593, 290] width 1 height 8
radio input "true"
click at [592, 480] on button "Next" at bounding box center [593, 474] width 203 height 50
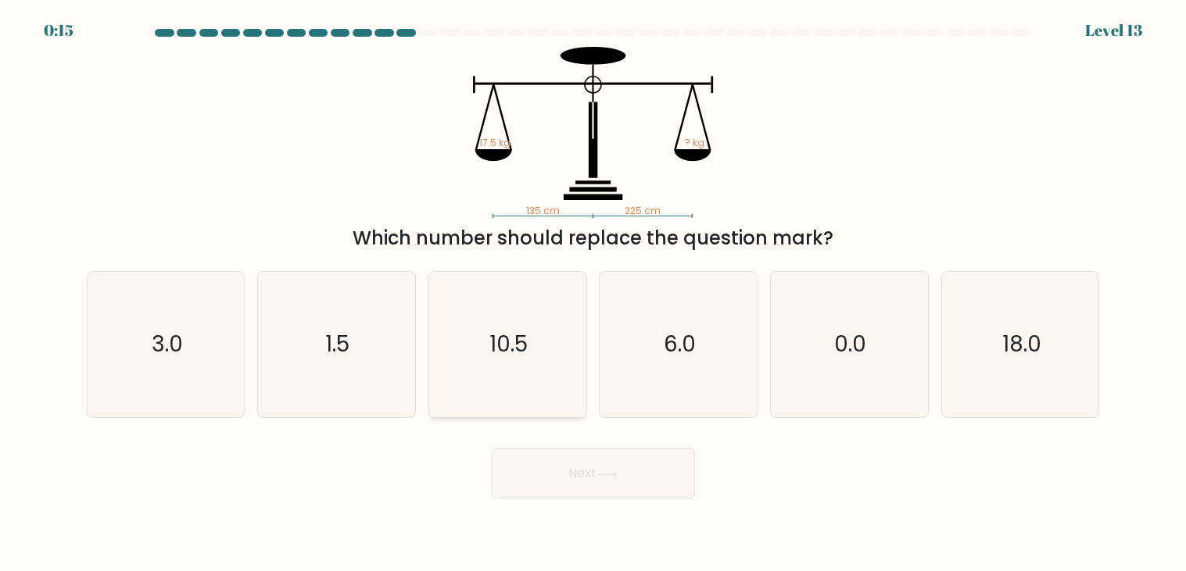
click at [499, 306] on icon "10.5" at bounding box center [507, 344] width 145 height 145
click at [593, 294] on input "c. 10.5" at bounding box center [593, 290] width 1 height 8
radio input "true"
click at [550, 474] on button "Next" at bounding box center [593, 474] width 203 height 50
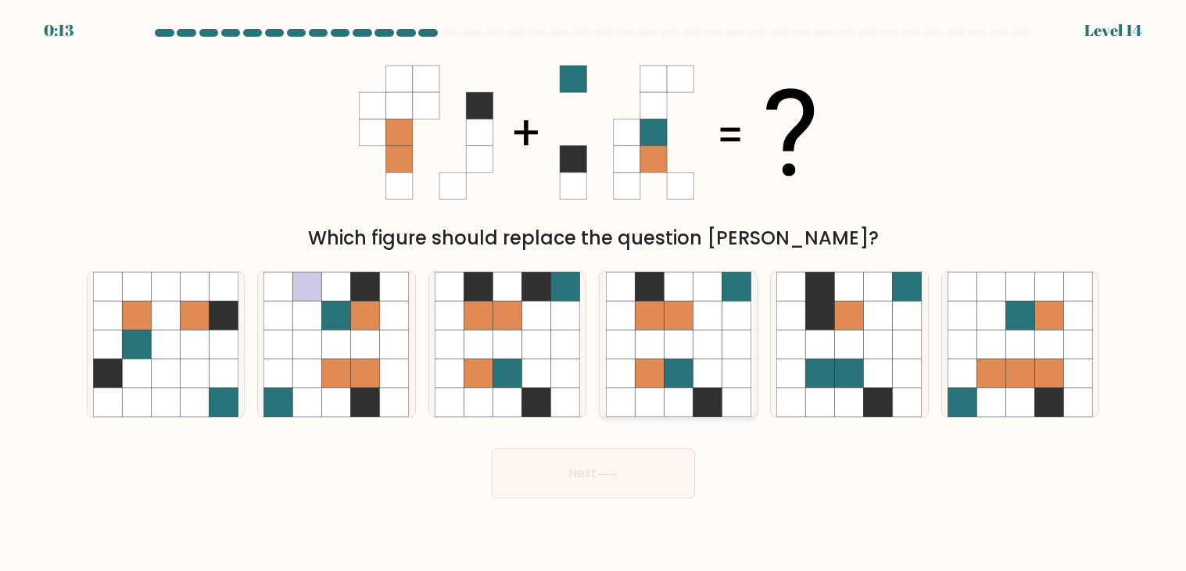
click at [717, 345] on icon at bounding box center [707, 345] width 29 height 29
click at [594, 294] on input "d." at bounding box center [593, 290] width 1 height 8
radio input "true"
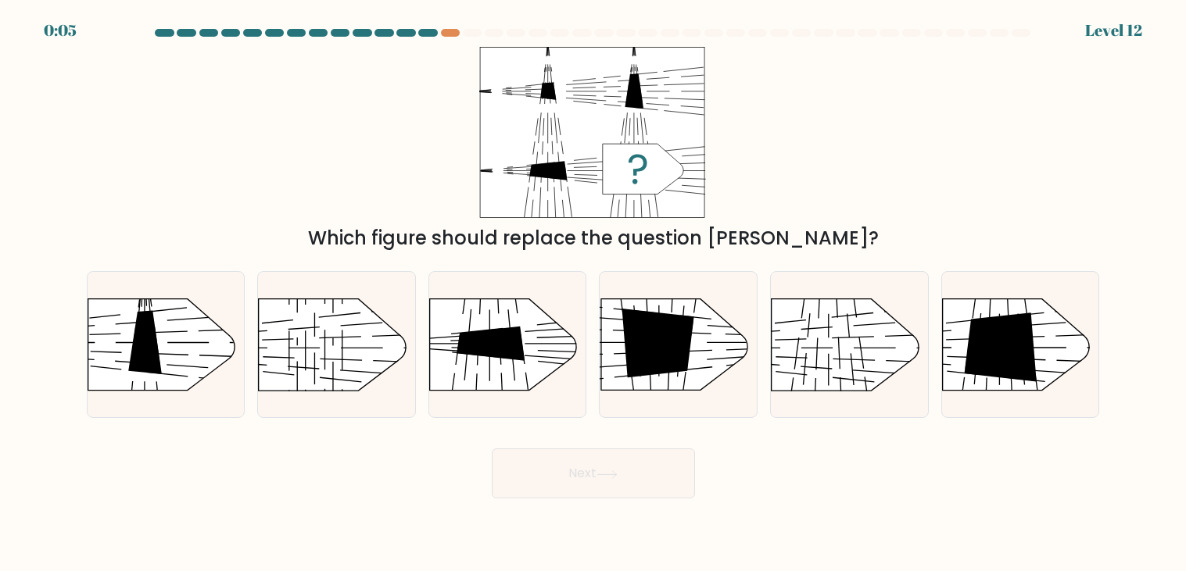
click at [943, 200] on div "Which figure should replace the question [PERSON_NAME]?" at bounding box center [593, 150] width 1032 height 206
click at [687, 249] on div "Which figure should replace the question [PERSON_NAME]?" at bounding box center [593, 238] width 994 height 28
click at [653, 363] on icon at bounding box center [658, 343] width 72 height 69
click at [594, 294] on input "d." at bounding box center [593, 290] width 1 height 8
radio input "true"
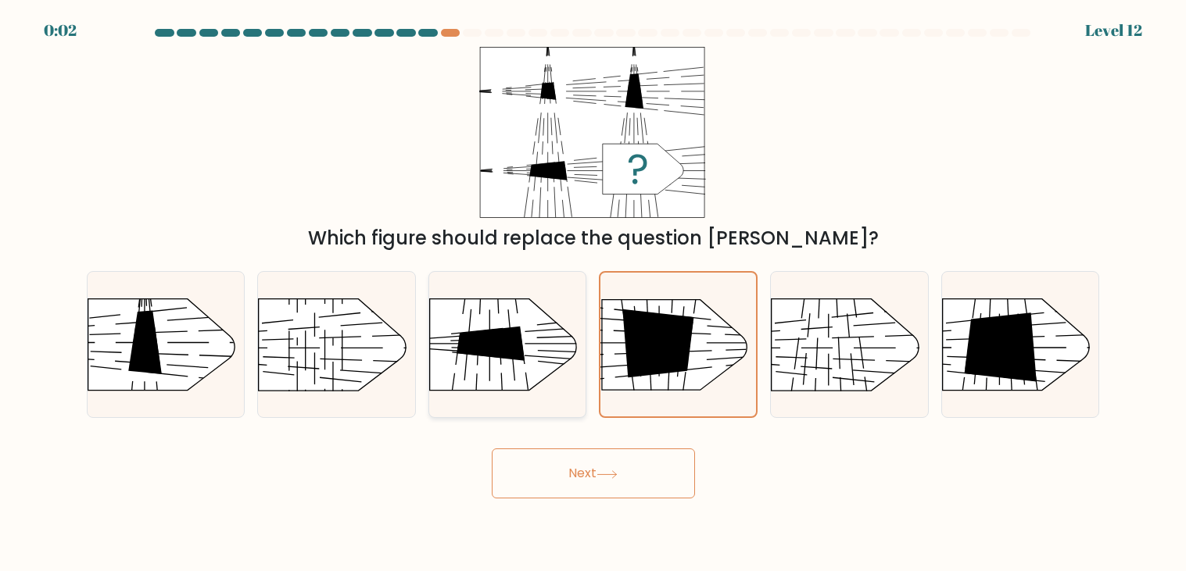
click at [521, 356] on icon at bounding box center [490, 344] width 68 height 34
click at [593, 294] on input "c." at bounding box center [593, 290] width 1 height 8
radio input "true"
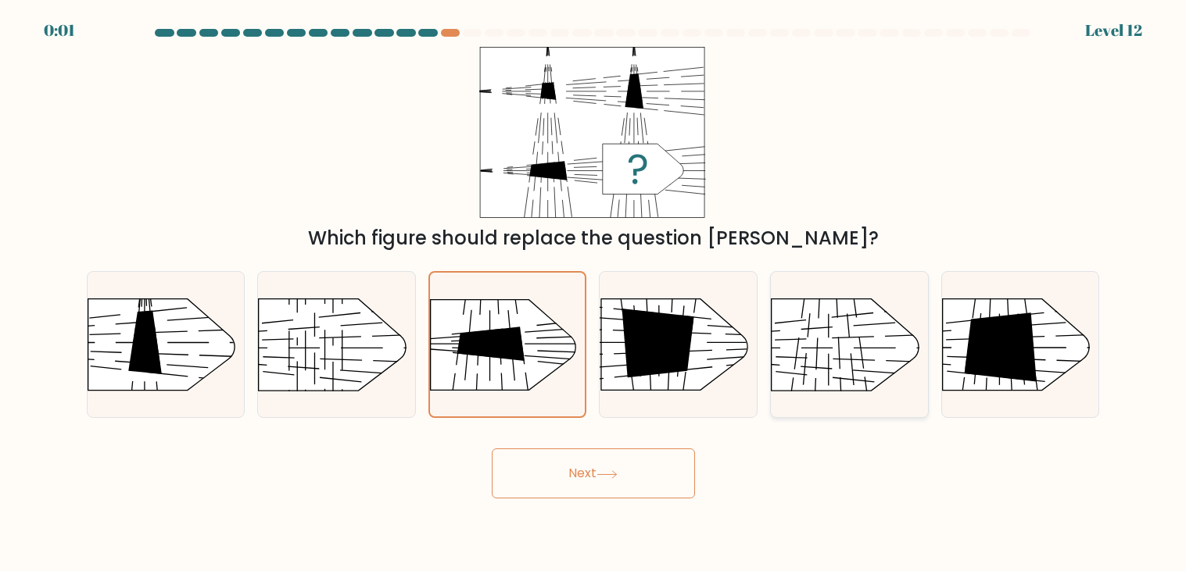
click at [870, 364] on rect at bounding box center [752, 278] width 408 height 310
click at [594, 294] on input "e." at bounding box center [593, 290] width 1 height 8
radio input "true"
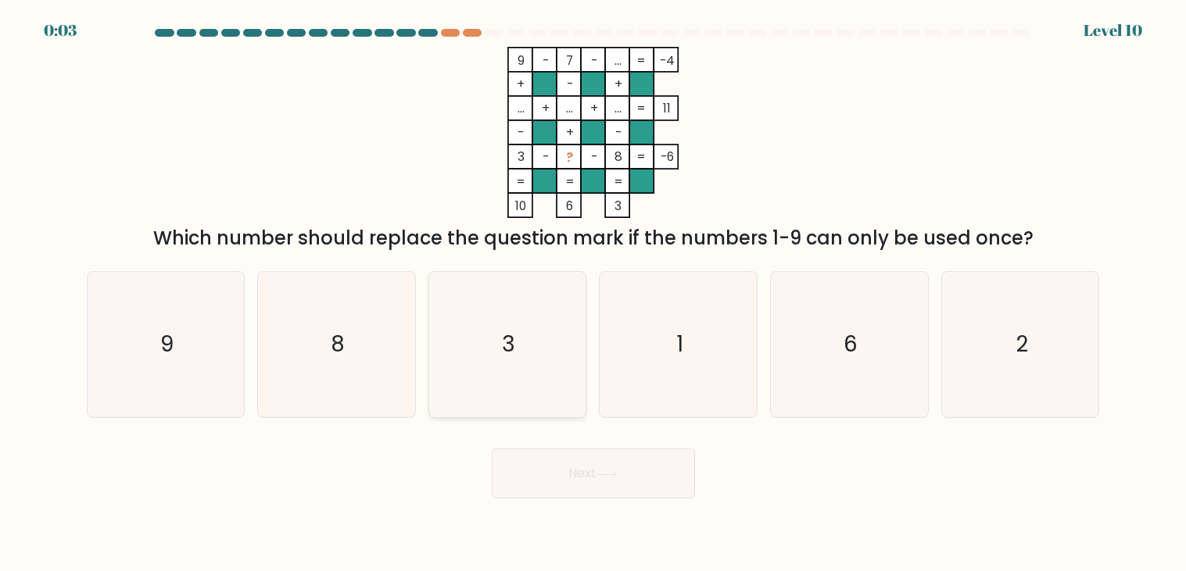
click at [551, 345] on icon "3" at bounding box center [507, 344] width 145 height 145
click at [593, 294] on input "c. 3" at bounding box center [593, 290] width 1 height 8
radio input "true"
click at [893, 364] on icon "6" at bounding box center [848, 344] width 145 height 145
click at [594, 294] on input "e. 6" at bounding box center [593, 290] width 1 height 8
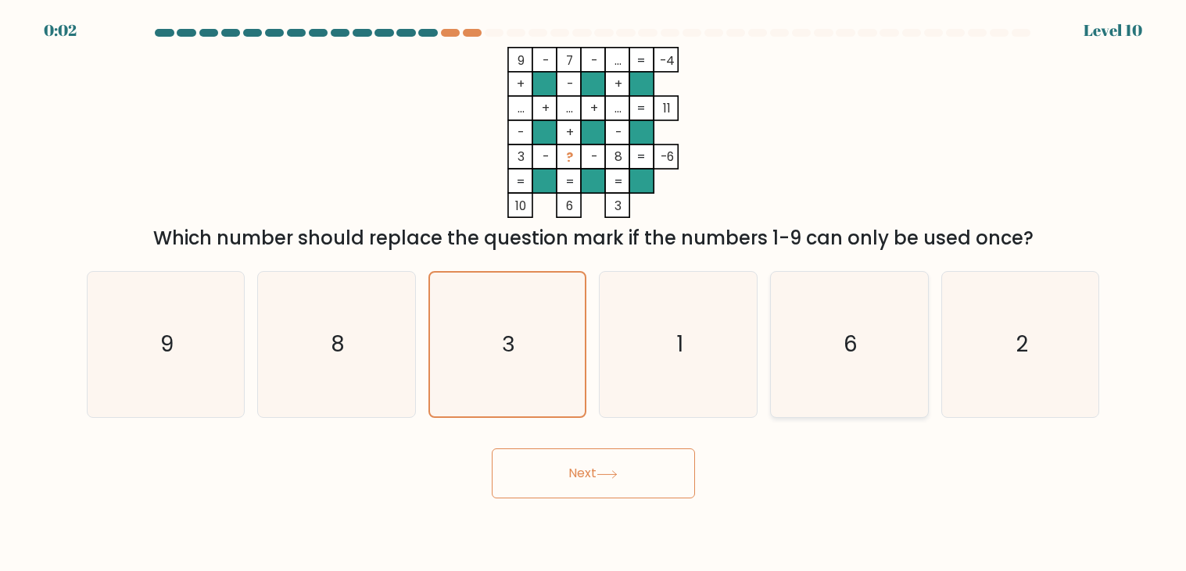
radio input "true"
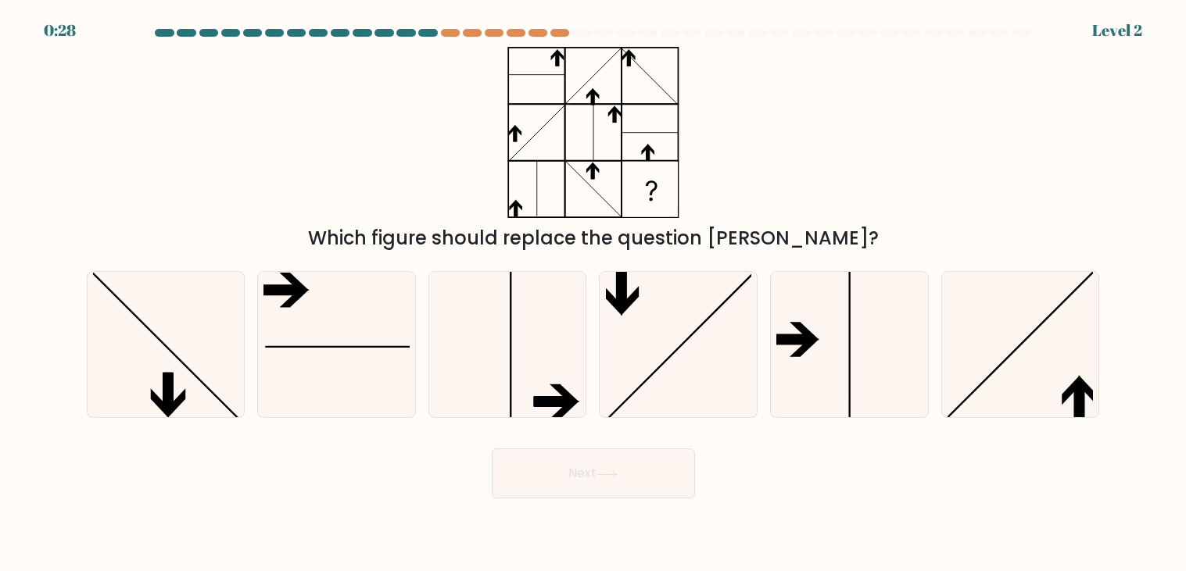
click at [902, 126] on div "Which figure should replace the question [PERSON_NAME]?" at bounding box center [593, 150] width 1032 height 206
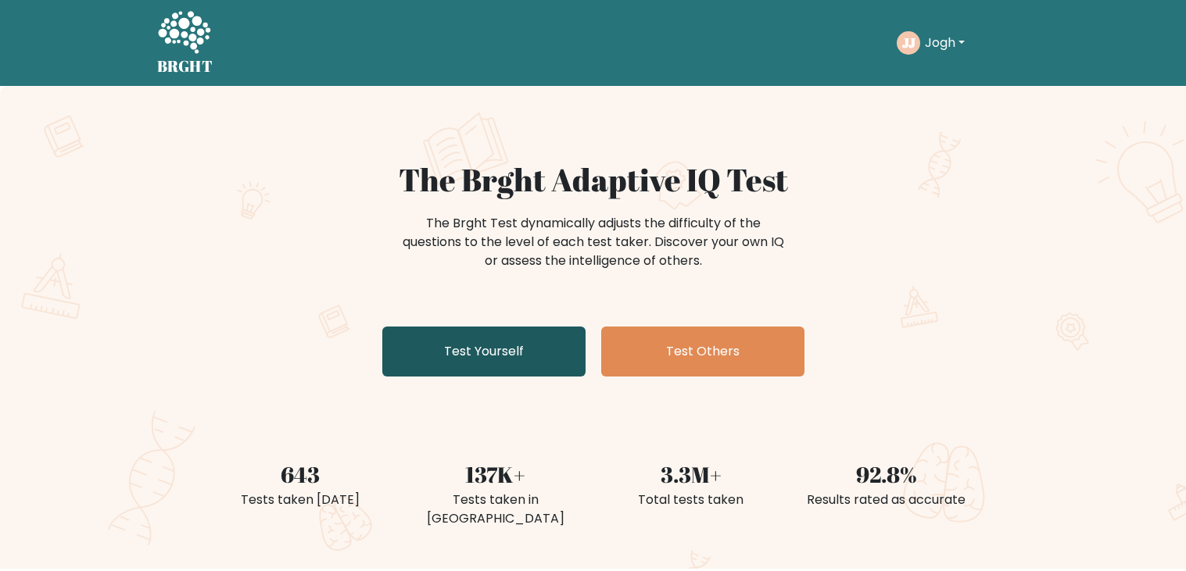
click at [499, 339] on link "Test Yourself" at bounding box center [483, 352] width 203 height 50
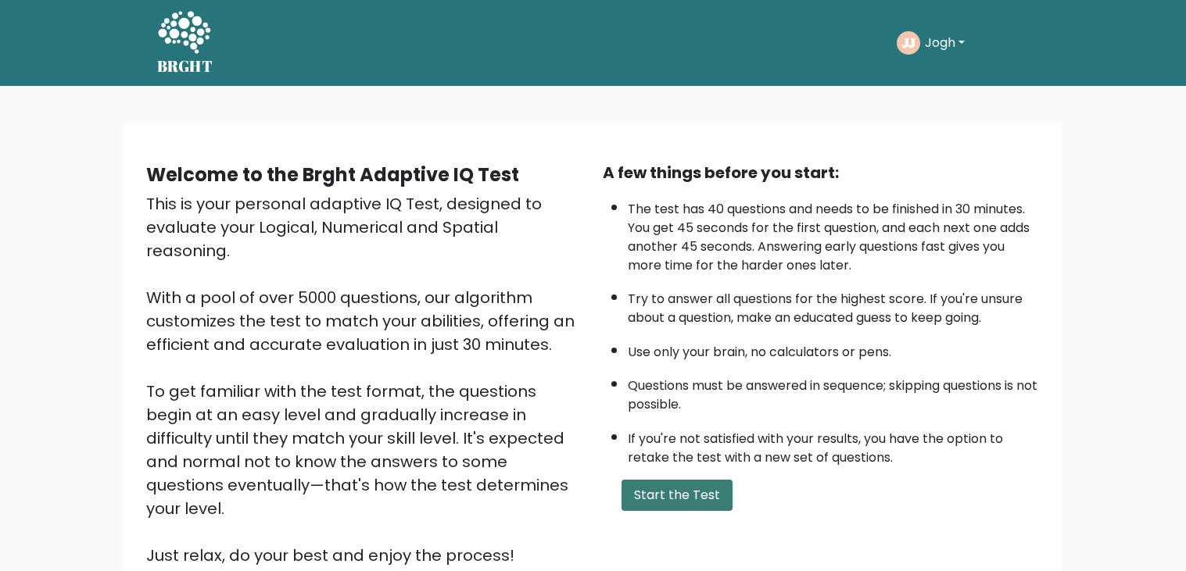
click at [669, 484] on button "Start the Test" at bounding box center [676, 495] width 111 height 31
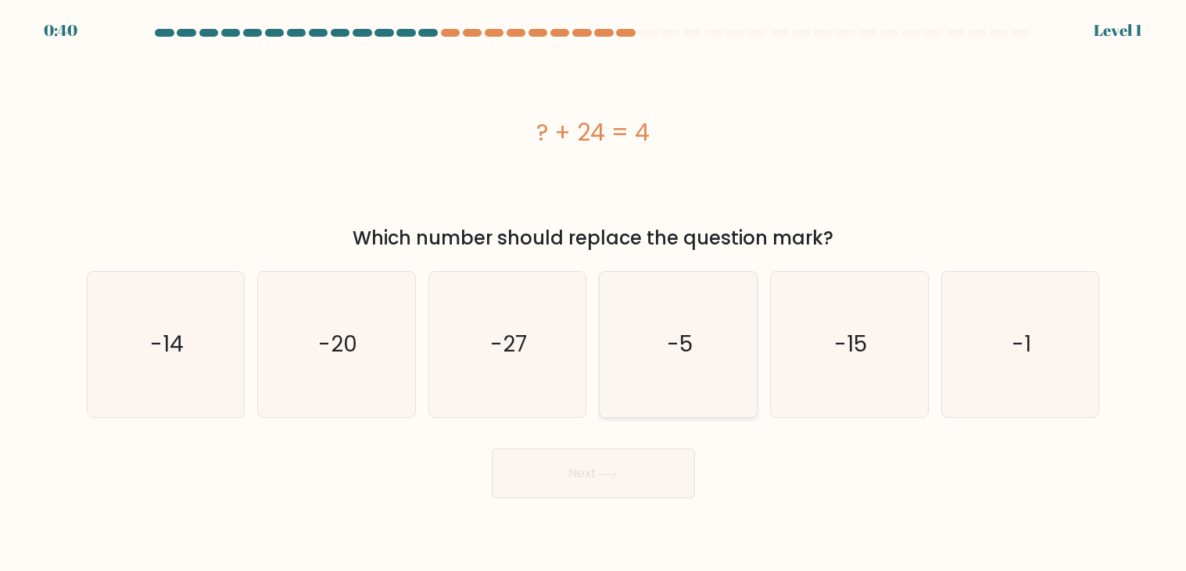
click at [711, 334] on icon "-5" at bounding box center [678, 344] width 145 height 145
click at [594, 294] on input "d. -5" at bounding box center [593, 290] width 1 height 8
radio input "true"
click at [711, 334] on icon "-5" at bounding box center [679, 345] width 144 height 144
click at [594, 294] on input "d. -5" at bounding box center [593, 290] width 1 height 8
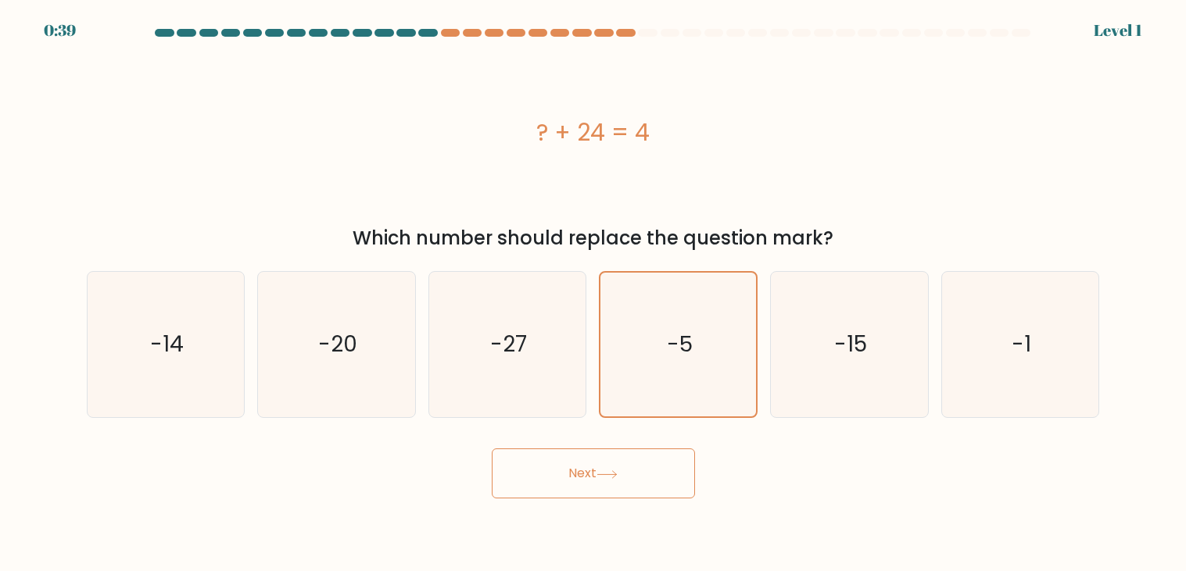
click at [625, 481] on button "Next" at bounding box center [593, 474] width 203 height 50
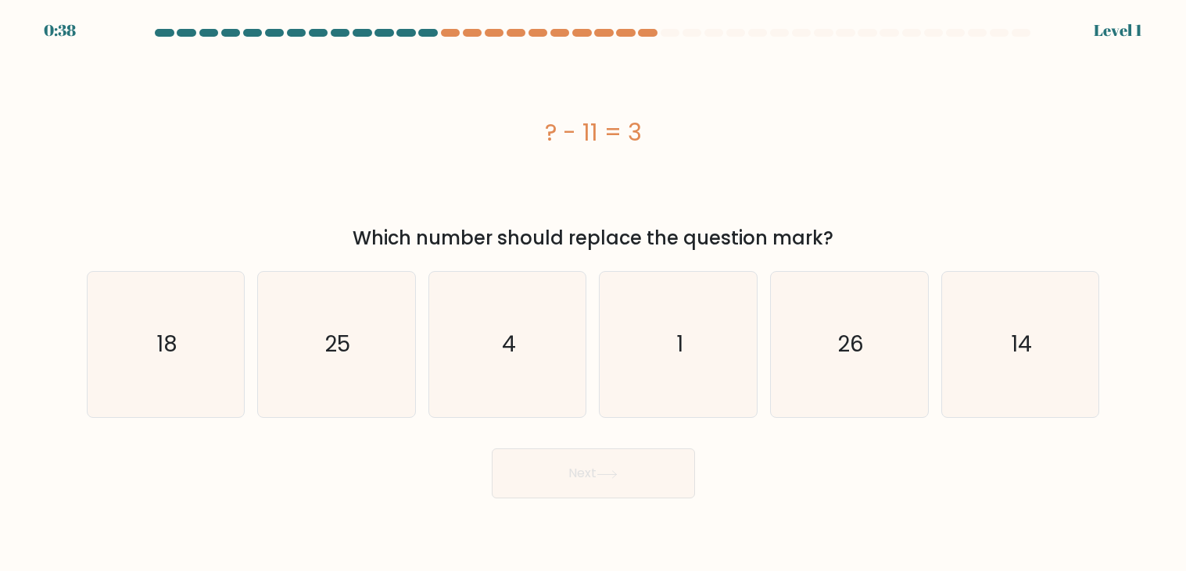
click at [703, 259] on div "a. 18 b. 25 c." at bounding box center [594, 338] width 1026 height 159
click at [647, 347] on icon "1" at bounding box center [678, 344] width 145 height 145
click at [594, 294] on input "d. 1" at bounding box center [593, 290] width 1 height 8
radio input "true"
click at [610, 484] on button "Next" at bounding box center [593, 474] width 203 height 50
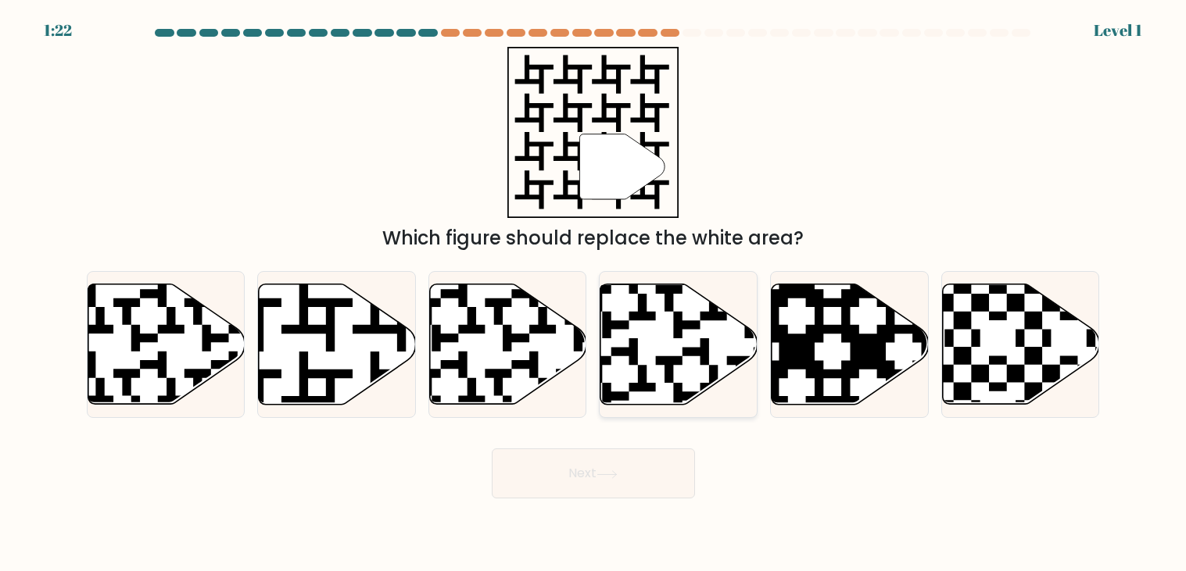
click at [691, 298] on icon at bounding box center [678, 345] width 157 height 120
click at [594, 294] on input "d." at bounding box center [593, 290] width 1 height 8
radio input "true"
click at [632, 445] on div "Next" at bounding box center [593, 468] width 1032 height 62
click at [632, 459] on button "Next" at bounding box center [593, 474] width 203 height 50
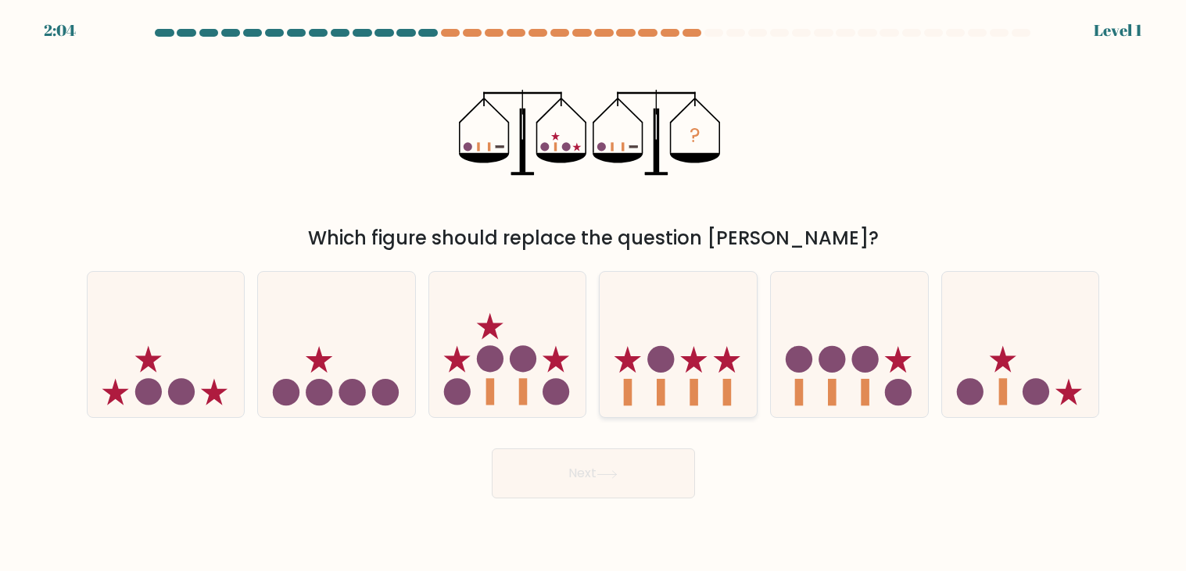
click at [689, 341] on icon at bounding box center [678, 345] width 157 height 130
click at [594, 294] on input "d." at bounding box center [593, 290] width 1 height 8
radio input "true"
click at [632, 471] on button "Next" at bounding box center [593, 474] width 203 height 50
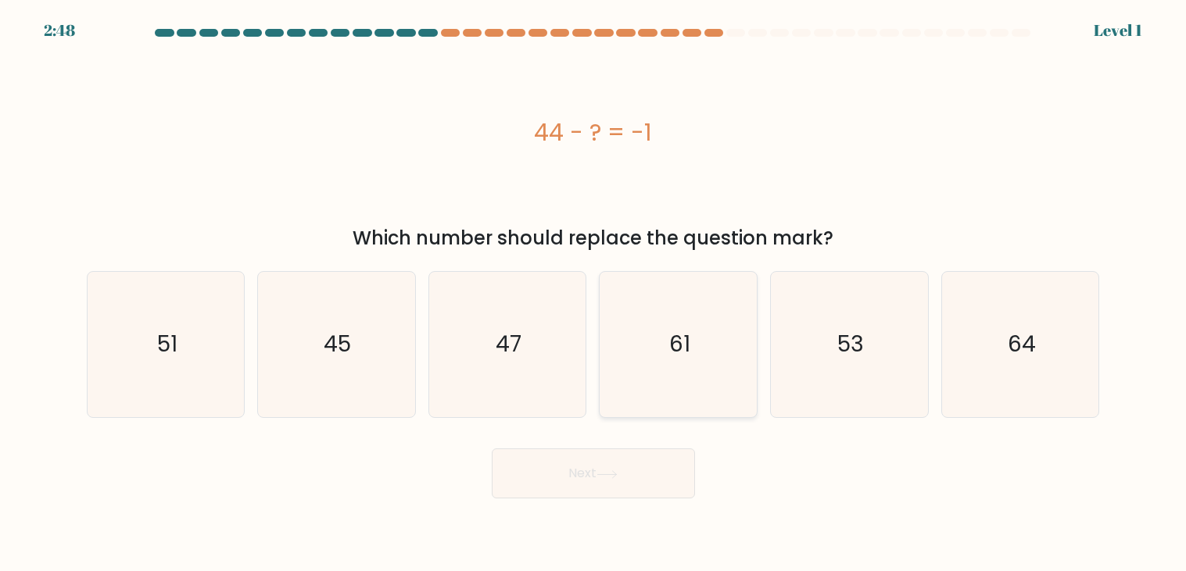
click at [682, 358] on text "61" at bounding box center [679, 345] width 21 height 30
click at [594, 294] on input "d. 61" at bounding box center [593, 290] width 1 height 8
radio input "true"
click at [624, 490] on button "Next" at bounding box center [593, 474] width 203 height 50
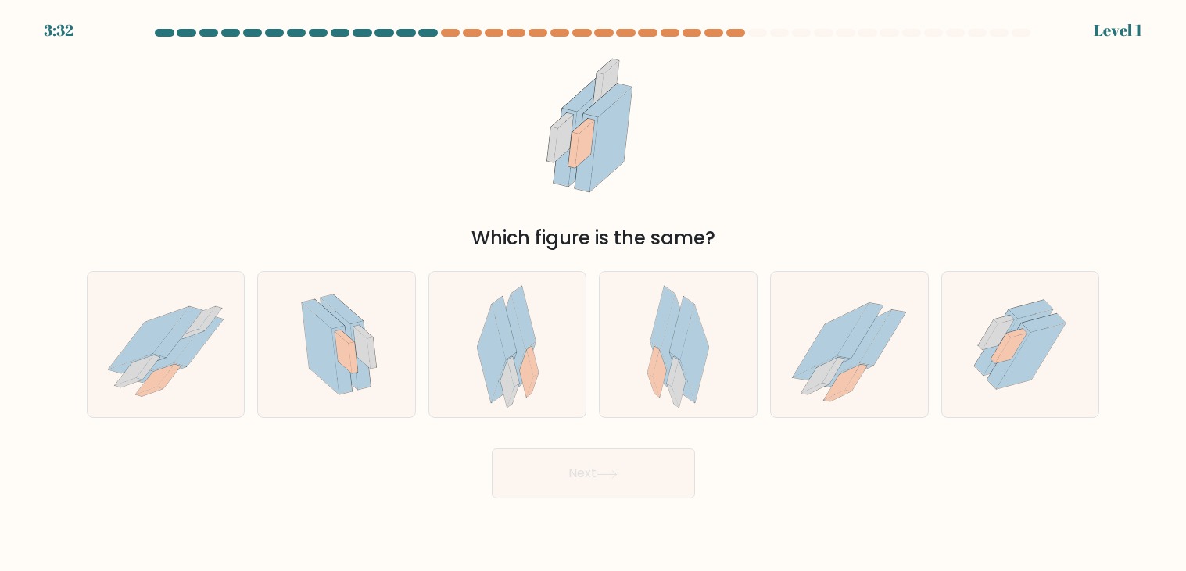
click at [696, 256] on form at bounding box center [593, 264] width 1186 height 470
click at [695, 280] on icon at bounding box center [678, 344] width 62 height 145
click at [594, 286] on input "d." at bounding box center [593, 290] width 1 height 8
radio input "true"
click at [639, 477] on button "Next" at bounding box center [593, 474] width 203 height 50
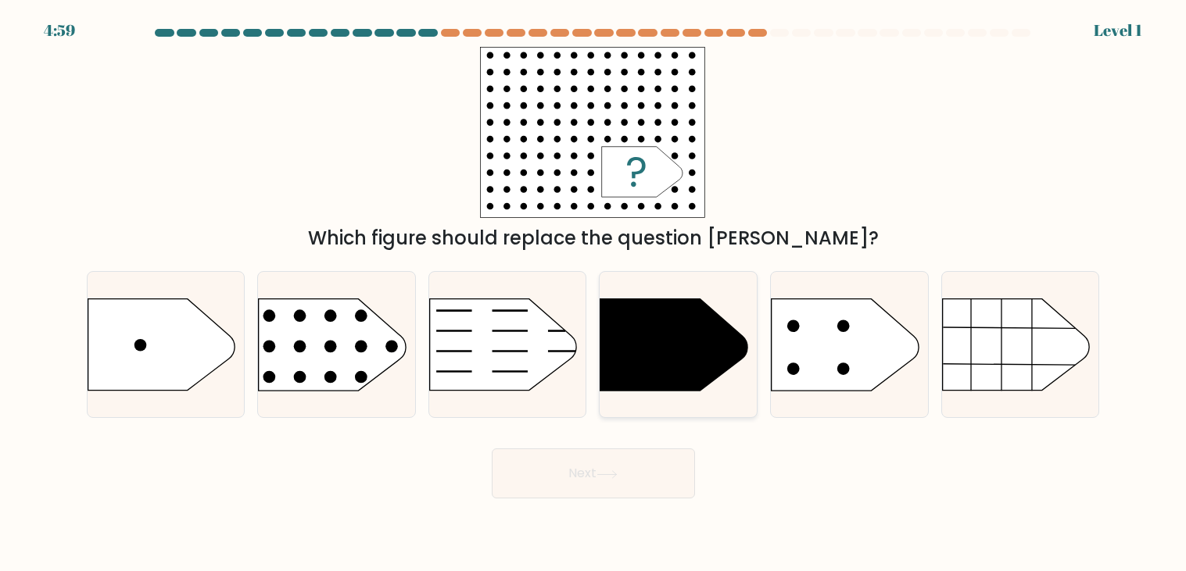
click at [685, 406] on div at bounding box center [678, 344] width 159 height 147
click at [594, 294] on input "d." at bounding box center [593, 290] width 1 height 8
radio input "true"
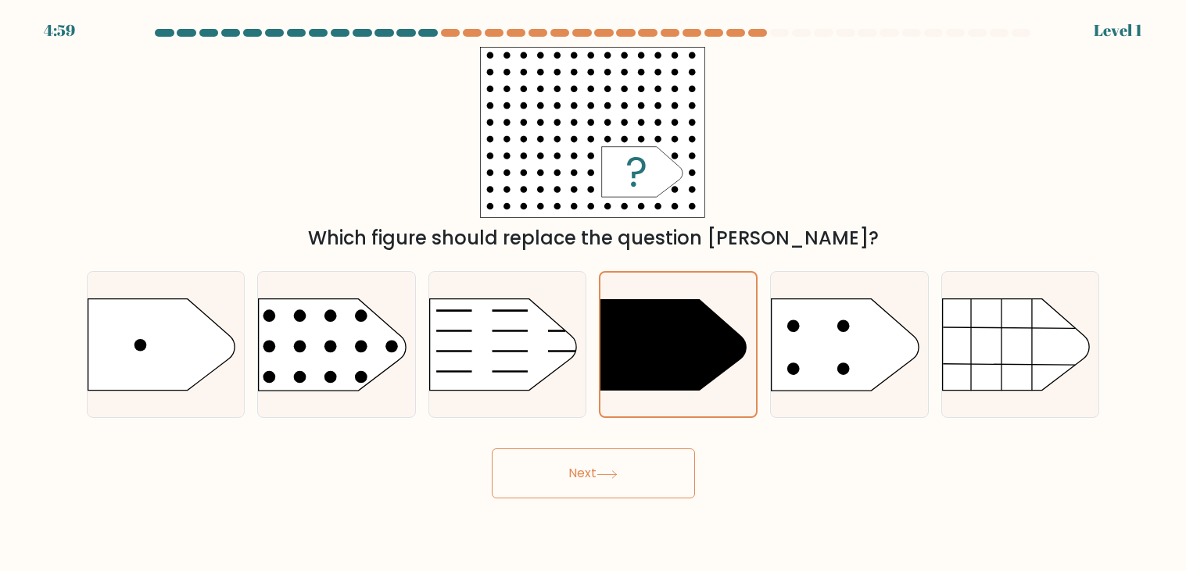
click at [648, 457] on button "Next" at bounding box center [593, 474] width 203 height 50
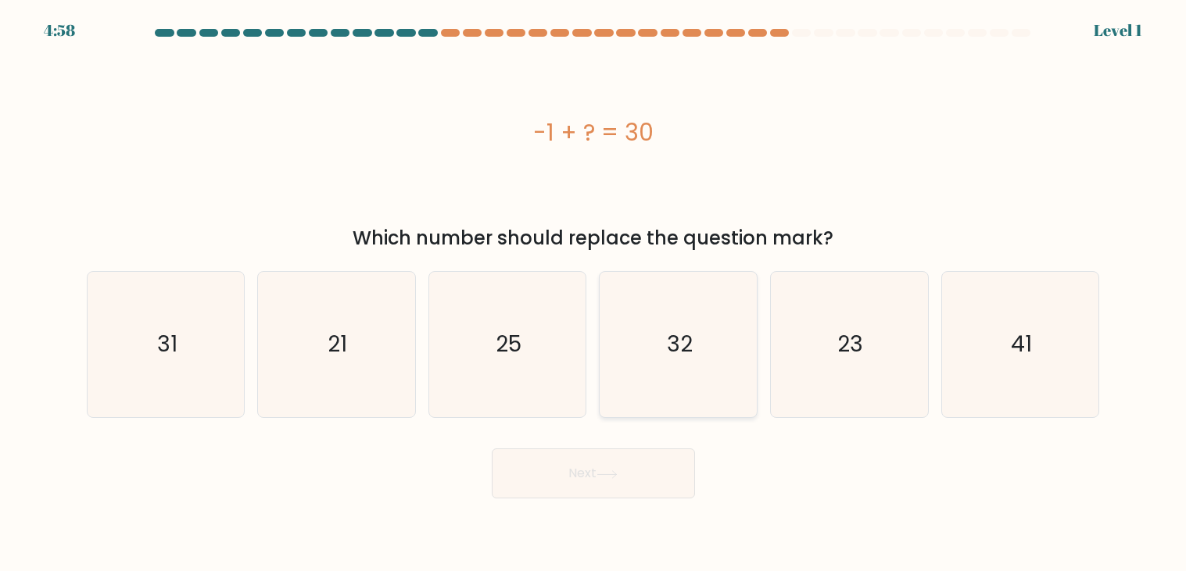
click at [689, 285] on icon "32" at bounding box center [678, 344] width 145 height 145
click at [594, 286] on input "d. 32" at bounding box center [593, 290] width 1 height 8
radio input "true"
click at [569, 448] on div "Next" at bounding box center [593, 468] width 1032 height 62
click at [567, 469] on button "Next" at bounding box center [593, 474] width 203 height 50
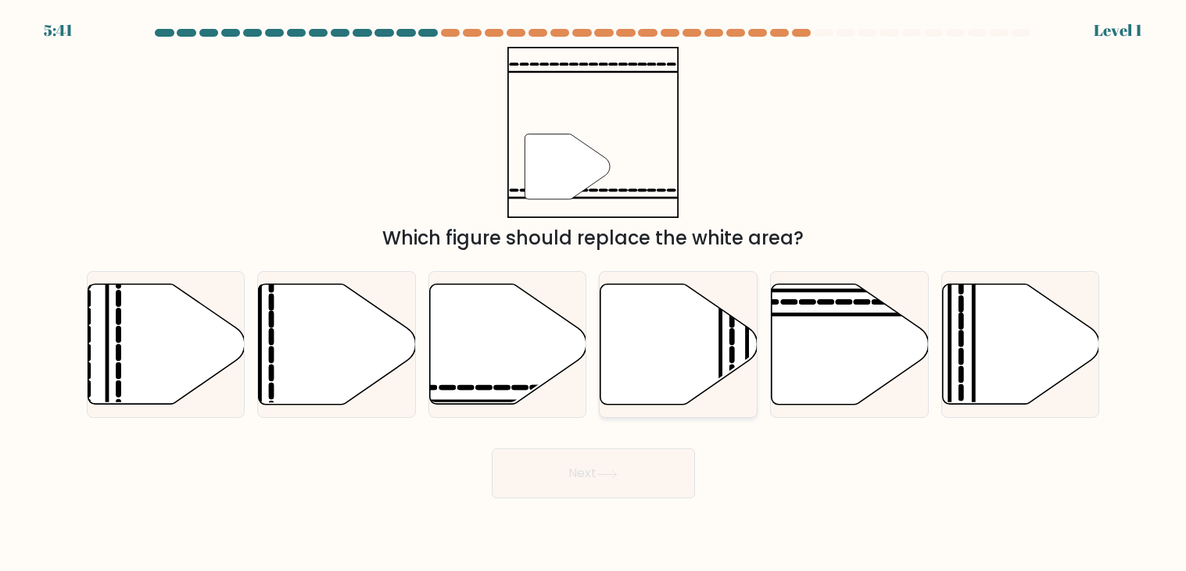
click at [697, 306] on icon at bounding box center [678, 345] width 157 height 120
click at [594, 294] on input "d." at bounding box center [593, 290] width 1 height 8
radio input "true"
click at [614, 464] on button "Next" at bounding box center [593, 474] width 203 height 50
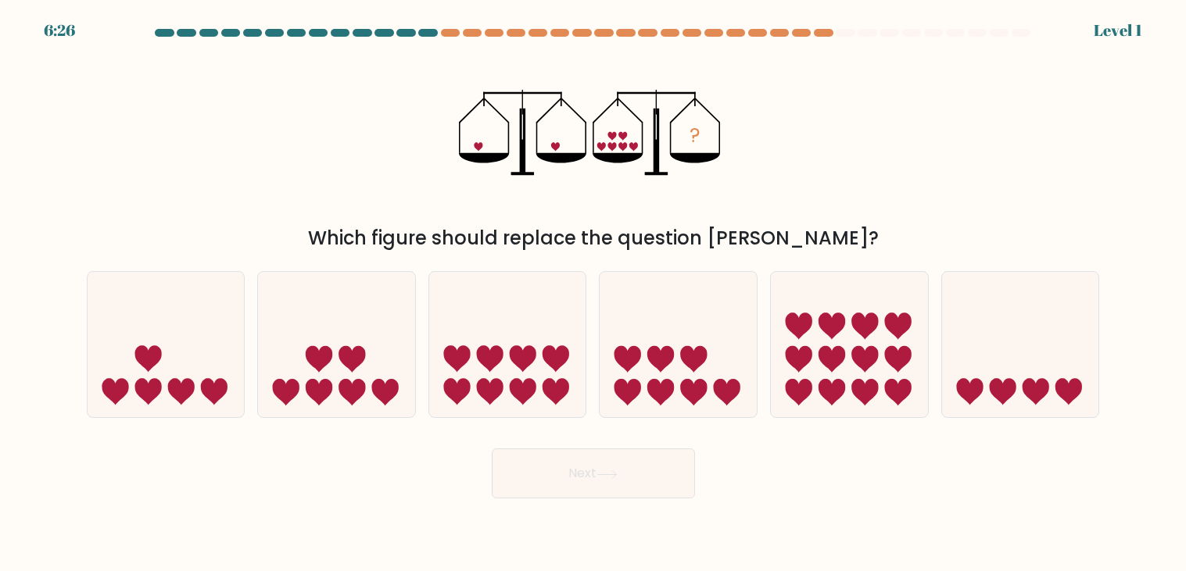
click at [692, 304] on icon at bounding box center [678, 345] width 157 height 130
click at [594, 294] on input "d." at bounding box center [593, 290] width 1 height 8
radio input "true"
click at [620, 469] on button "Next" at bounding box center [593, 474] width 203 height 50
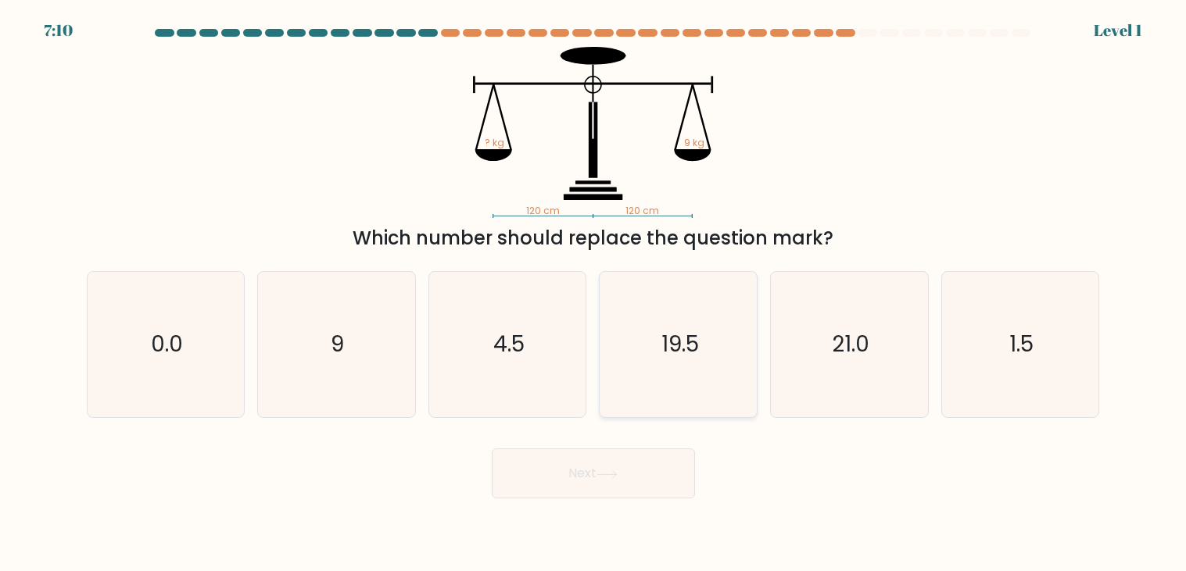
click at [692, 349] on text "19.5" at bounding box center [680, 345] width 38 height 30
click at [594, 294] on input "d. 19.5" at bounding box center [593, 290] width 1 height 8
radio input "true"
click at [654, 452] on button "Next" at bounding box center [593, 474] width 203 height 50
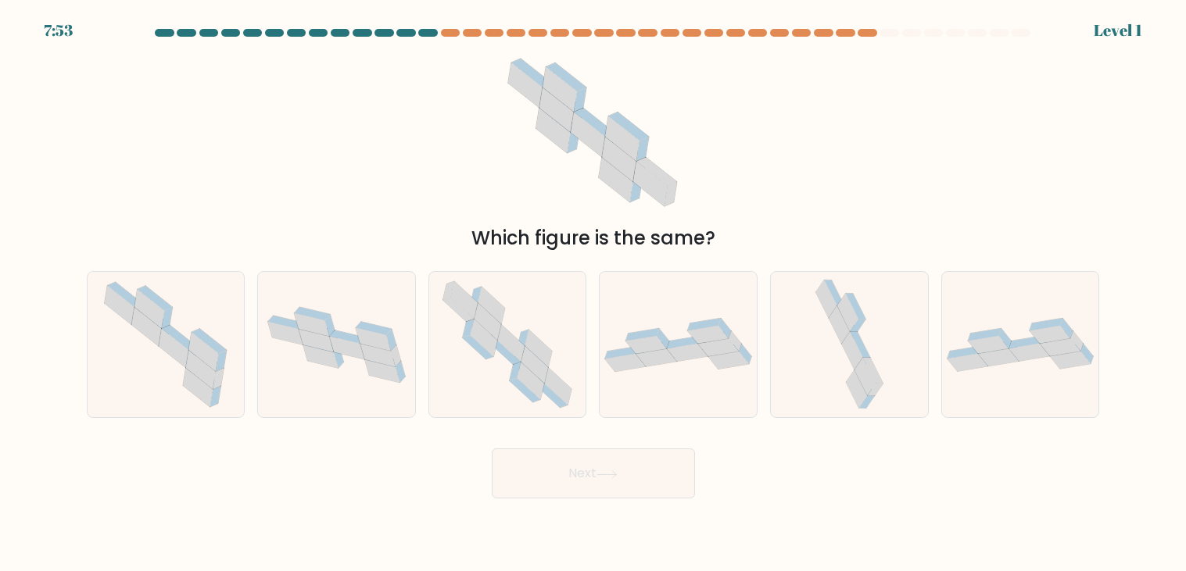
click at [707, 247] on div "Which figure is the same?" at bounding box center [593, 238] width 994 height 28
click at [684, 309] on div at bounding box center [678, 344] width 159 height 147
click at [594, 294] on input "d." at bounding box center [593, 290] width 1 height 8
radio input "true"
click at [589, 460] on button "Next" at bounding box center [593, 474] width 203 height 50
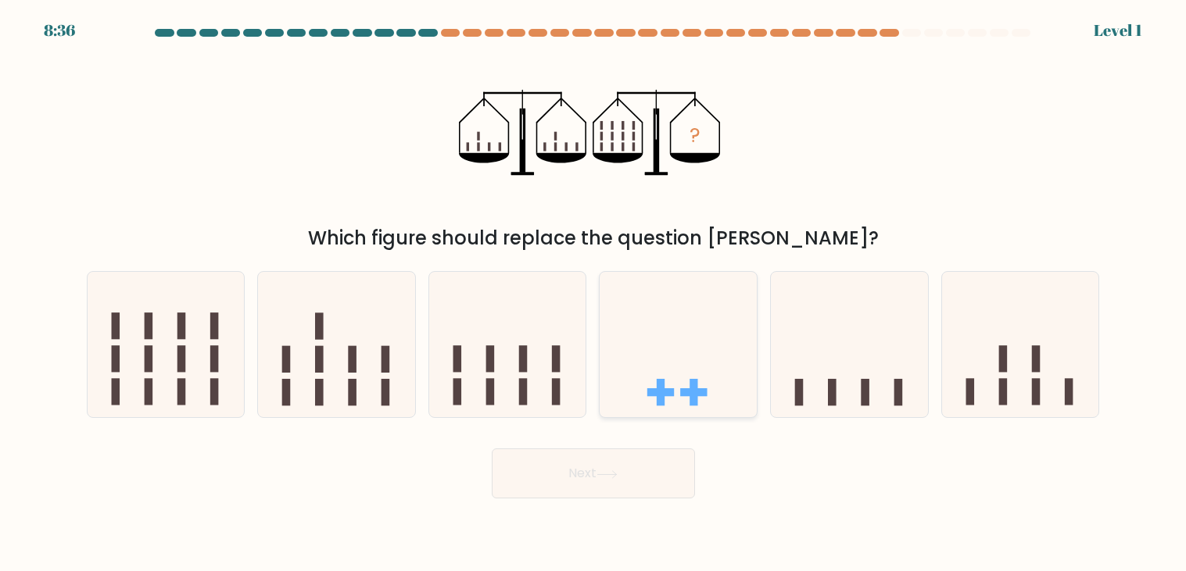
click at [658, 357] on icon at bounding box center [678, 345] width 157 height 130
click at [594, 294] on input "d." at bounding box center [593, 290] width 1 height 8
radio input "true"
click at [616, 446] on div "Next" at bounding box center [593, 468] width 1032 height 62
click at [675, 344] on icon at bounding box center [678, 345] width 156 height 129
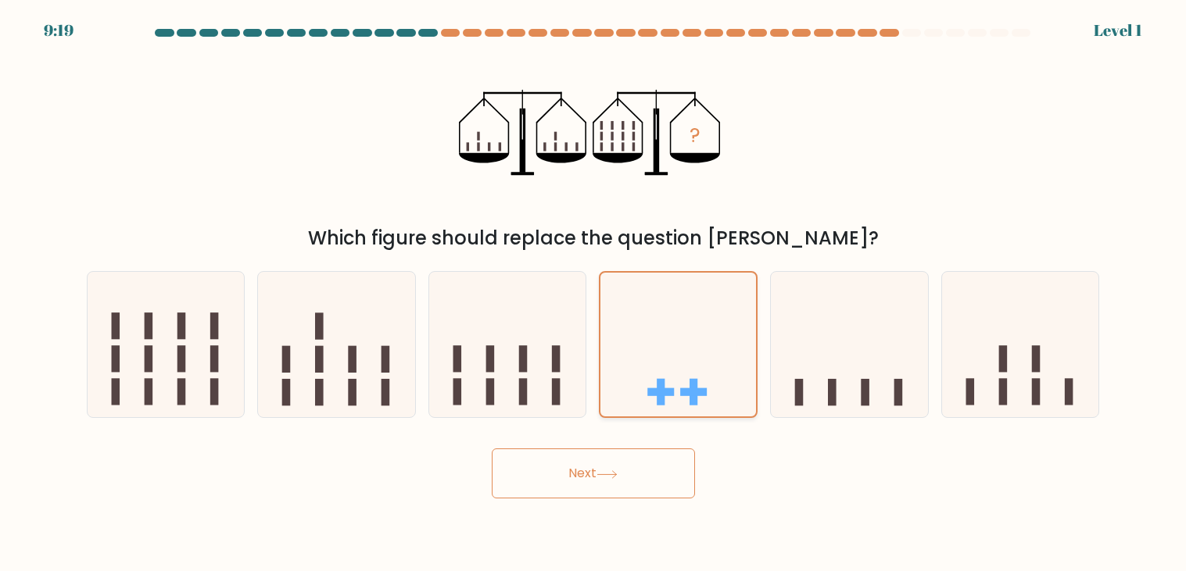
click at [594, 294] on input "d." at bounding box center [593, 290] width 1 height 8
click at [628, 474] on button "Next" at bounding box center [593, 474] width 203 height 50
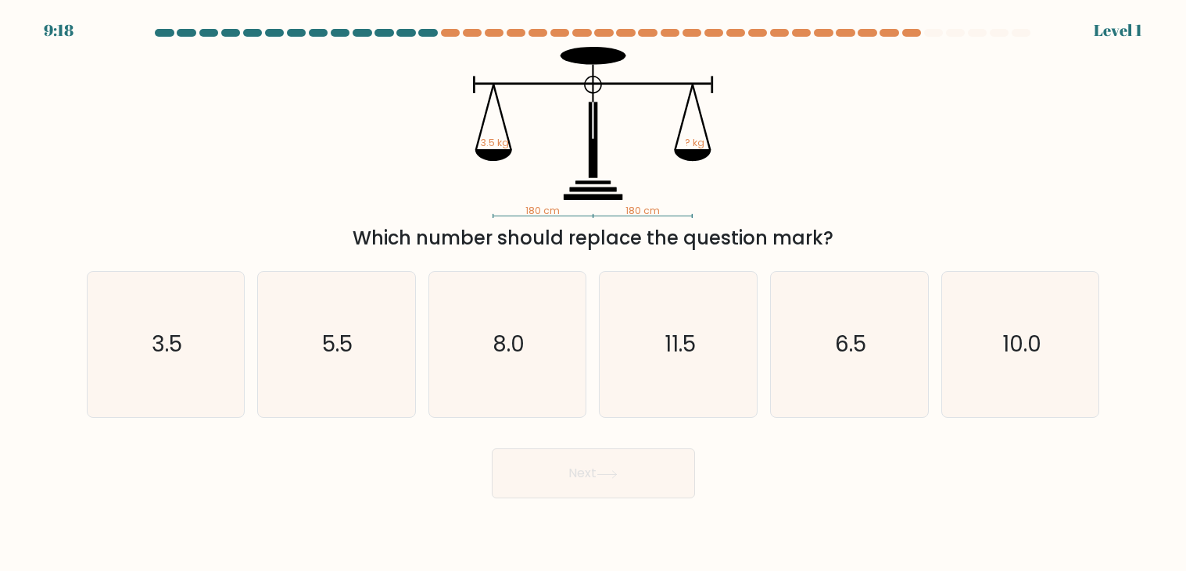
click at [667, 314] on icon "11.5" at bounding box center [678, 344] width 145 height 145
click at [594, 294] on input "d. 11.5" at bounding box center [593, 290] width 1 height 8
radio input "true"
click at [630, 436] on form at bounding box center [593, 264] width 1186 height 470
click at [625, 455] on button "Next" at bounding box center [593, 474] width 203 height 50
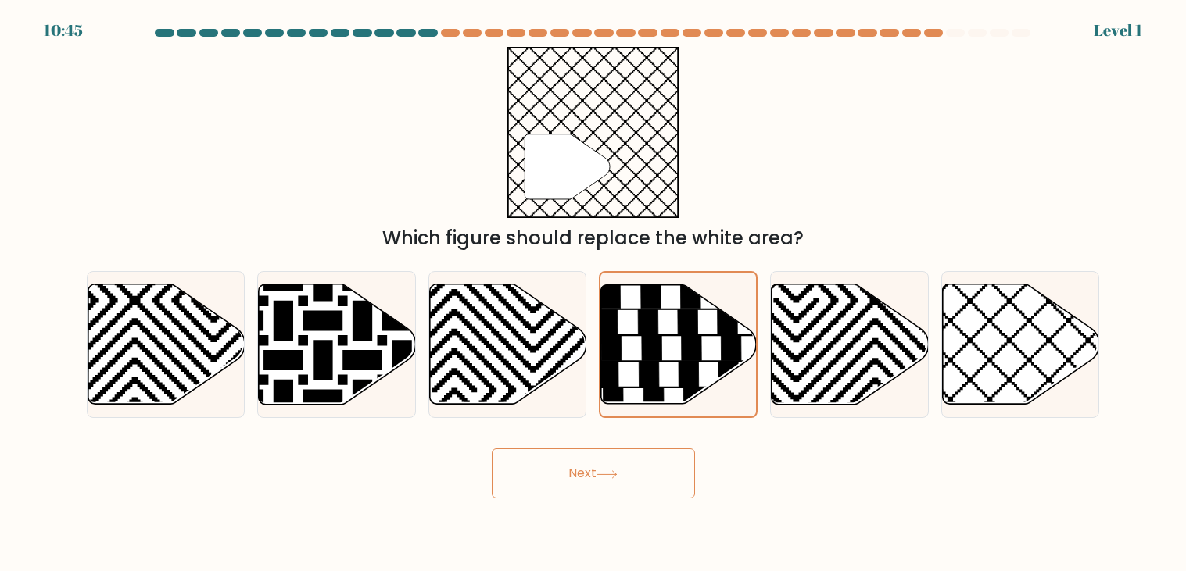
click at [638, 430] on form "a." at bounding box center [593, 264] width 1186 height 470
click at [630, 457] on button "Next" at bounding box center [593, 474] width 203 height 50
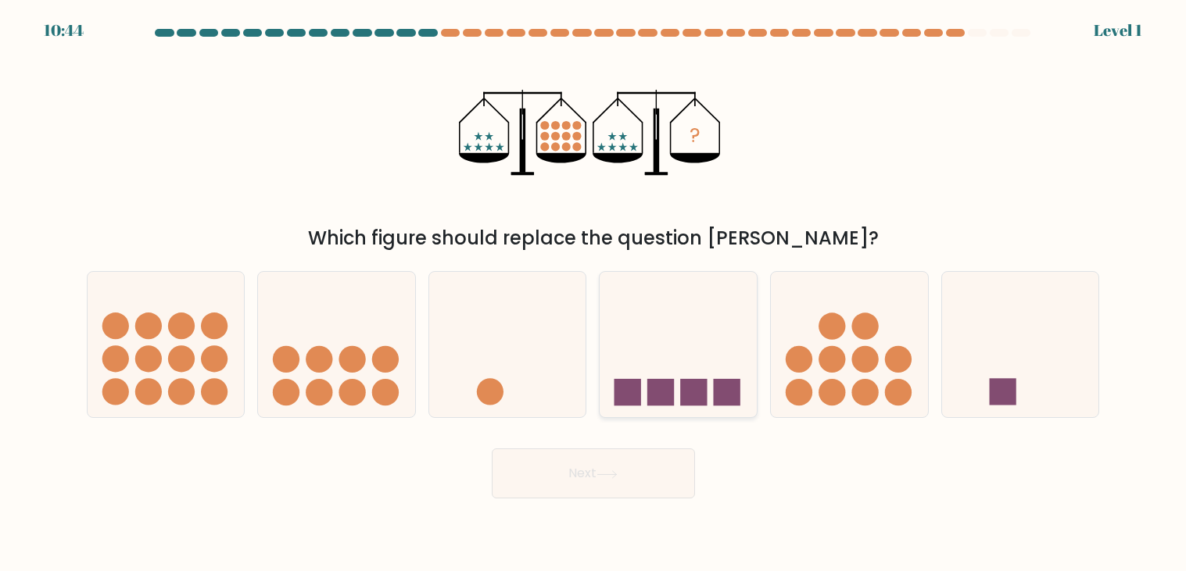
click at [675, 312] on icon at bounding box center [678, 345] width 157 height 130
click at [594, 294] on input "d." at bounding box center [593, 290] width 1 height 8
radio input "true"
click at [606, 462] on button "Next" at bounding box center [593, 474] width 203 height 50
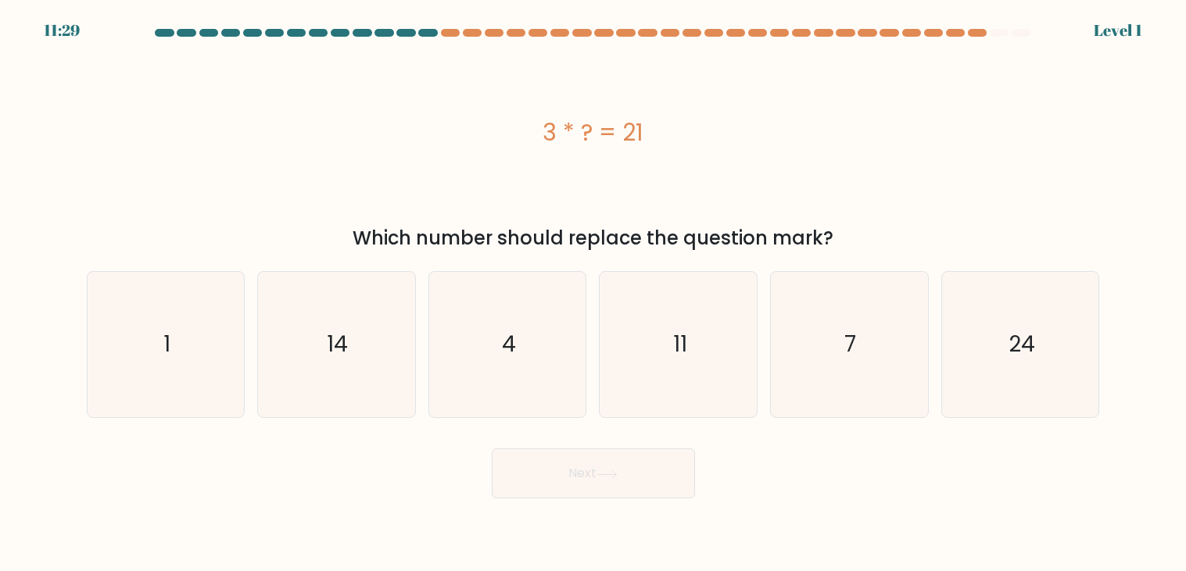
click at [639, 422] on form "a. 1" at bounding box center [593, 264] width 1186 height 470
click at [641, 403] on icon "11" at bounding box center [678, 344] width 145 height 145
click at [594, 294] on input "d. 11" at bounding box center [593, 290] width 1 height 8
radio input "true"
click at [613, 492] on button "Next" at bounding box center [593, 474] width 203 height 50
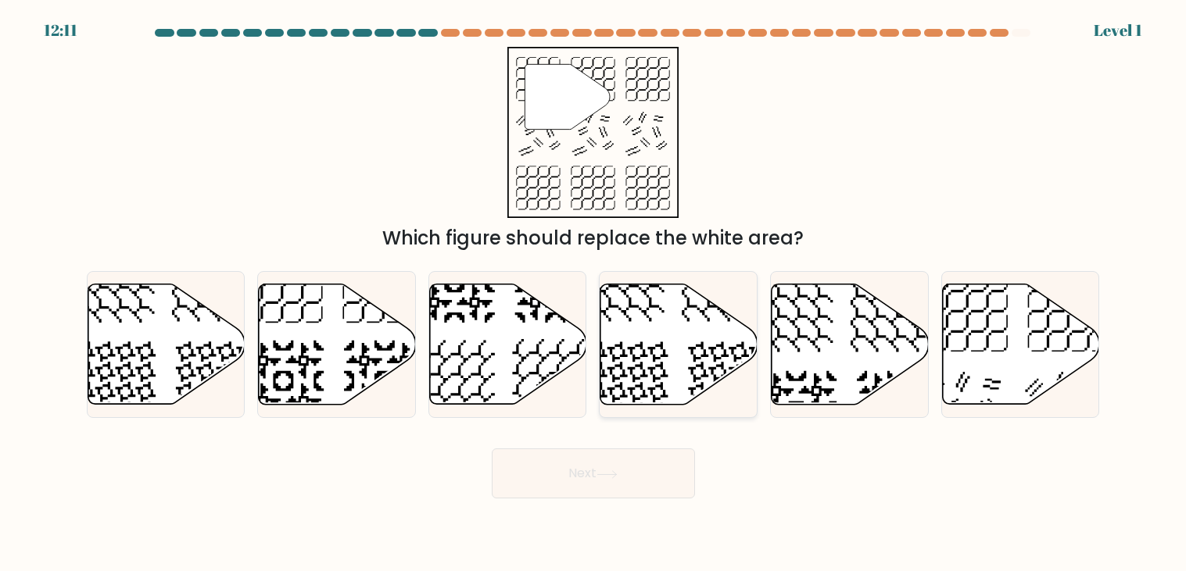
click at [720, 323] on icon at bounding box center [678, 345] width 157 height 120
click at [594, 294] on input "d." at bounding box center [593, 290] width 1 height 8
radio input "true"
click at [650, 454] on button "Next" at bounding box center [593, 474] width 203 height 50
click at [695, 324] on icon at bounding box center [679, 344] width 156 height 119
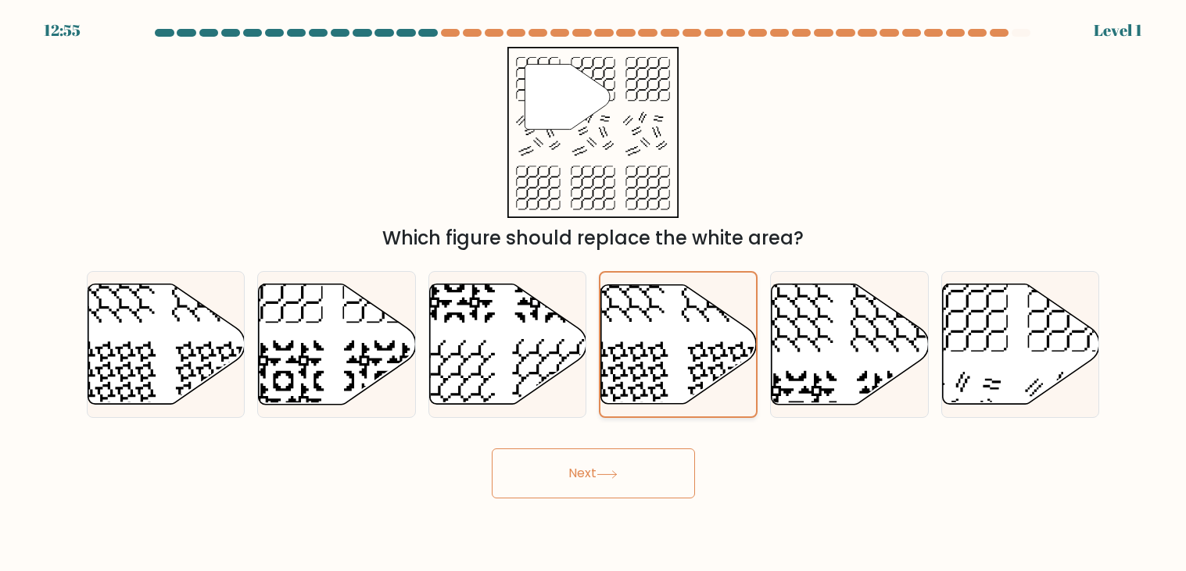
click at [594, 294] on input "d." at bounding box center [593, 290] width 1 height 8
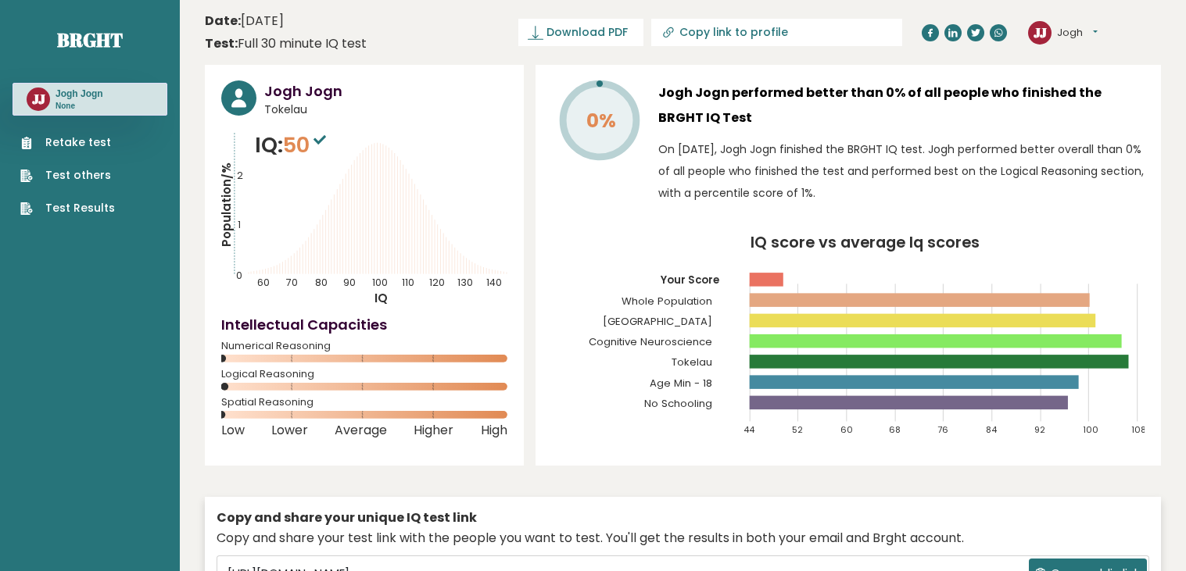
click at [96, 134] on link "Retake test" at bounding box center [67, 142] width 95 height 16
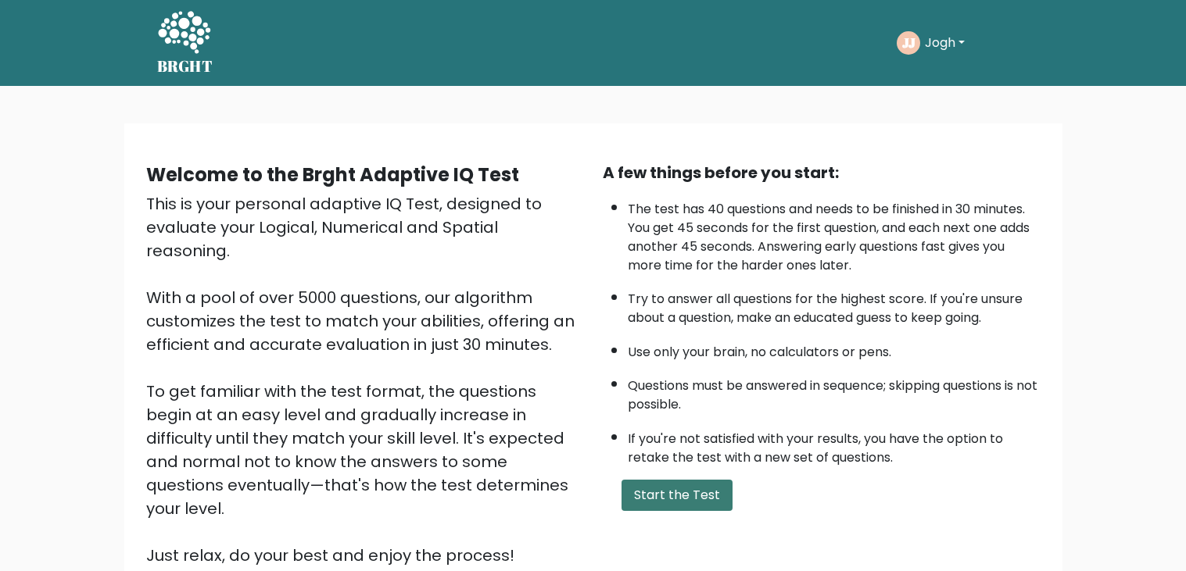
click at [660, 485] on button "Start the Test" at bounding box center [676, 495] width 111 height 31
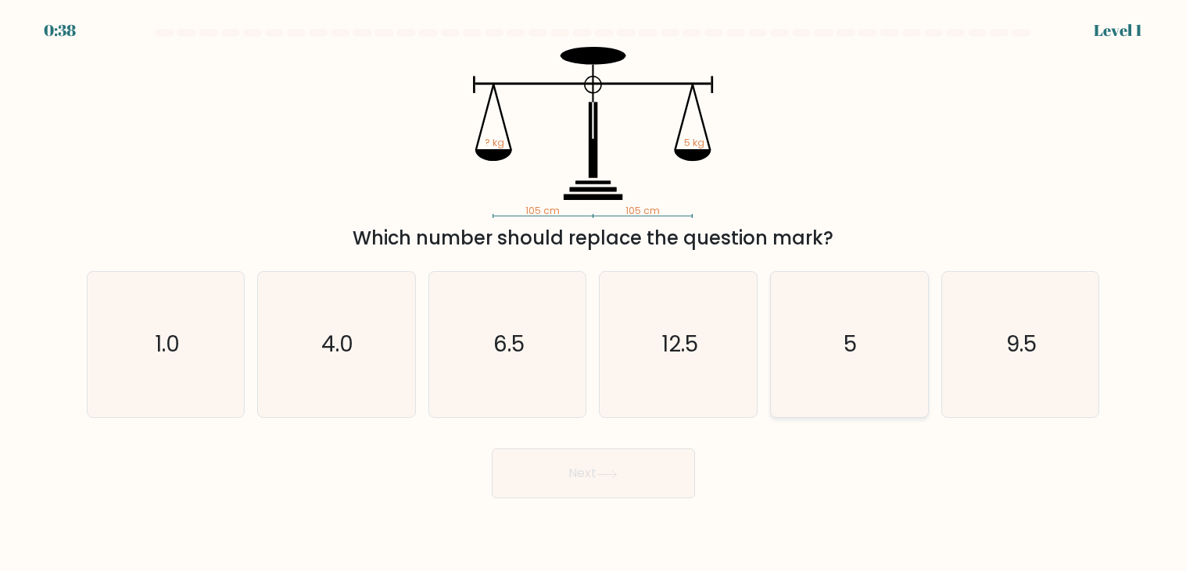
click at [871, 378] on icon "5" at bounding box center [848, 344] width 145 height 145
click at [594, 294] on input "e. 5" at bounding box center [593, 290] width 1 height 8
radio input "true"
click at [562, 478] on button "Next" at bounding box center [593, 474] width 203 height 50
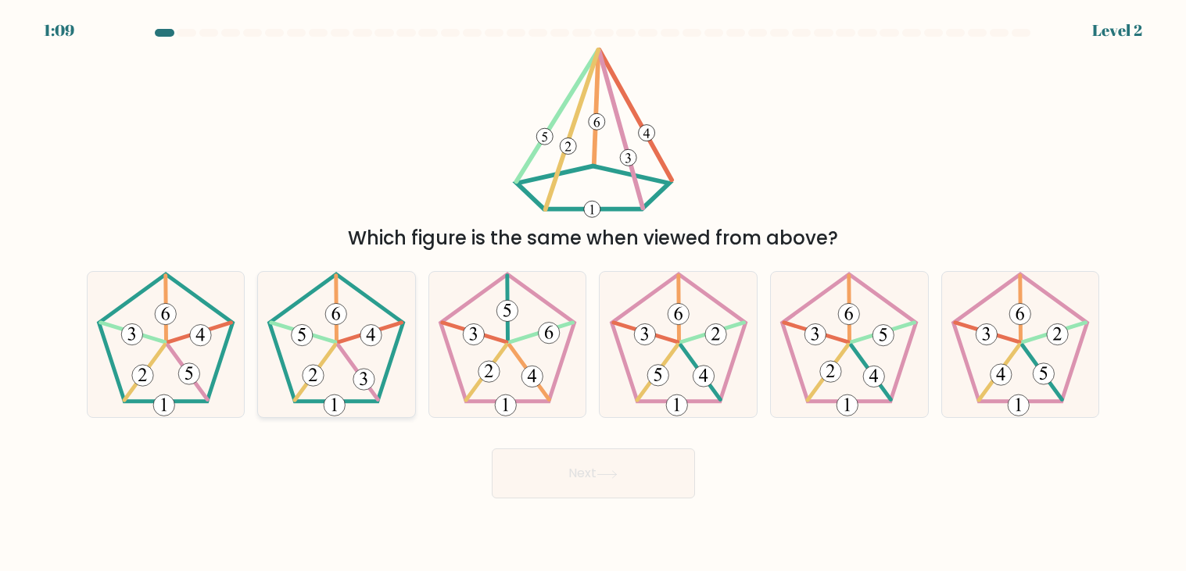
click at [376, 367] on icon at bounding box center [335, 344] width 145 height 145
click at [593, 294] on input "b." at bounding box center [593, 290] width 1 height 8
radio input "true"
click at [672, 449] on button "Next" at bounding box center [593, 474] width 203 height 50
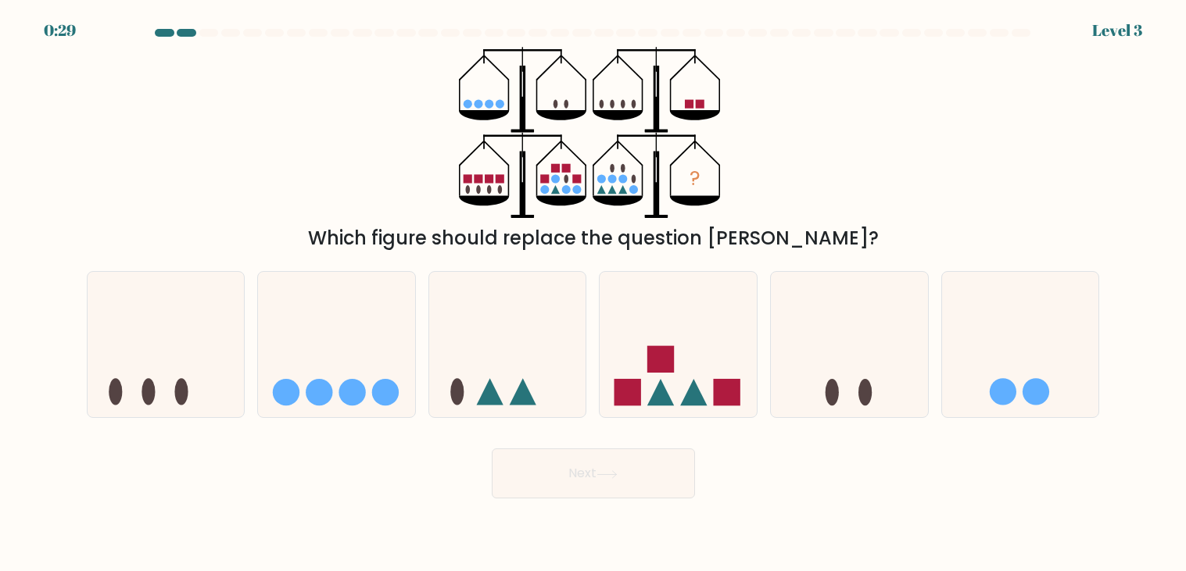
click at [952, 177] on div "? Which figure should replace the question mark?" at bounding box center [593, 150] width 1032 height 206
click at [664, 203] on div "? Which figure should replace the question mark?" at bounding box center [593, 150] width 1032 height 206
click at [807, 156] on div "? Which figure should replace the question mark?" at bounding box center [593, 150] width 1032 height 206
click at [677, 371] on icon at bounding box center [678, 345] width 157 height 130
click at [594, 294] on input "d." at bounding box center [593, 290] width 1 height 8
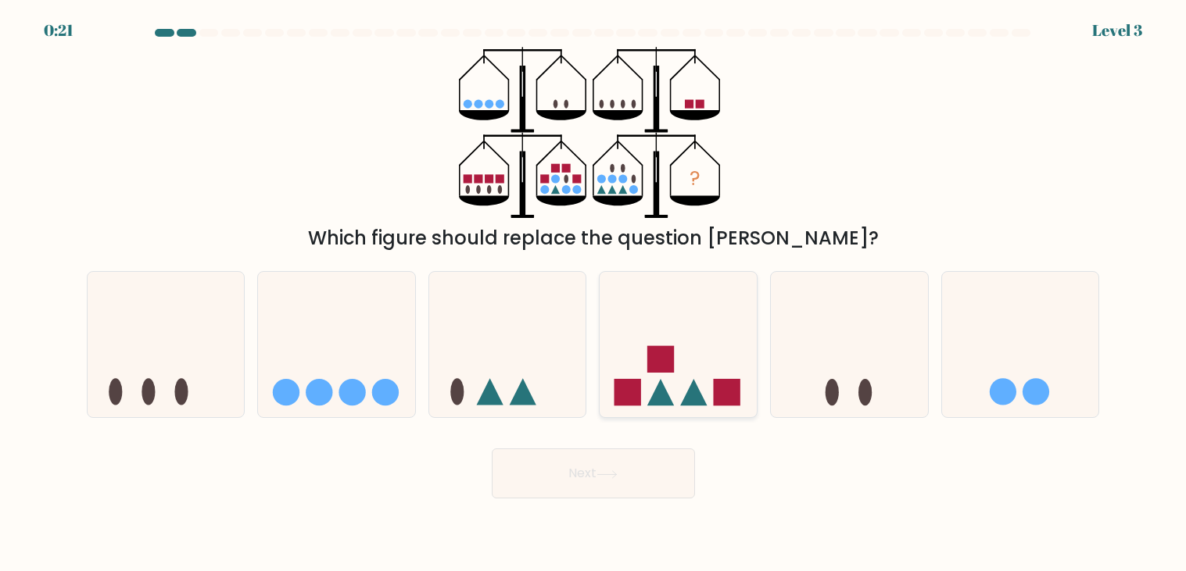
radio input "true"
click at [595, 475] on button "Next" at bounding box center [593, 474] width 203 height 50
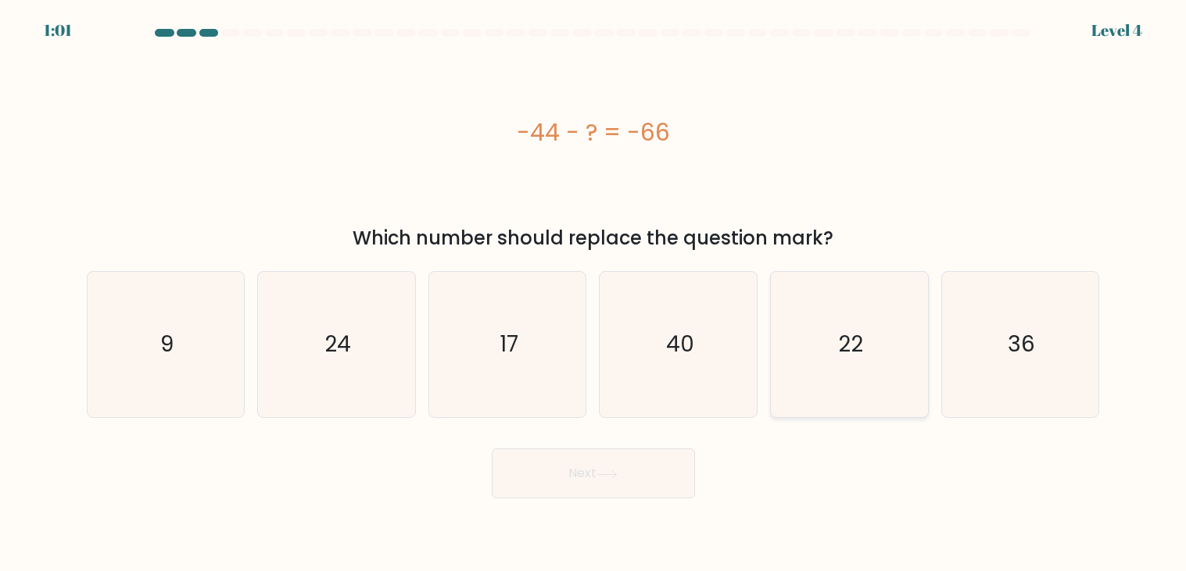
click at [866, 371] on icon "22" at bounding box center [848, 344] width 145 height 145
click at [594, 294] on input "e. 22" at bounding box center [593, 290] width 1 height 8
radio input "true"
click at [660, 487] on button "Next" at bounding box center [593, 474] width 203 height 50
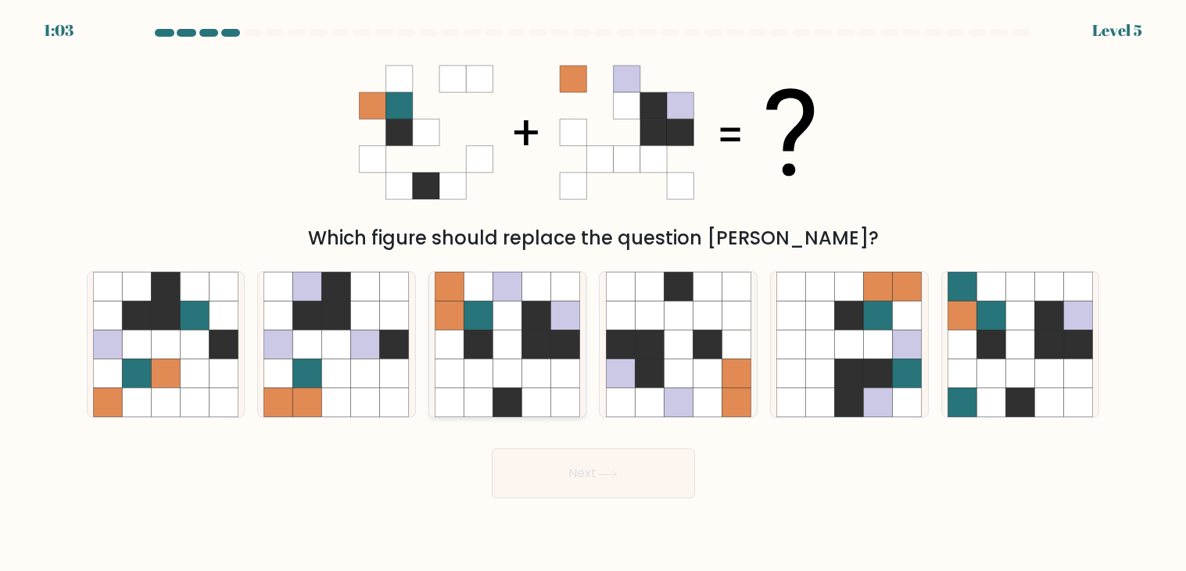
click at [584, 299] on div at bounding box center [507, 344] width 159 height 147
click at [593, 294] on input "c." at bounding box center [593, 290] width 1 height 8
radio input "true"
click at [597, 475] on button "Next" at bounding box center [593, 474] width 203 height 50
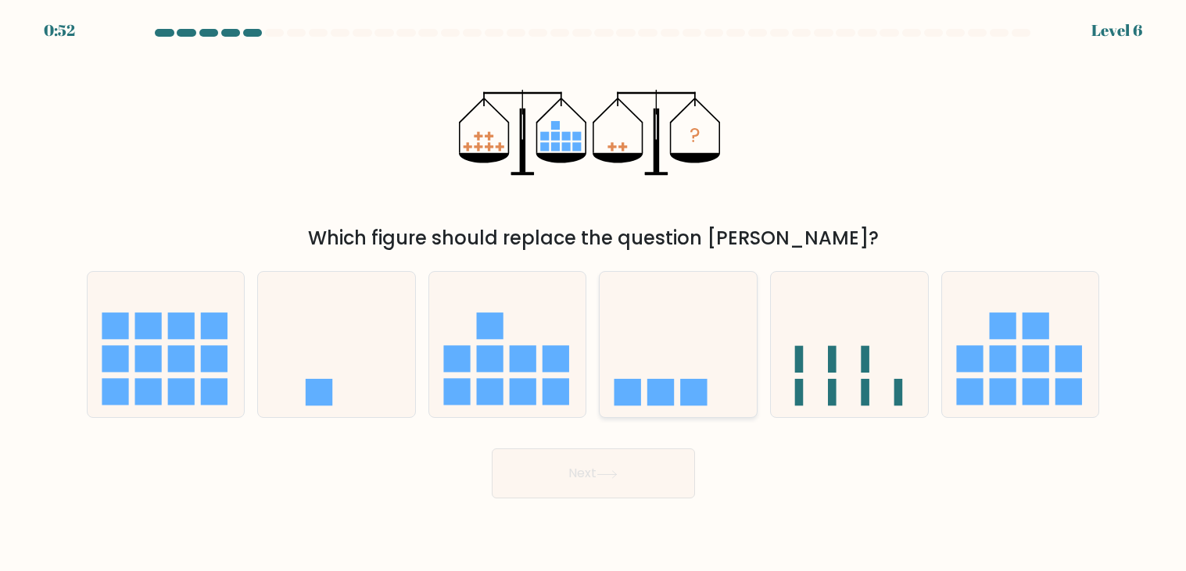
click at [689, 343] on icon at bounding box center [678, 345] width 157 height 130
click at [594, 294] on input "d." at bounding box center [593, 290] width 1 height 8
radio input "true"
click at [657, 483] on button "Next" at bounding box center [593, 474] width 203 height 50
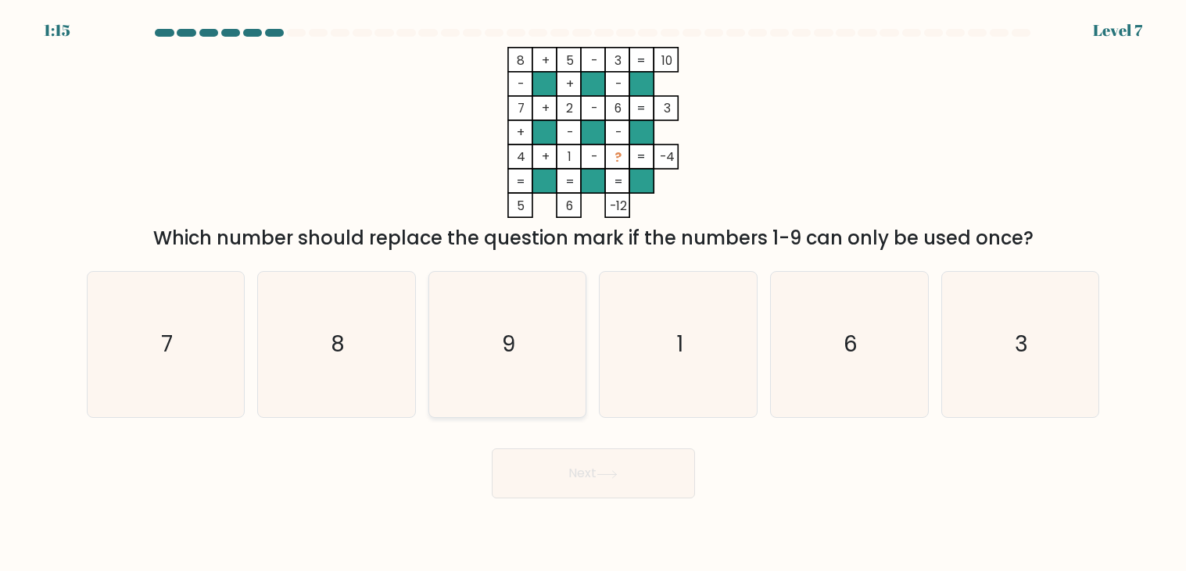
click at [484, 390] on icon "9" at bounding box center [507, 344] width 145 height 145
click at [593, 294] on input "c. 9" at bounding box center [593, 290] width 1 height 8
radio input "true"
click at [614, 495] on button "Next" at bounding box center [593, 474] width 203 height 50
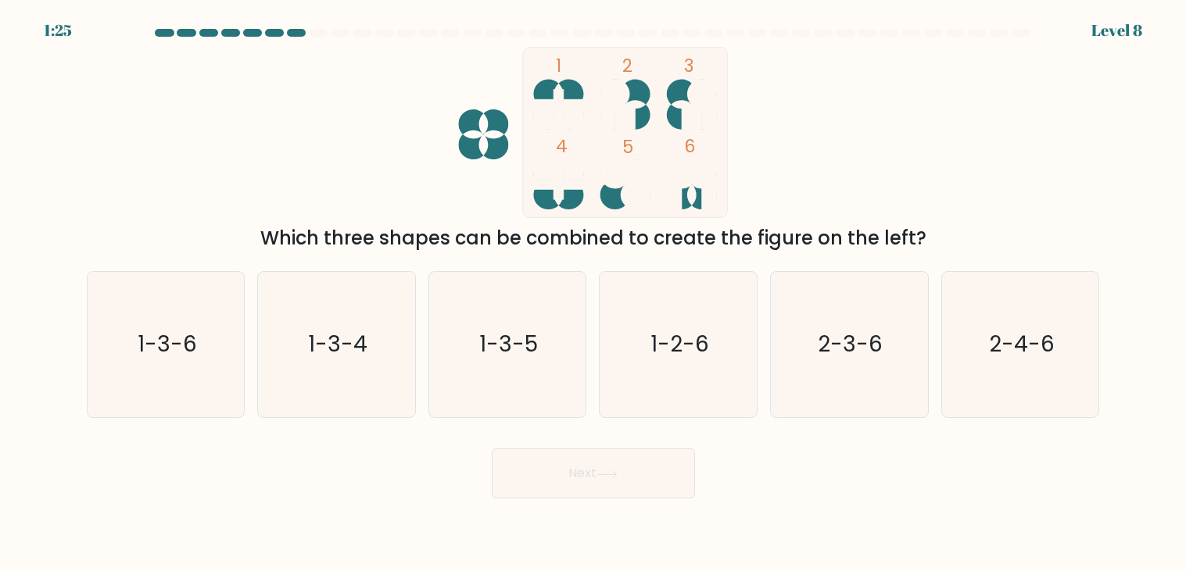
drag, startPoint x: 565, startPoint y: 82, endPoint x: 571, endPoint y: 180, distance: 97.9
click at [571, 180] on icon "1 2 3 4 5 6" at bounding box center [593, 132] width 421 height 171
click at [857, 376] on icon "2-3-6" at bounding box center [848, 344] width 145 height 145
click at [594, 294] on input "e. 2-3-6" at bounding box center [593, 290] width 1 height 8
radio input "true"
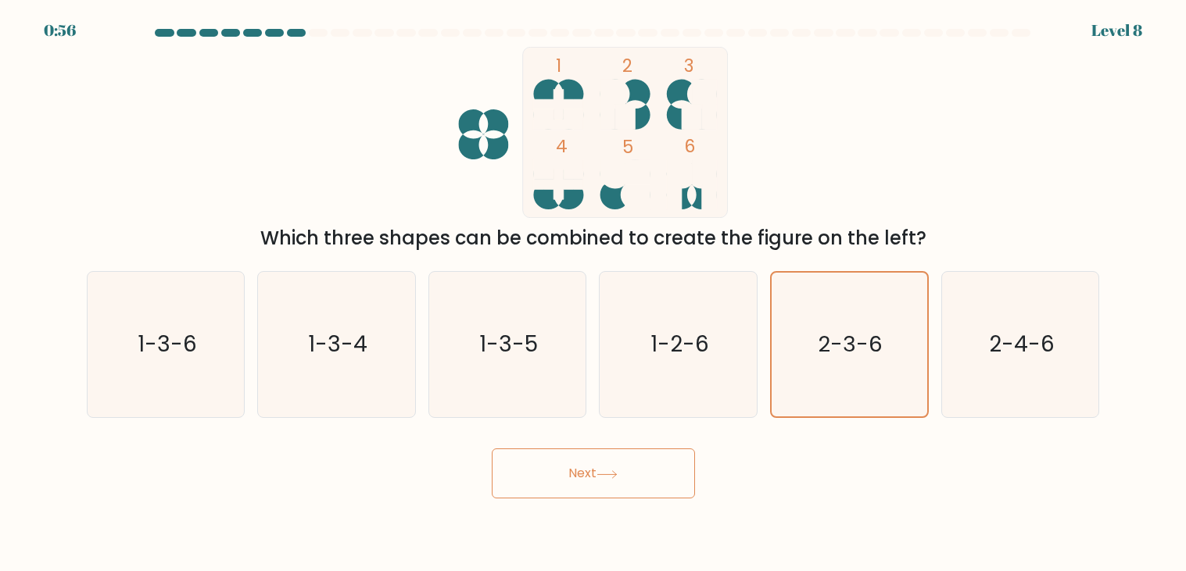
click at [581, 467] on button "Next" at bounding box center [593, 474] width 203 height 50
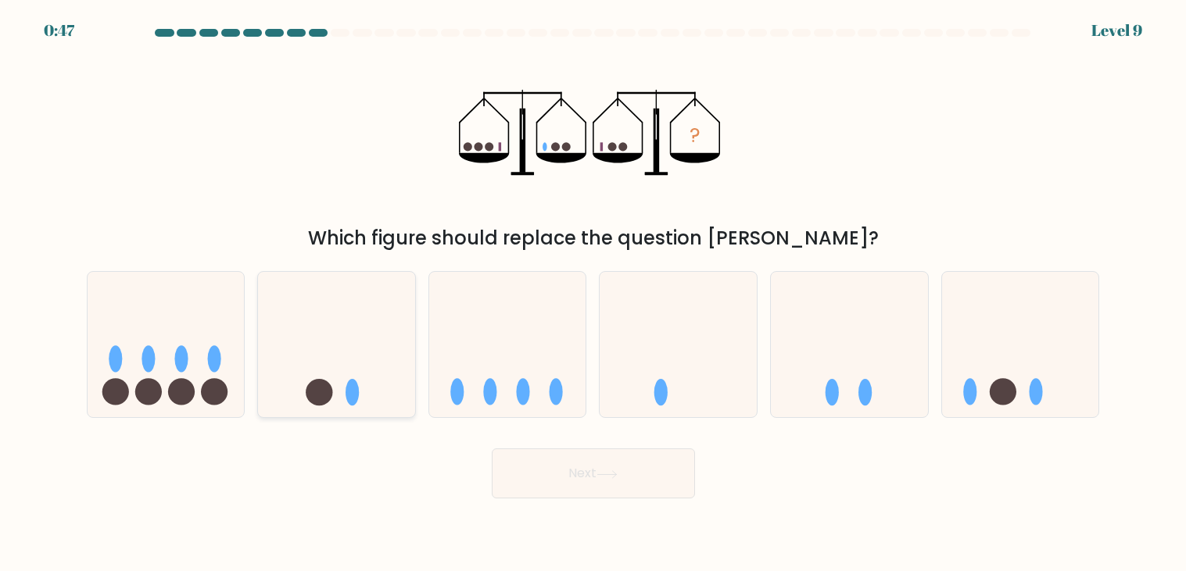
click at [310, 387] on circle at bounding box center [319, 392] width 27 height 27
click at [593, 294] on input "b." at bounding box center [593, 290] width 1 height 8
radio input "true"
click at [988, 369] on icon at bounding box center [1020, 345] width 157 height 130
click at [594, 294] on input "f." at bounding box center [593, 290] width 1 height 8
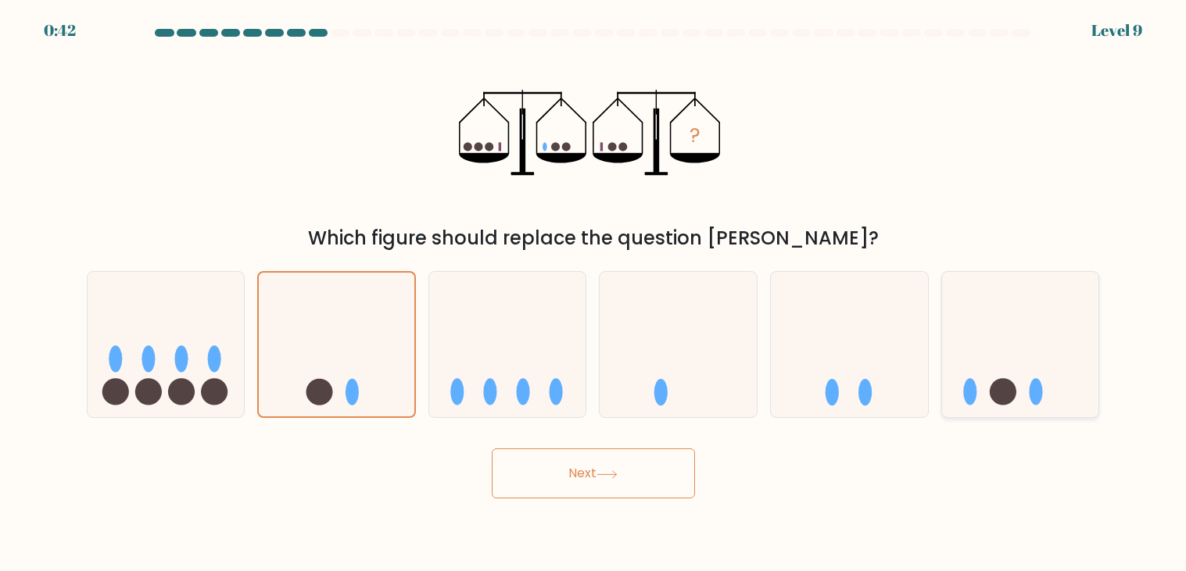
radio input "true"
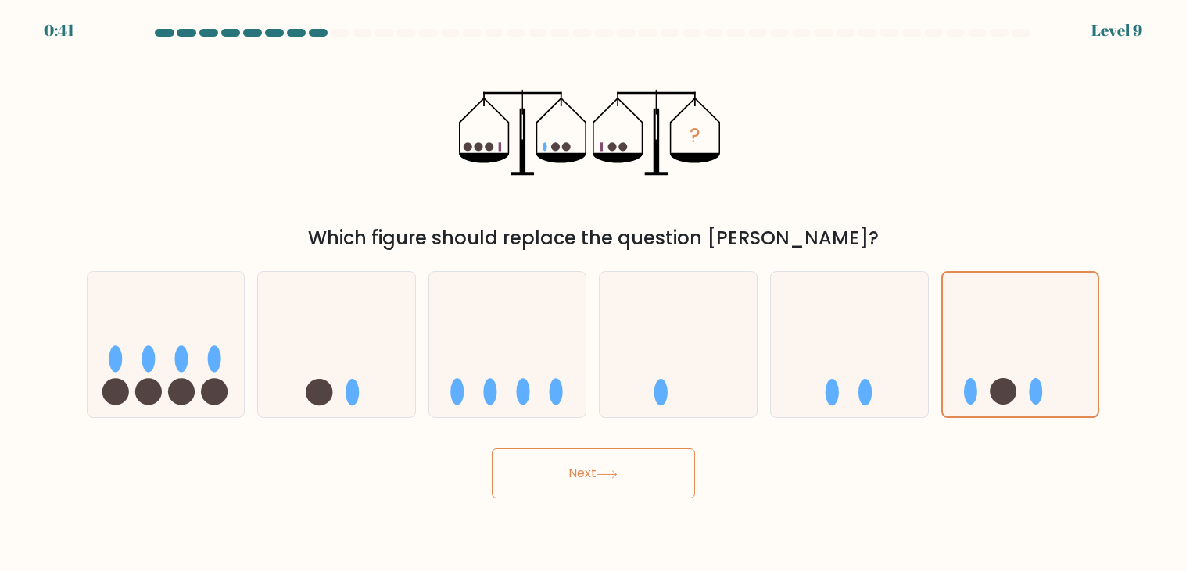
click at [670, 460] on button "Next" at bounding box center [593, 474] width 203 height 50
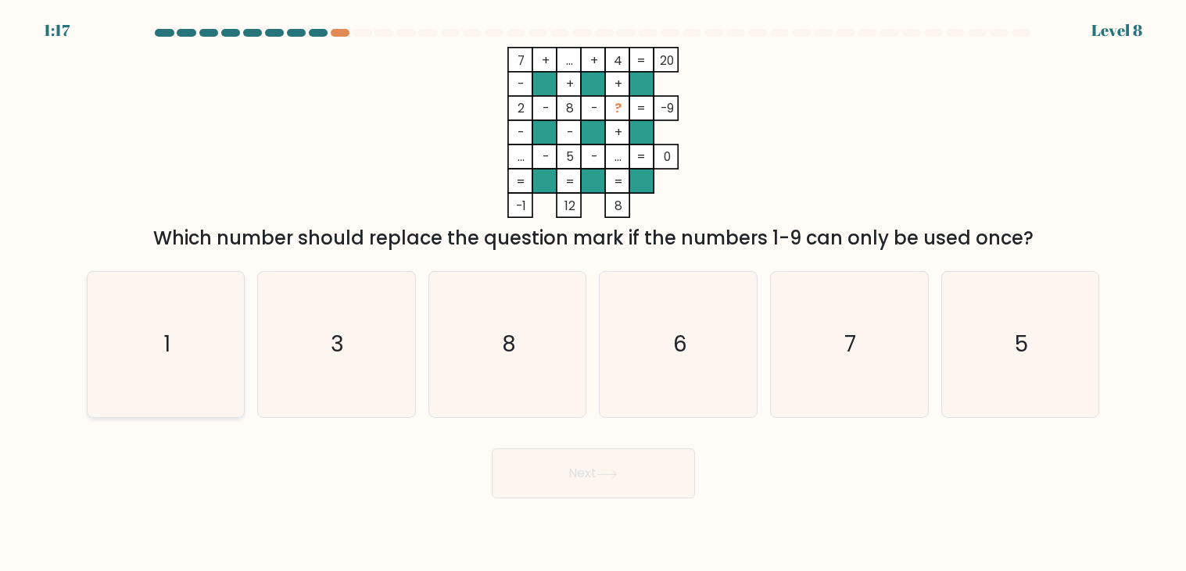
click at [141, 398] on icon "1" at bounding box center [165, 344] width 145 height 145
click at [593, 294] on input "a. 1" at bounding box center [593, 290] width 1 height 8
radio input "true"
click at [571, 488] on button "Next" at bounding box center [593, 474] width 203 height 50
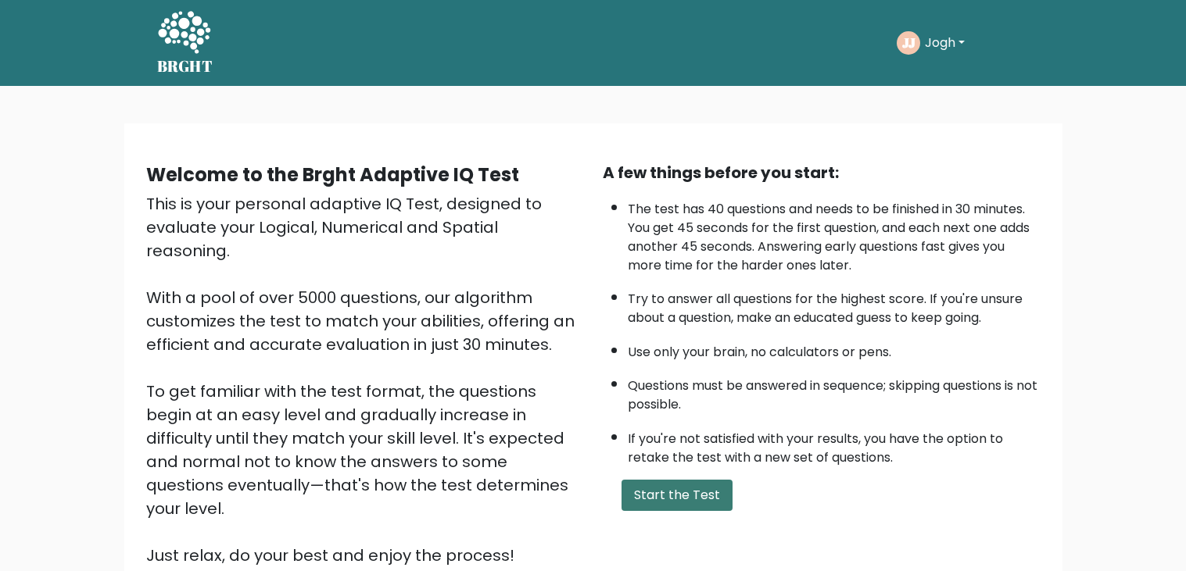
click at [683, 487] on button "Start the Test" at bounding box center [676, 495] width 111 height 31
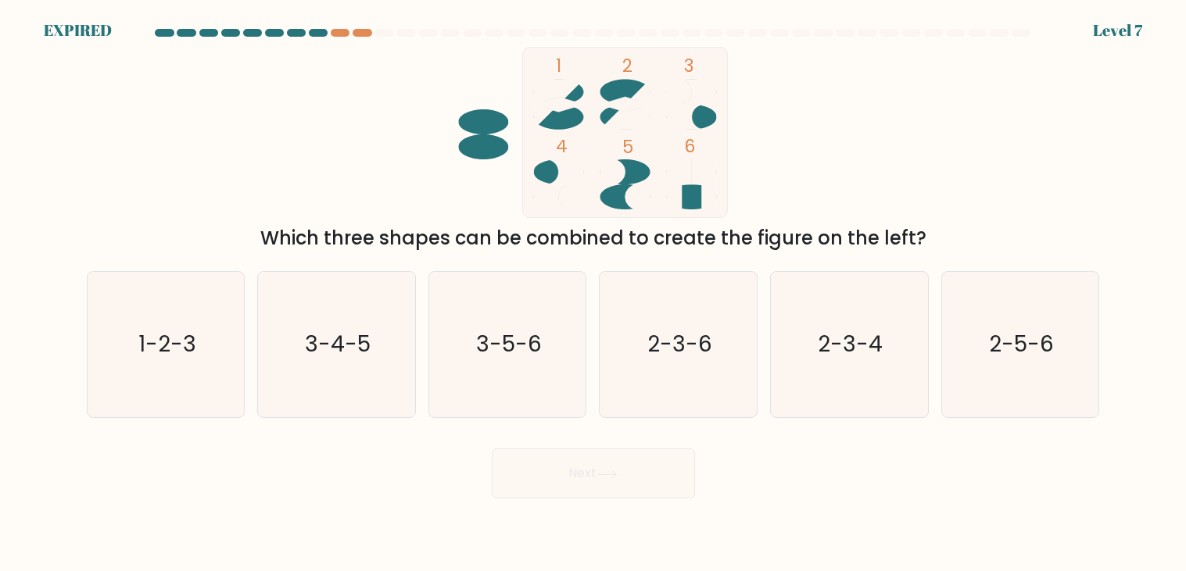
click at [689, 265] on div "a. 1-2-3 b. 3-4-5 c. 3-5-6 d. 2-3-6" at bounding box center [594, 338] width 1026 height 159
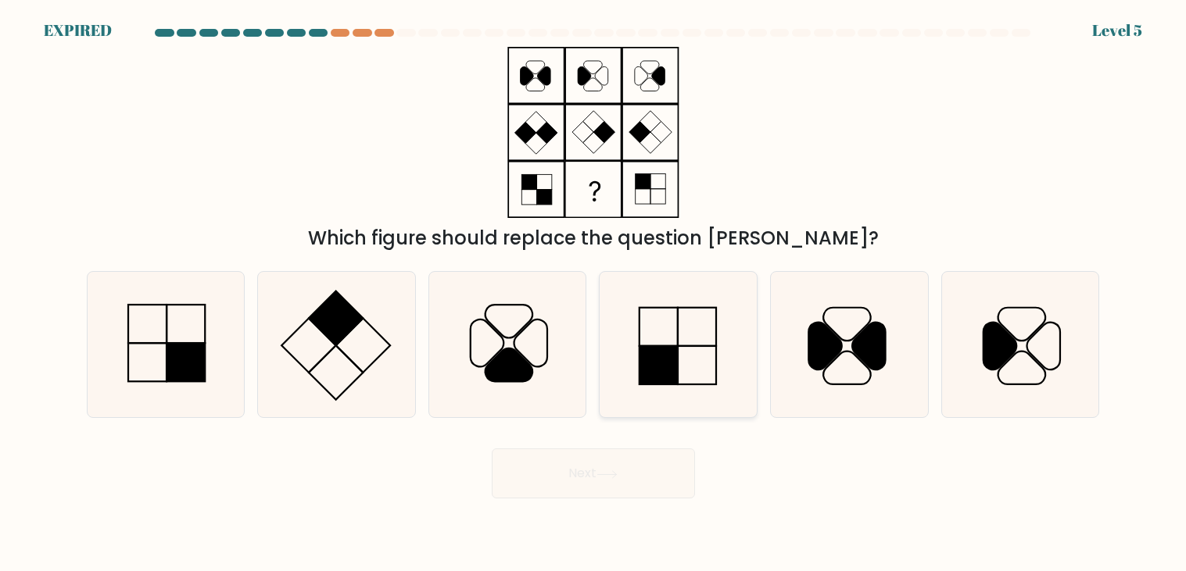
click at [680, 318] on icon at bounding box center [678, 344] width 145 height 145
click at [594, 294] on input "d." at bounding box center [593, 290] width 1 height 8
radio input "true"
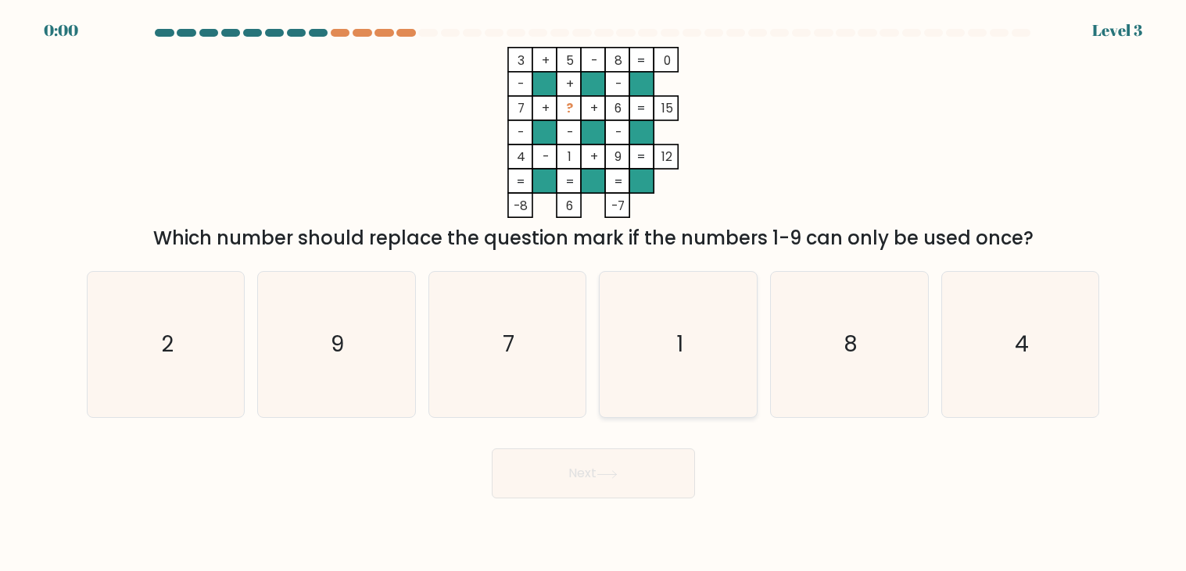
click at [657, 386] on icon "1" at bounding box center [678, 344] width 145 height 145
click at [594, 294] on input "d. 1" at bounding box center [593, 290] width 1 height 8
radio input "true"
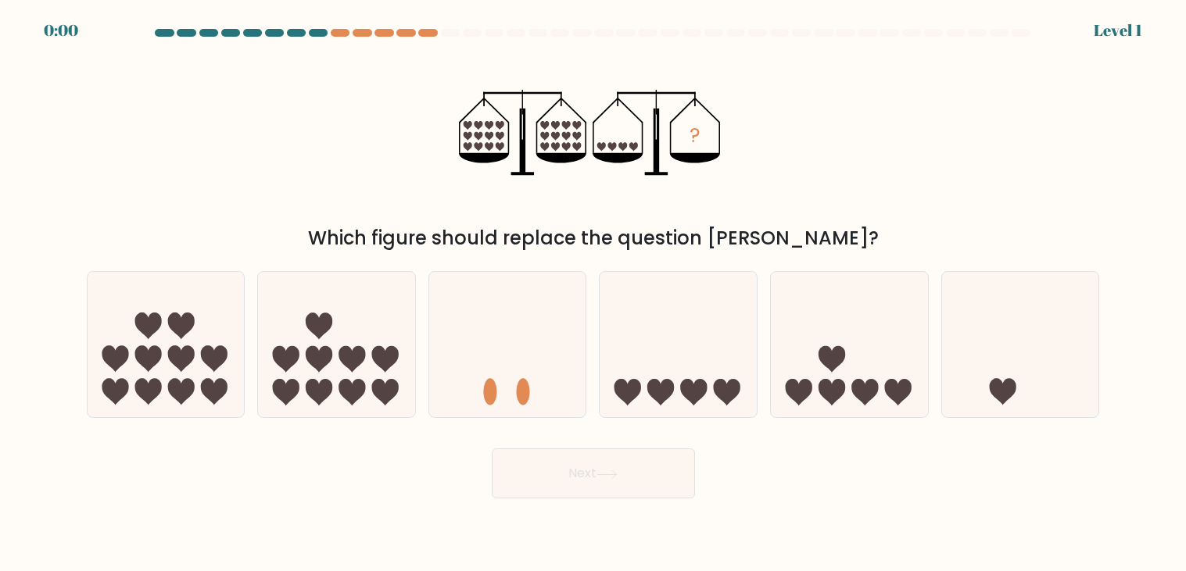
click at [657, 386] on icon at bounding box center [660, 392] width 27 height 27
click at [594, 294] on input "d." at bounding box center [593, 290] width 1 height 8
radio input "true"
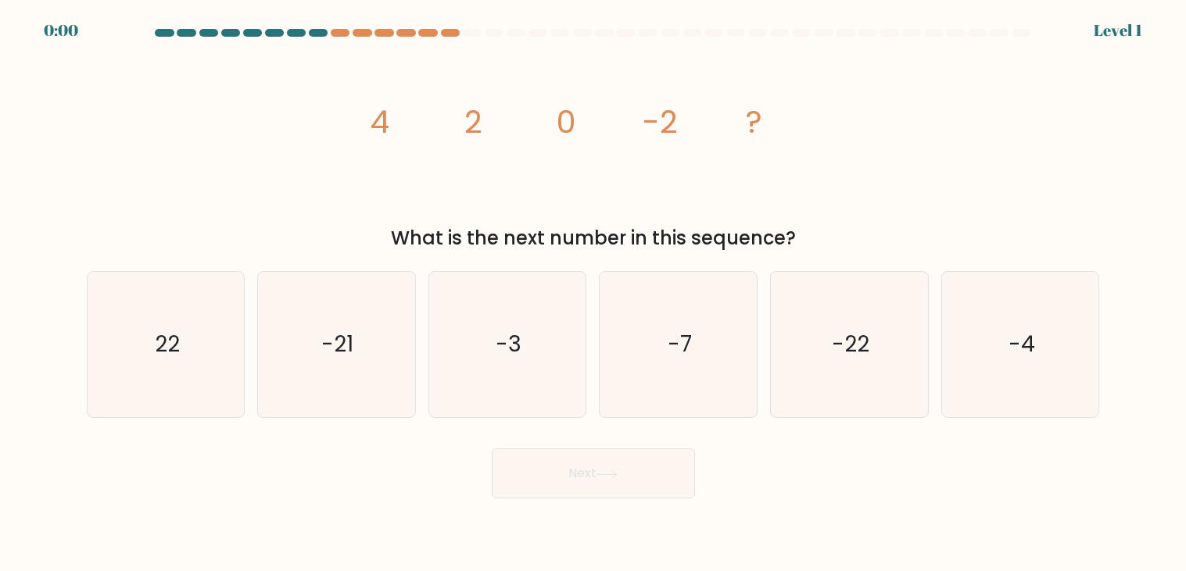
click at [657, 386] on icon "-7" at bounding box center [678, 344] width 145 height 145
click at [594, 294] on input "d. -7" at bounding box center [593, 290] width 1 height 8
radio input "true"
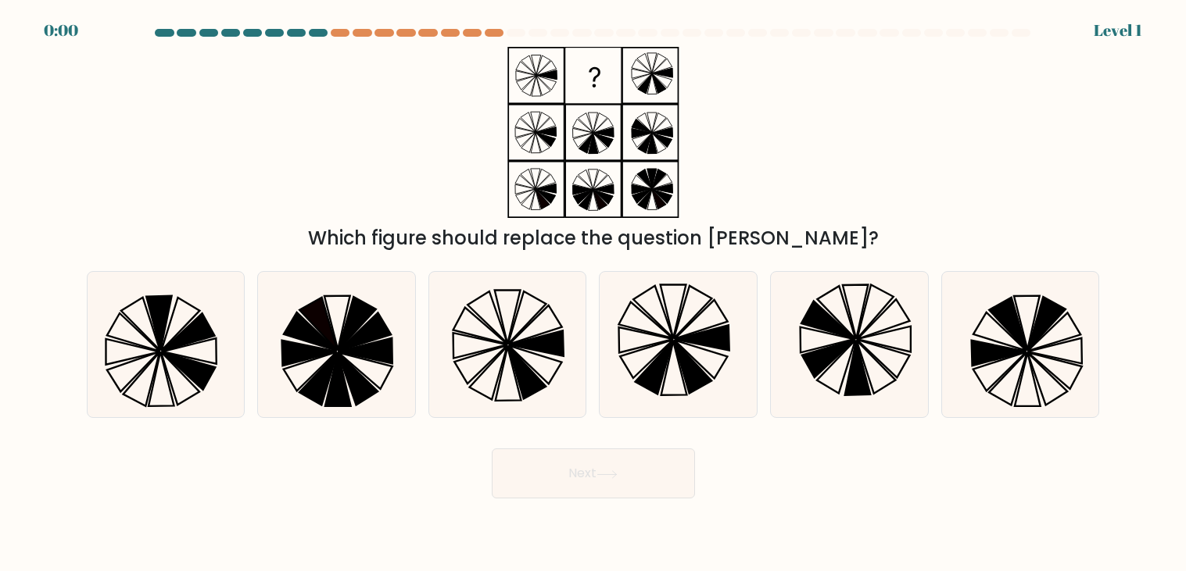
click at [657, 386] on icon at bounding box center [654, 368] width 38 height 53
click at [594, 294] on input "d." at bounding box center [593, 290] width 1 height 8
radio input "true"
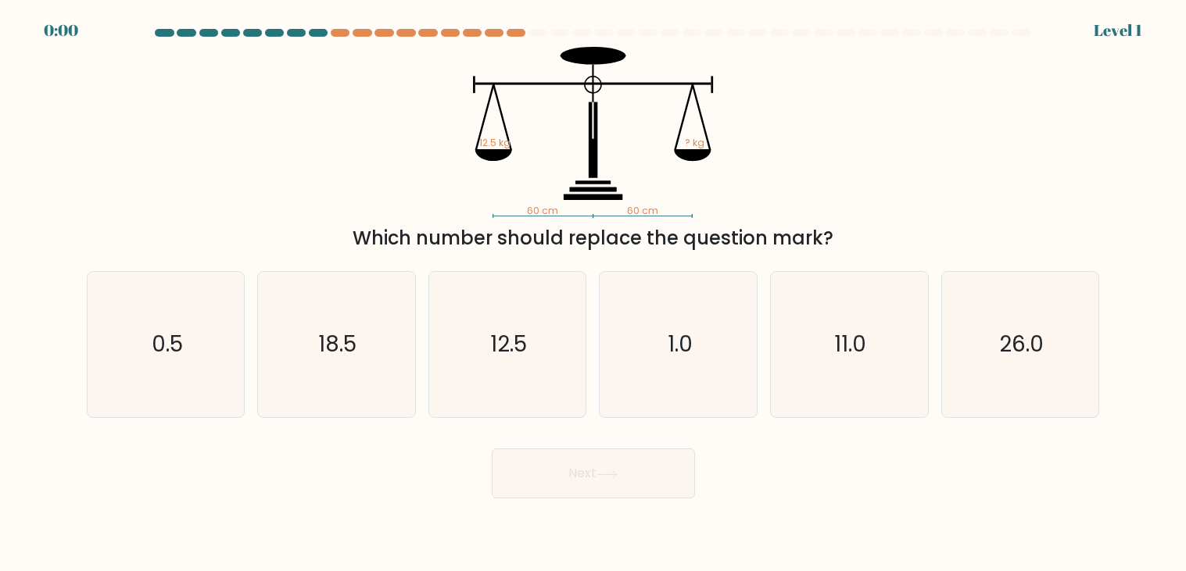
click at [657, 386] on icon "1.0" at bounding box center [678, 344] width 145 height 145
click at [594, 294] on input "d. 1.0" at bounding box center [593, 290] width 1 height 8
radio input "true"
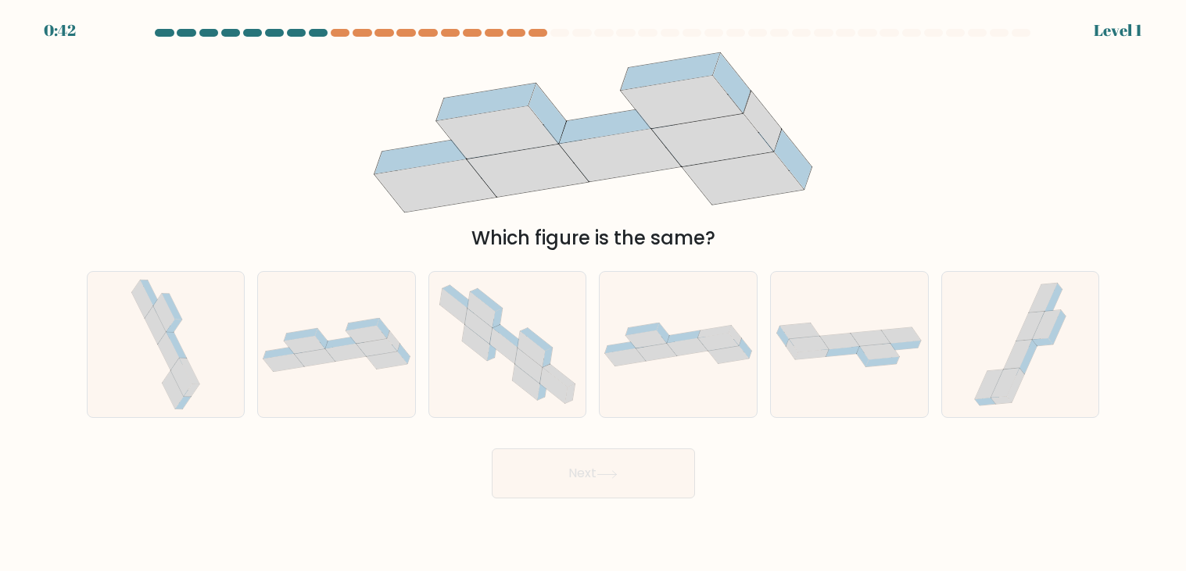
click at [657, 386] on div at bounding box center [678, 344] width 159 height 147
click at [594, 294] on input "d." at bounding box center [593, 290] width 1 height 8
radio input "true"
click at [657, 386] on div at bounding box center [678, 344] width 159 height 147
click at [594, 294] on input "d." at bounding box center [593, 290] width 1 height 8
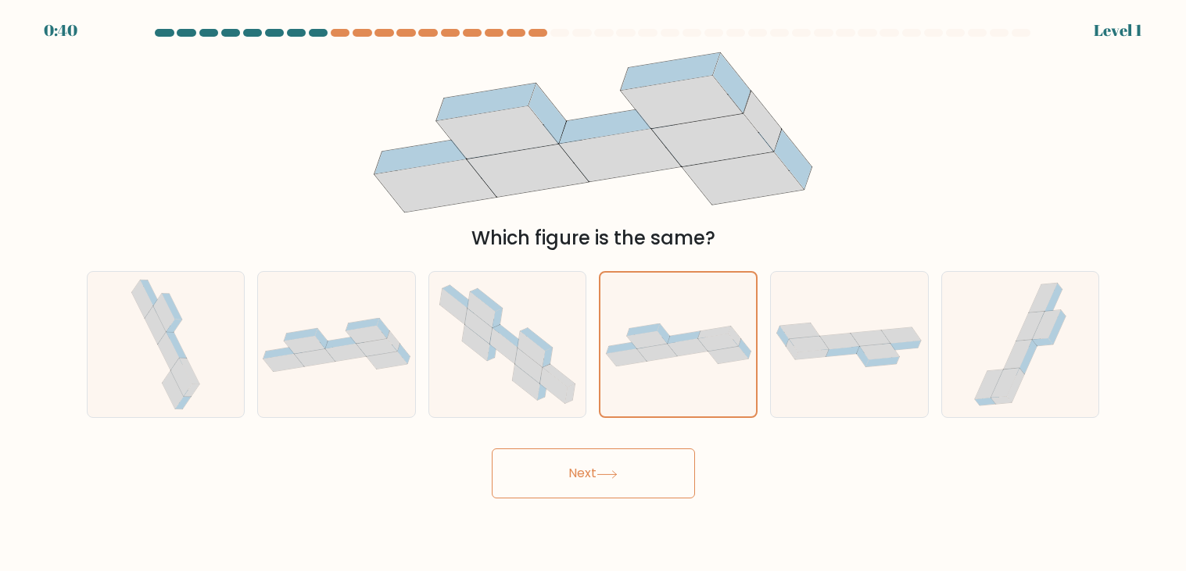
click at [654, 470] on button "Next" at bounding box center [593, 474] width 203 height 50
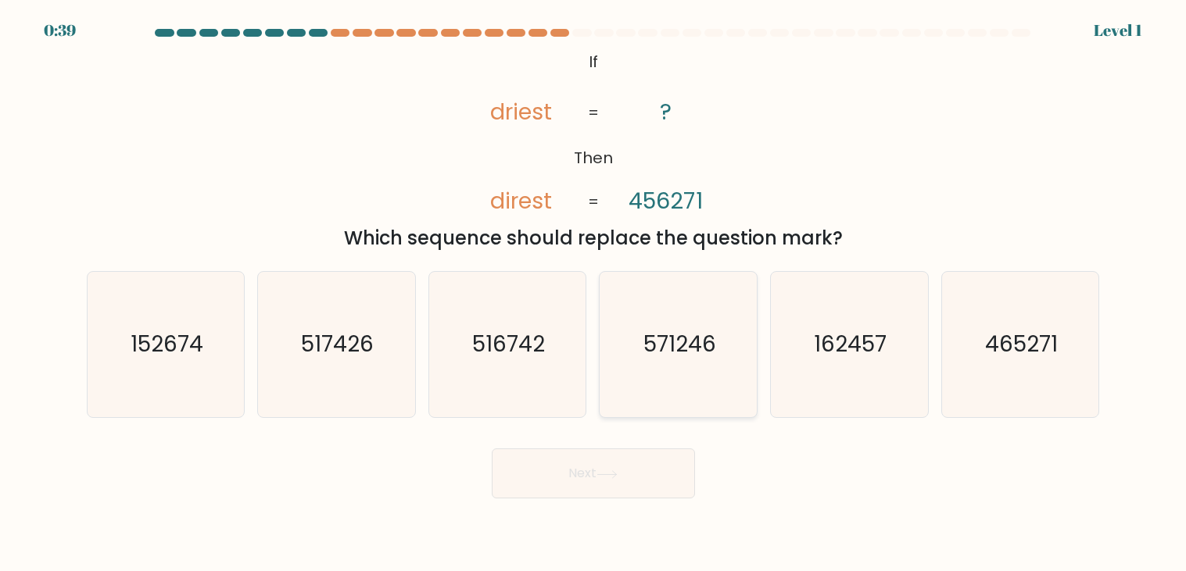
click at [680, 353] on text "571246" at bounding box center [679, 345] width 73 height 30
click at [594, 294] on input "d. 571246" at bounding box center [593, 290] width 1 height 8
radio input "true"
click at [621, 553] on body "1:23 Level 1 If" at bounding box center [593, 285] width 1186 height 571
click at [607, 486] on button "Next" at bounding box center [593, 474] width 203 height 50
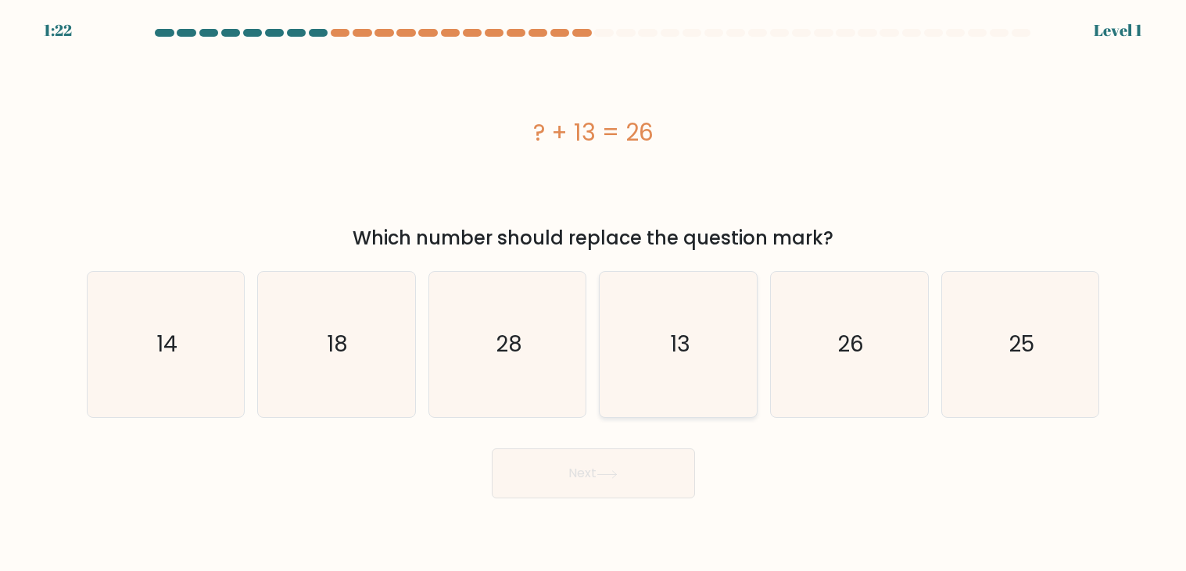
click at [672, 344] on text "13" at bounding box center [680, 345] width 20 height 30
click at [594, 294] on input "d. 13" at bounding box center [593, 290] width 1 height 8
radio input "true"
click at [642, 445] on div "Next" at bounding box center [593, 468] width 1032 height 62
click at [635, 464] on button "Next" at bounding box center [593, 474] width 203 height 50
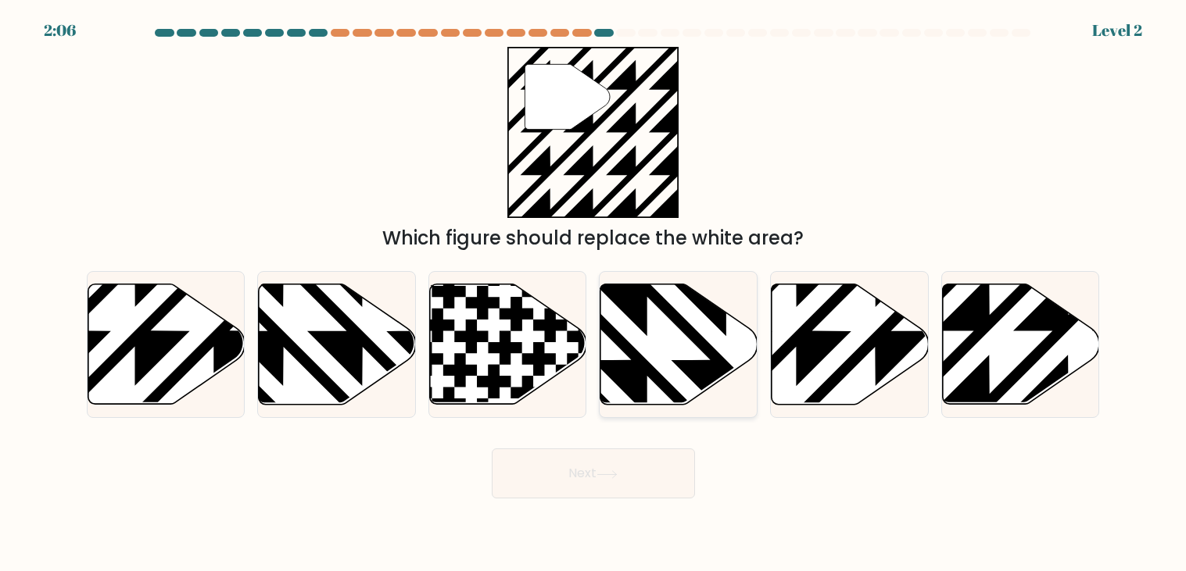
click at [706, 314] on icon at bounding box center [726, 281] width 317 height 317
click at [594, 294] on input "d." at bounding box center [593, 290] width 1 height 8
radio input "true"
click at [633, 467] on button "Next" at bounding box center [593, 474] width 203 height 50
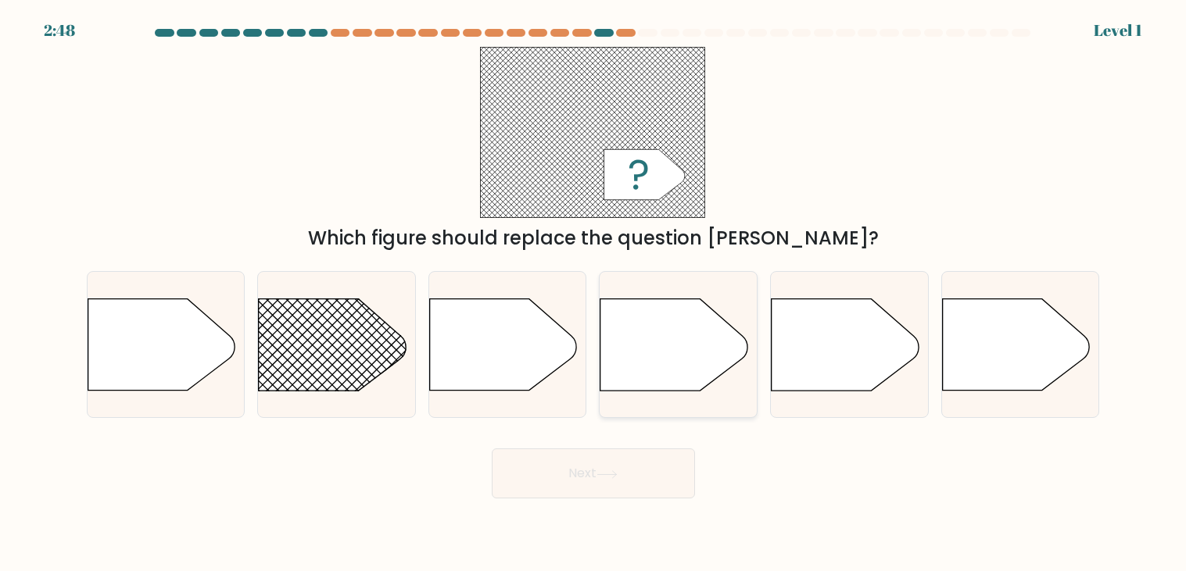
click at [653, 381] on icon at bounding box center [673, 344] width 147 height 91
click at [594, 294] on input "d." at bounding box center [593, 290] width 1 height 8
radio input "true"
click at [627, 460] on button "Next" at bounding box center [593, 474] width 203 height 50
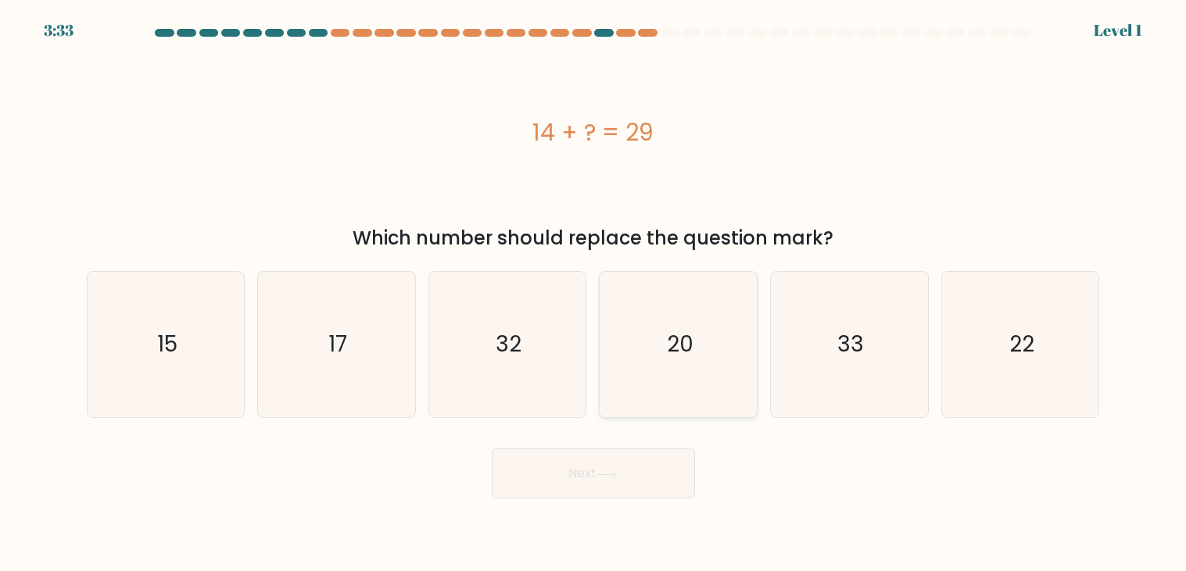
click at [667, 356] on text "20" at bounding box center [680, 345] width 27 height 30
click at [594, 294] on input "d. 20" at bounding box center [593, 290] width 1 height 8
radio input "true"
click at [610, 488] on button "Next" at bounding box center [593, 474] width 203 height 50
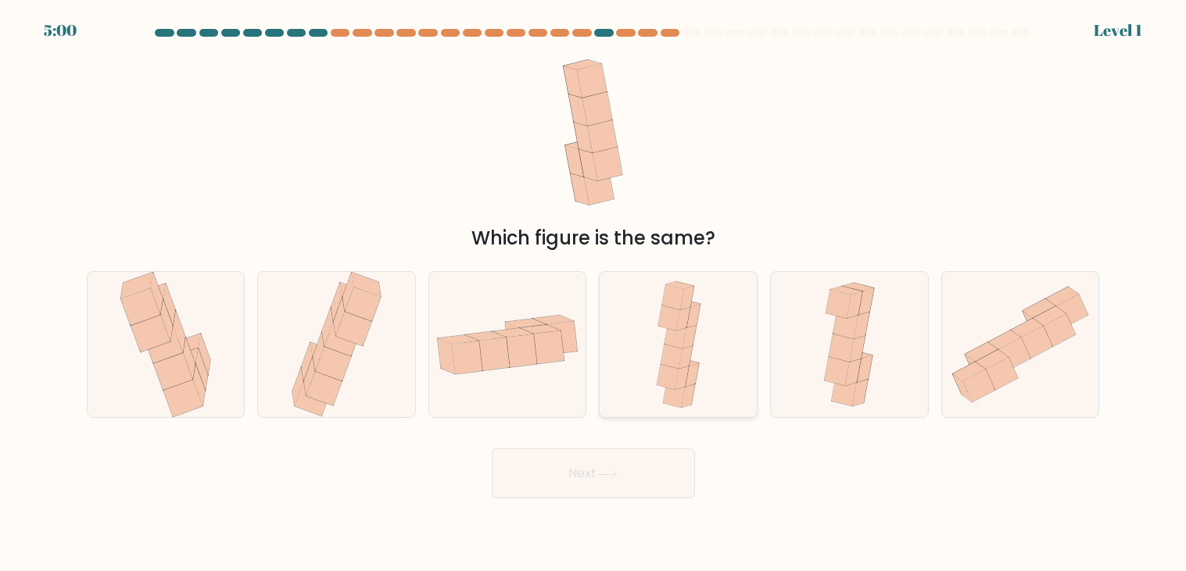
click at [681, 384] on icon at bounding box center [682, 378] width 14 height 23
click at [594, 294] on input "d." at bounding box center [593, 290] width 1 height 8
radio input "true"
click at [650, 465] on button "Next" at bounding box center [593, 474] width 203 height 50
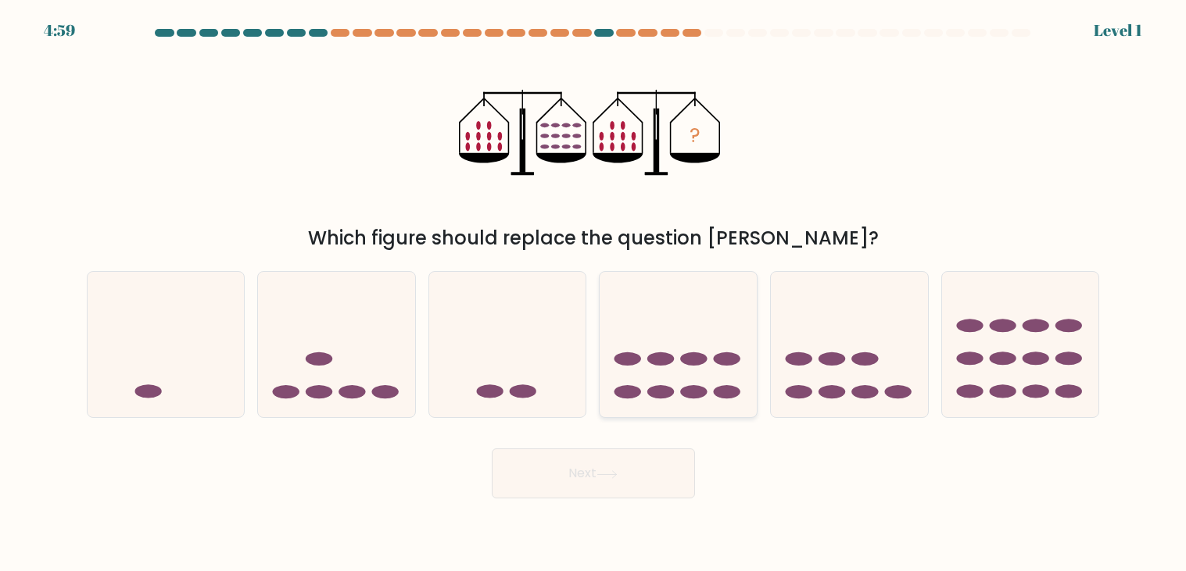
click at [676, 392] on icon at bounding box center [678, 345] width 157 height 130
click at [594, 294] on input "d." at bounding box center [593, 290] width 1 height 8
radio input "true"
click at [632, 492] on button "Next" at bounding box center [593, 474] width 203 height 50
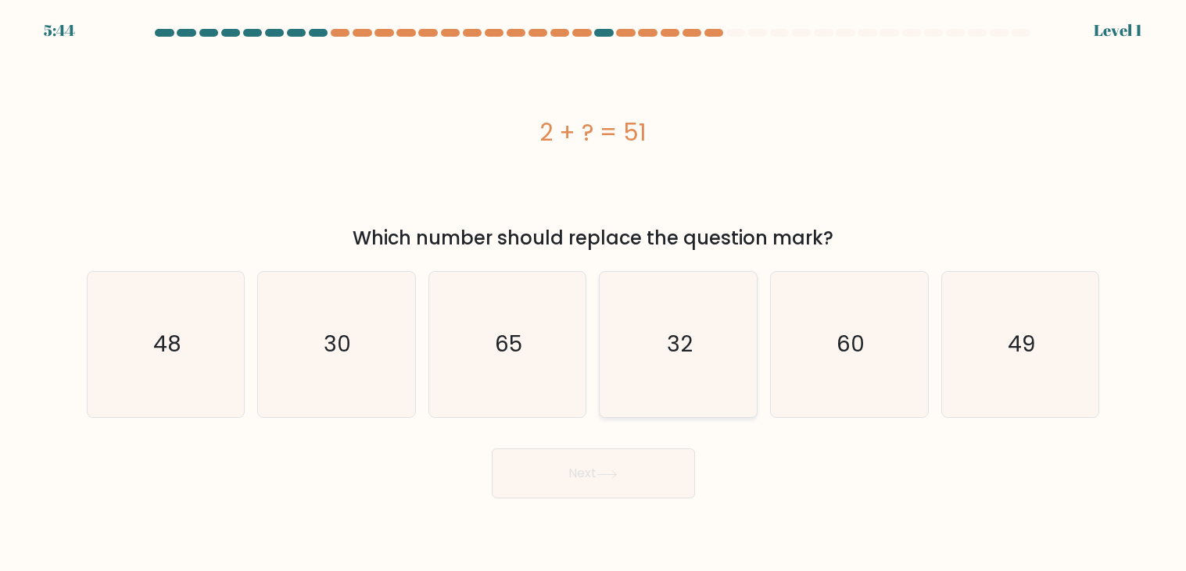
click at [689, 352] on text "32" at bounding box center [680, 345] width 26 height 30
click at [594, 294] on input "d. 32" at bounding box center [593, 290] width 1 height 8
radio input "true"
click at [604, 485] on button "Next" at bounding box center [593, 474] width 203 height 50
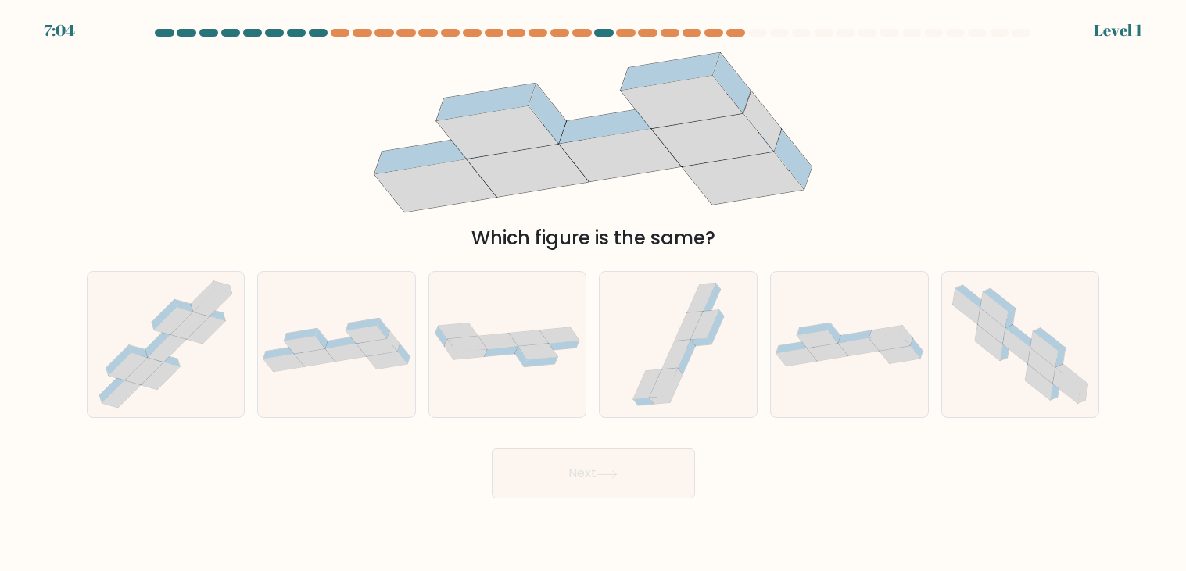
click at [604, 485] on button "Next" at bounding box center [593, 474] width 203 height 50
click at [672, 349] on icon at bounding box center [675, 356] width 28 height 30
click at [594, 294] on input "d." at bounding box center [593, 290] width 1 height 8
radio input "true"
click at [607, 445] on div "Next" at bounding box center [593, 468] width 1032 height 62
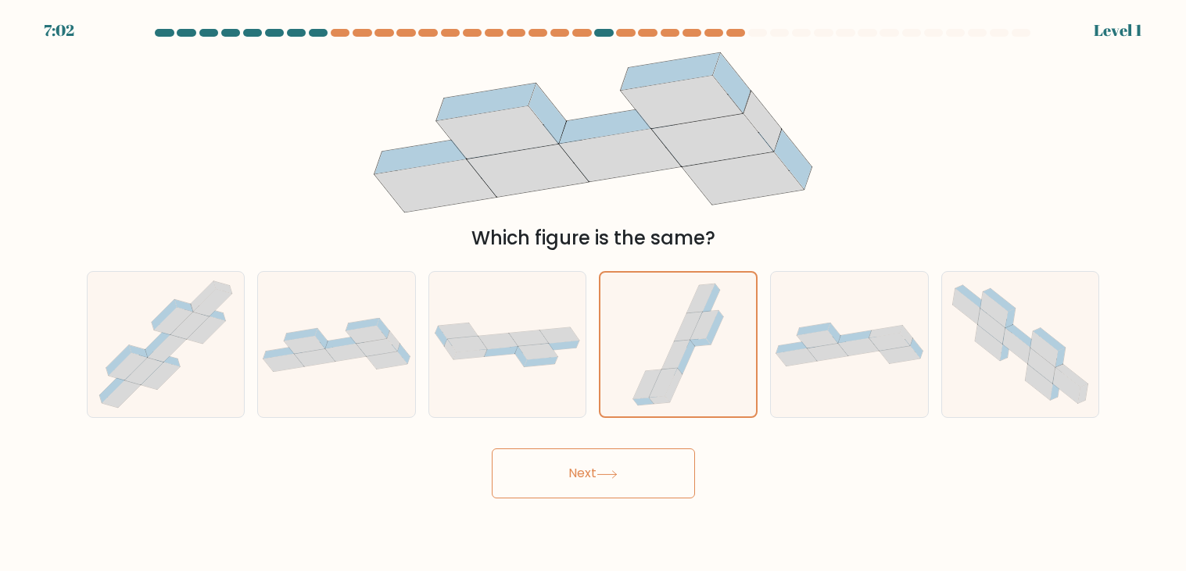
click at [601, 459] on button "Next" at bounding box center [593, 474] width 203 height 50
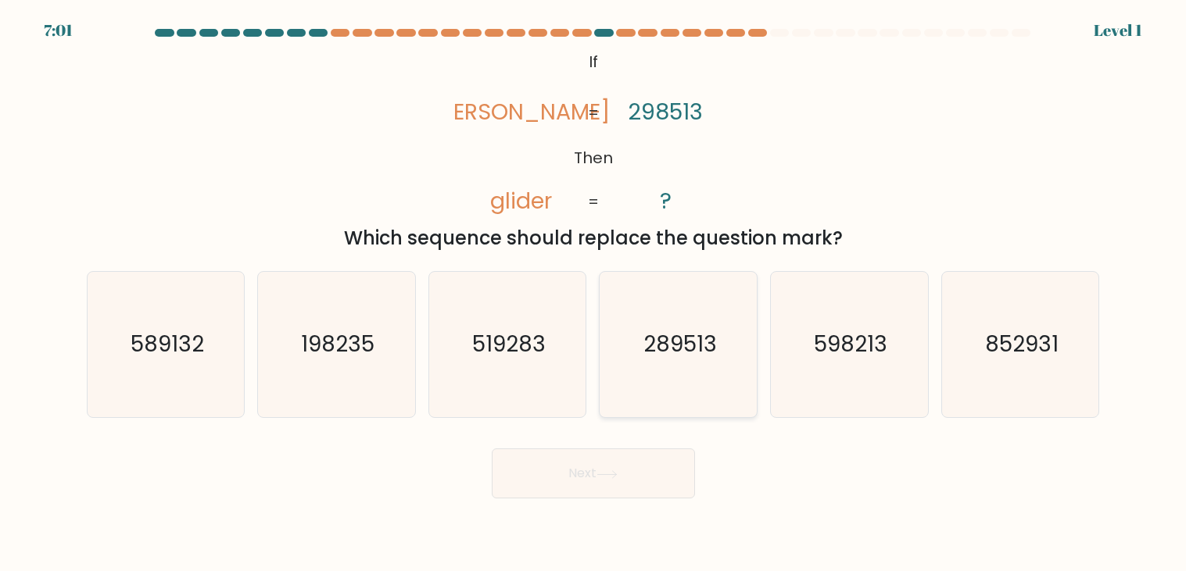
click at [656, 373] on icon "289513" at bounding box center [678, 344] width 145 height 145
click at [594, 294] on input "d. 289513" at bounding box center [593, 290] width 1 height 8
radio input "true"
click at [608, 446] on div "Next" at bounding box center [593, 468] width 1032 height 62
click at [601, 457] on button "Next" at bounding box center [593, 474] width 203 height 50
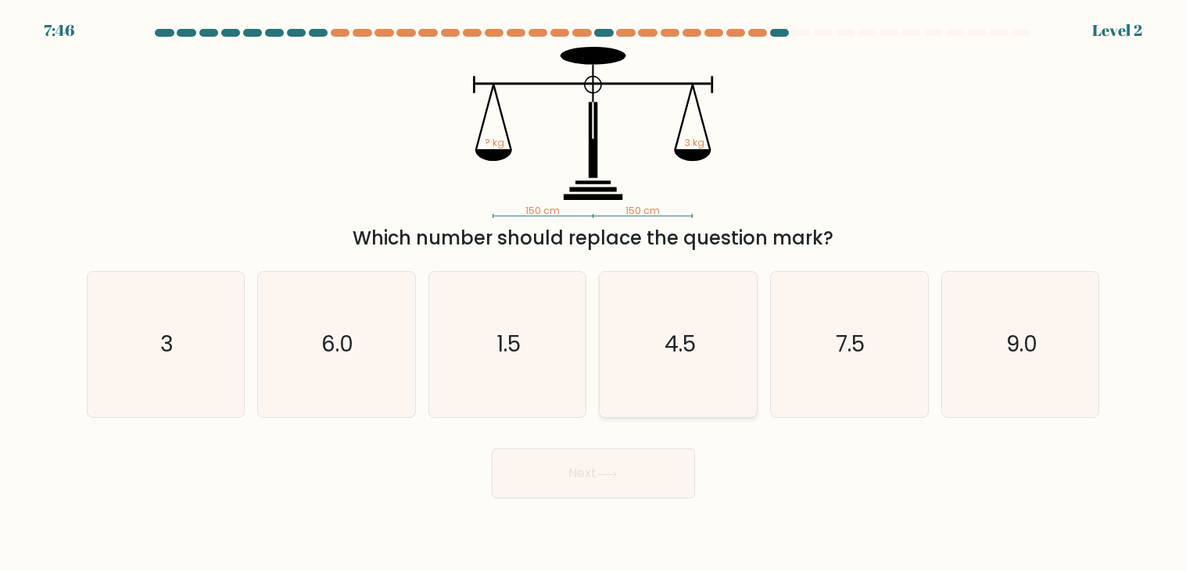
click at [653, 338] on icon "4.5" at bounding box center [678, 344] width 145 height 145
click at [594, 294] on input "d. 4.5" at bounding box center [593, 290] width 1 height 8
radio input "true"
click at [594, 492] on button "Next" at bounding box center [593, 474] width 203 height 50
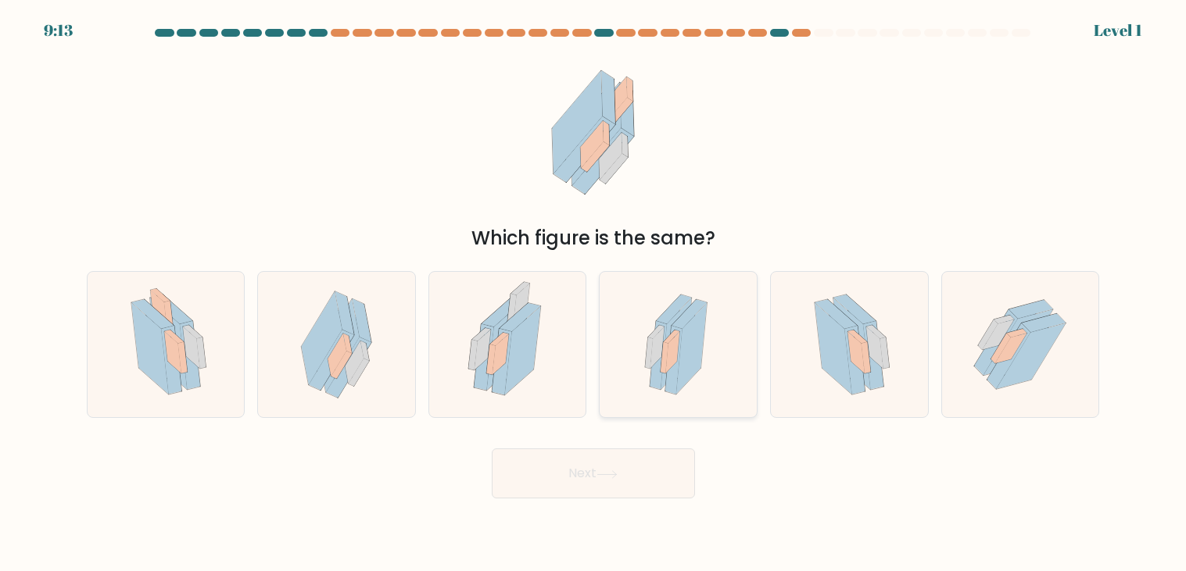
click at [732, 273] on div at bounding box center [678, 344] width 159 height 147
click at [594, 286] on input "d." at bounding box center [593, 290] width 1 height 8
radio input "true"
click at [575, 482] on button "Next" at bounding box center [593, 474] width 203 height 50
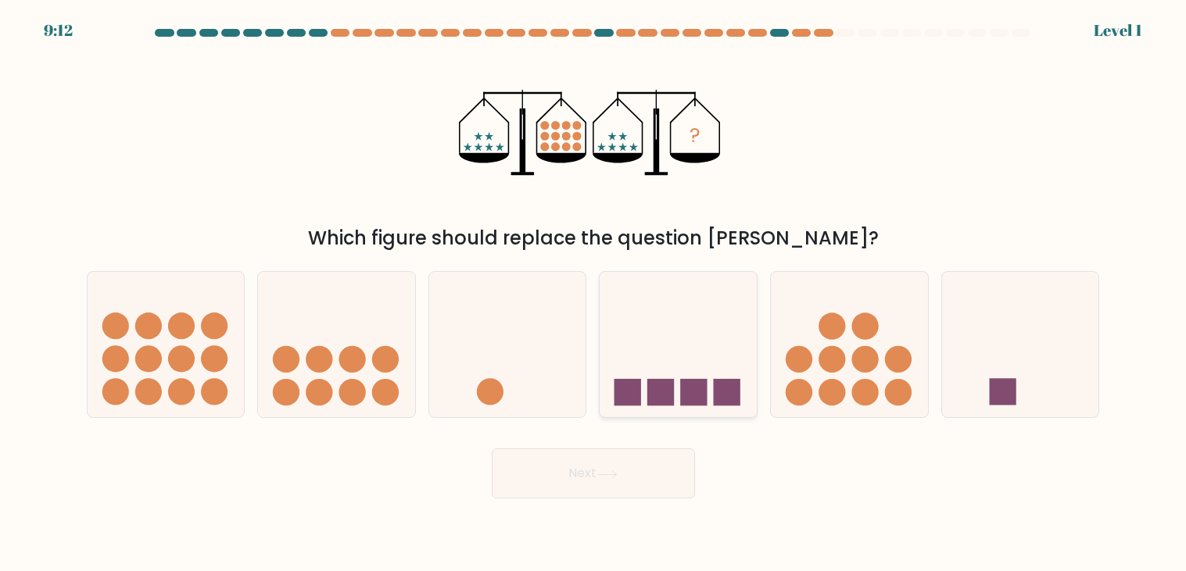
click at [664, 378] on icon at bounding box center [678, 345] width 157 height 130
click at [594, 294] on input "d." at bounding box center [593, 290] width 1 height 8
radio input "true"
click at [603, 492] on button "Next" at bounding box center [593, 474] width 203 height 50
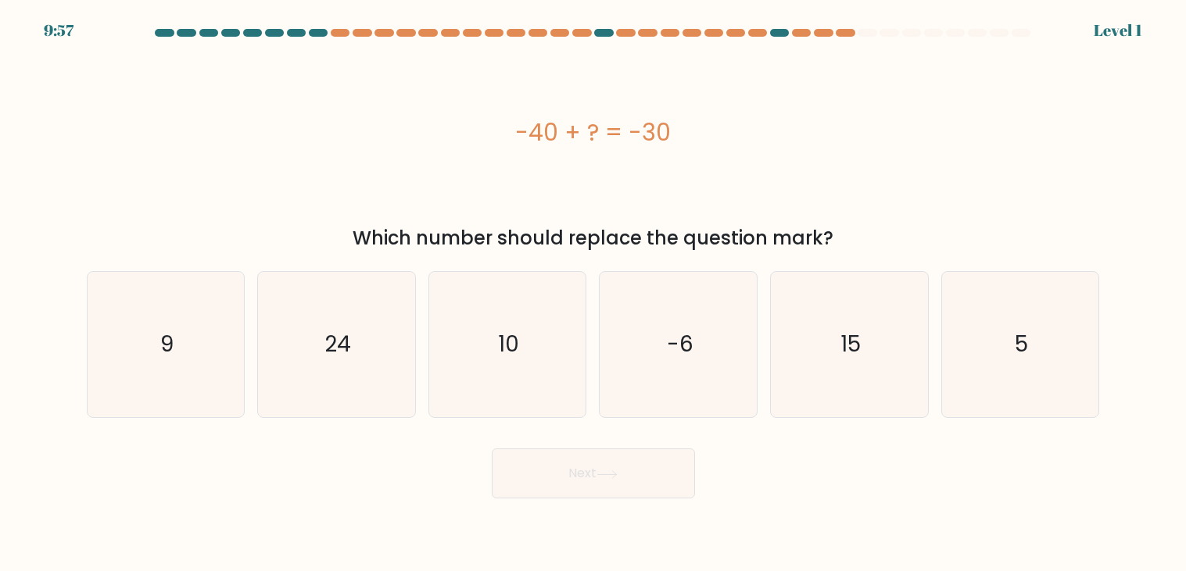
click at [622, 439] on div "Next" at bounding box center [593, 468] width 1032 height 62
click at [652, 381] on icon "-6" at bounding box center [678, 344] width 145 height 145
click at [594, 294] on input "d. -6" at bounding box center [593, 290] width 1 height 8
radio input "true"
click at [632, 452] on button "Next" at bounding box center [593, 474] width 203 height 50
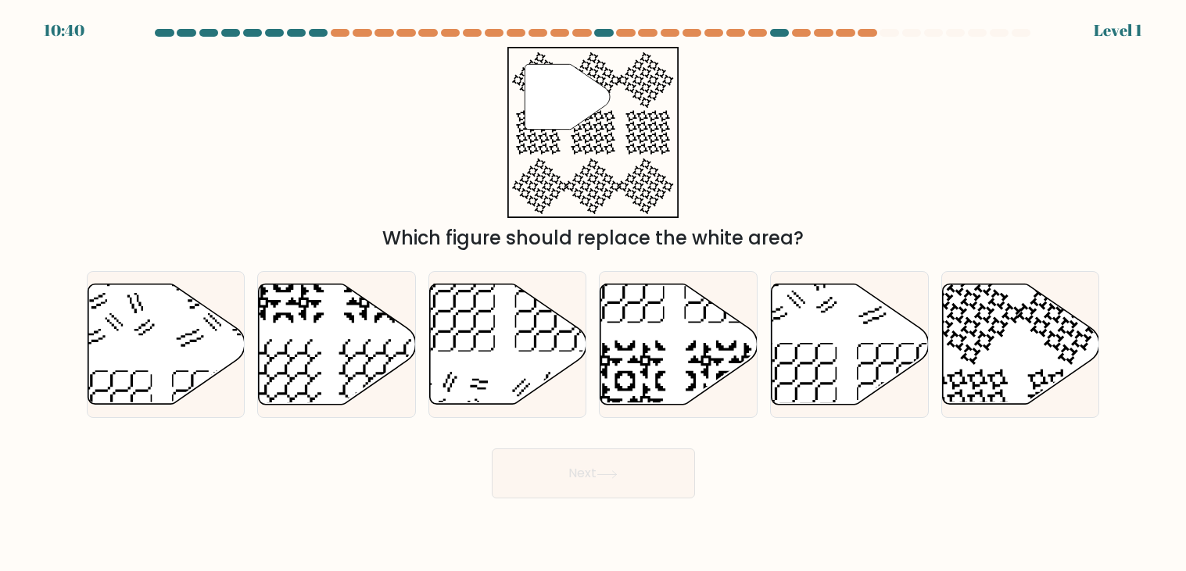
click at [689, 322] on icon at bounding box center [725, 282] width 81 height 81
click at [594, 294] on input "d." at bounding box center [593, 290] width 1 height 8
radio input "true"
click at [614, 449] on button "Next" at bounding box center [593, 474] width 203 height 50
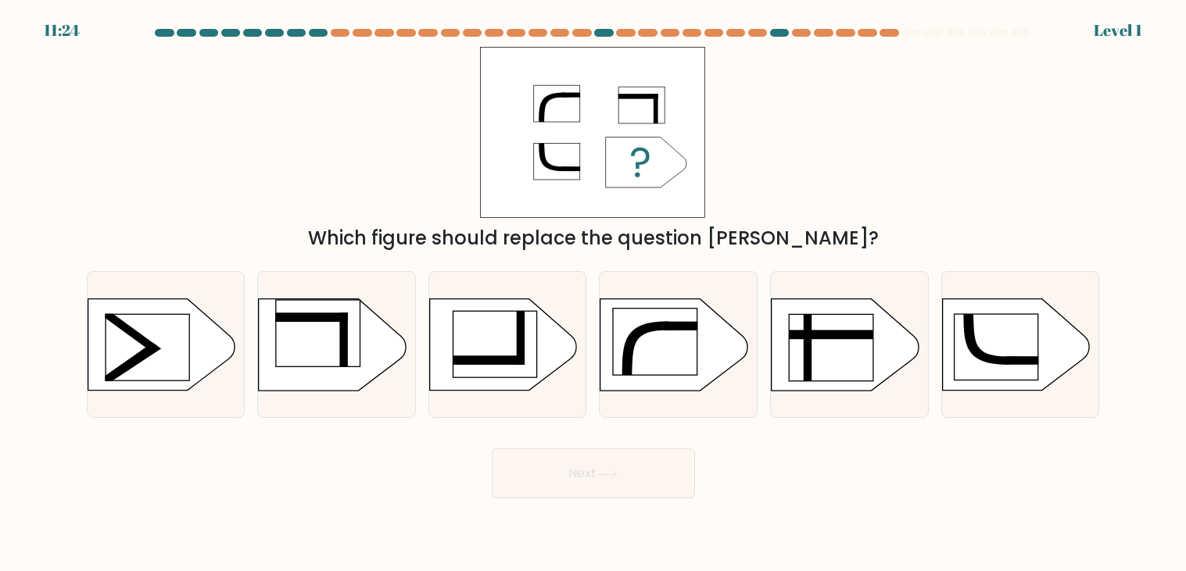
click at [709, 264] on div "a. b. c. d. e. f." at bounding box center [594, 338] width 1026 height 159
click at [675, 313] on rect at bounding box center [655, 342] width 84 height 66
click at [594, 294] on input "d." at bounding box center [593, 290] width 1 height 8
radio input "true"
click at [605, 445] on div "Next" at bounding box center [593, 468] width 1032 height 62
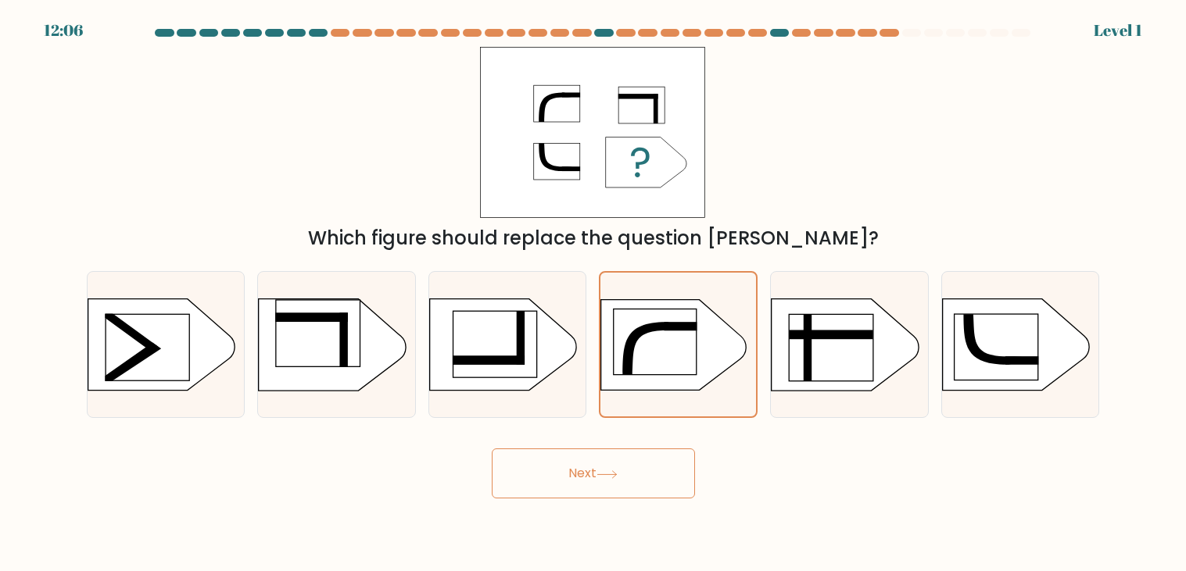
click at [606, 502] on body "12:06 Level 1" at bounding box center [593, 285] width 1186 height 571
click at [614, 439] on div "Next" at bounding box center [593, 468] width 1032 height 62
click at [629, 371] on icon at bounding box center [653, 348] width 61 height 52
click at [594, 294] on input "d." at bounding box center [593, 290] width 1 height 8
click at [593, 475] on button "Next" at bounding box center [593, 474] width 203 height 50
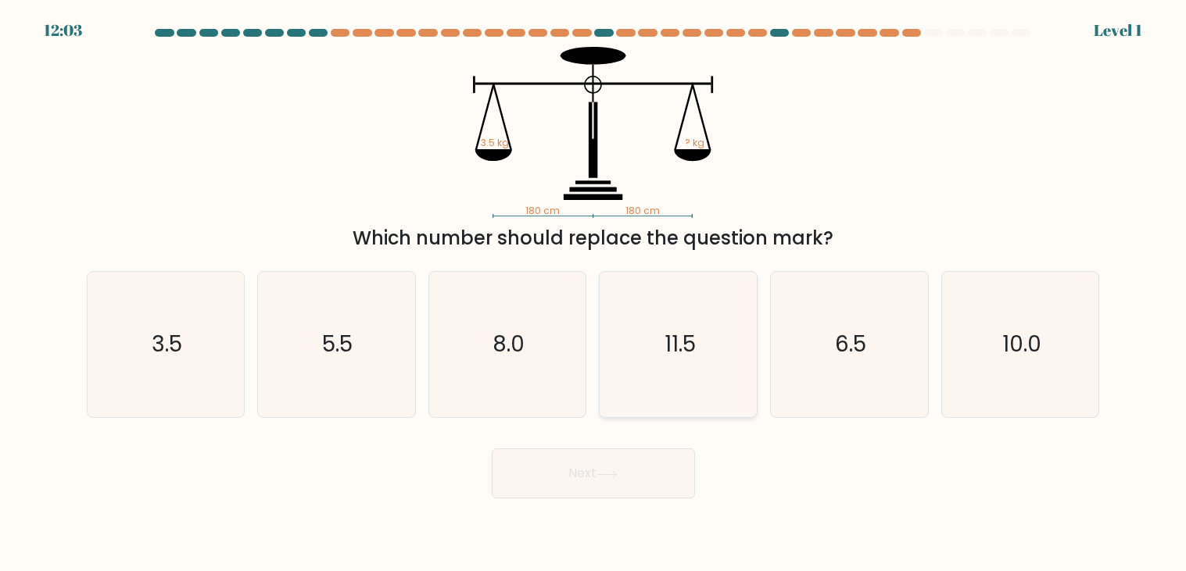
click at [644, 366] on icon "11.5" at bounding box center [678, 344] width 145 height 145
click at [594, 294] on input "d. 11.5" at bounding box center [593, 290] width 1 height 8
radio input "true"
click at [588, 474] on button "Next" at bounding box center [593, 474] width 203 height 50
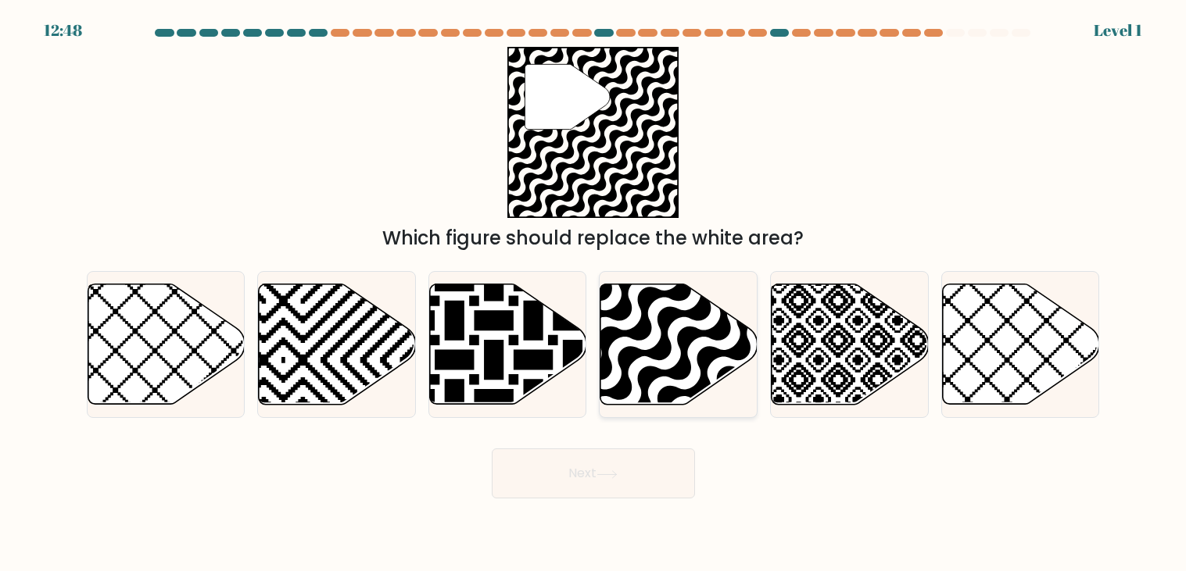
click at [675, 347] on icon at bounding box center [678, 345] width 157 height 120
click at [594, 294] on input "d." at bounding box center [593, 290] width 1 height 8
radio input "true"
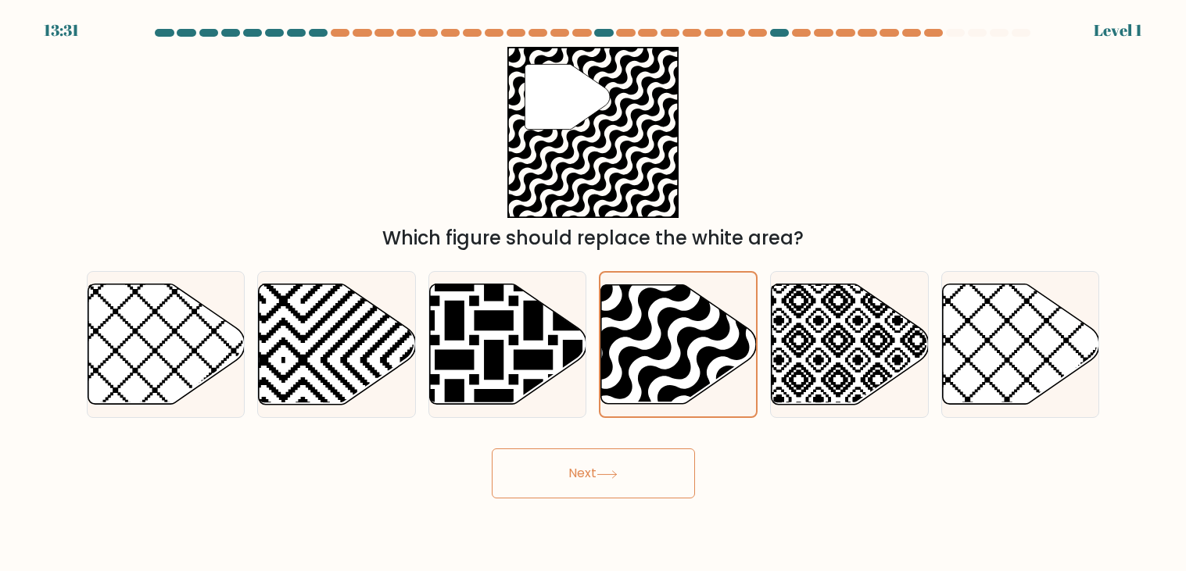
click at [624, 434] on form "a." at bounding box center [593, 264] width 1186 height 470
click at [610, 455] on button "Next" at bounding box center [593, 474] width 203 height 50
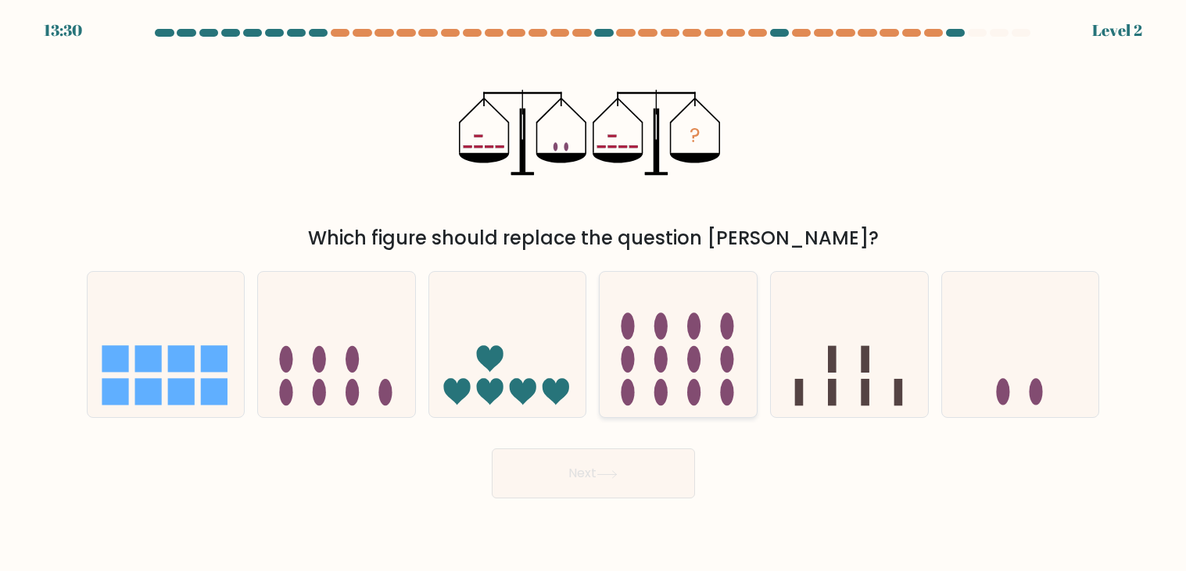
click at [660, 358] on ellipse at bounding box center [660, 359] width 13 height 27
click at [594, 294] on input "d." at bounding box center [593, 290] width 1 height 8
radio input "true"
click at [585, 469] on button "Next" at bounding box center [593, 474] width 203 height 50
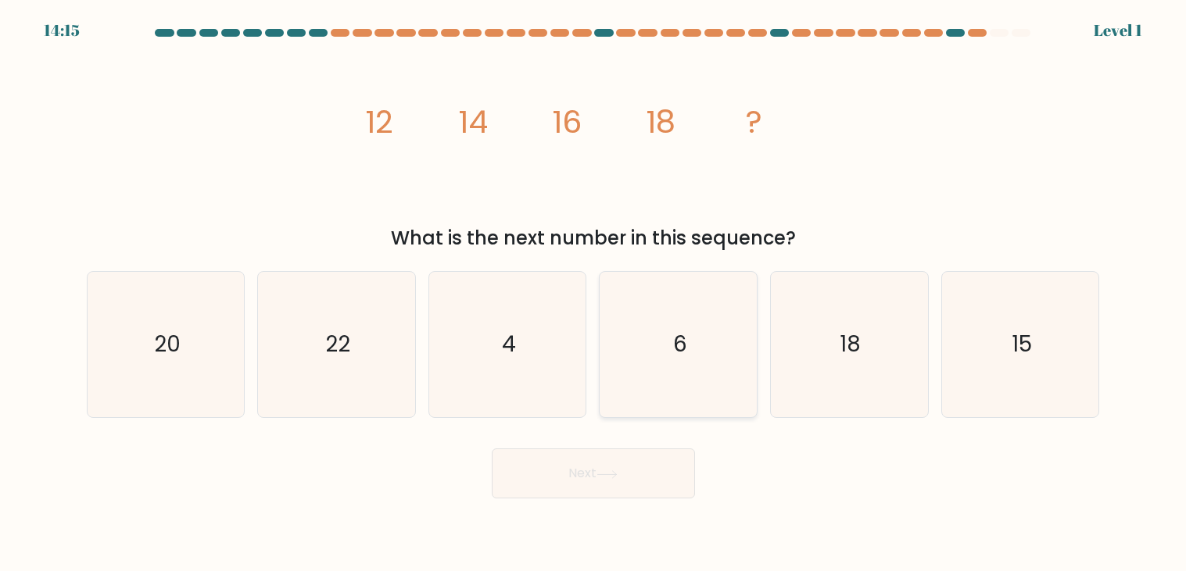
click at [668, 371] on icon "6" at bounding box center [678, 344] width 145 height 145
click at [594, 294] on input "d. 6" at bounding box center [593, 290] width 1 height 8
radio input "true"
click at [582, 482] on button "Next" at bounding box center [593, 474] width 203 height 50
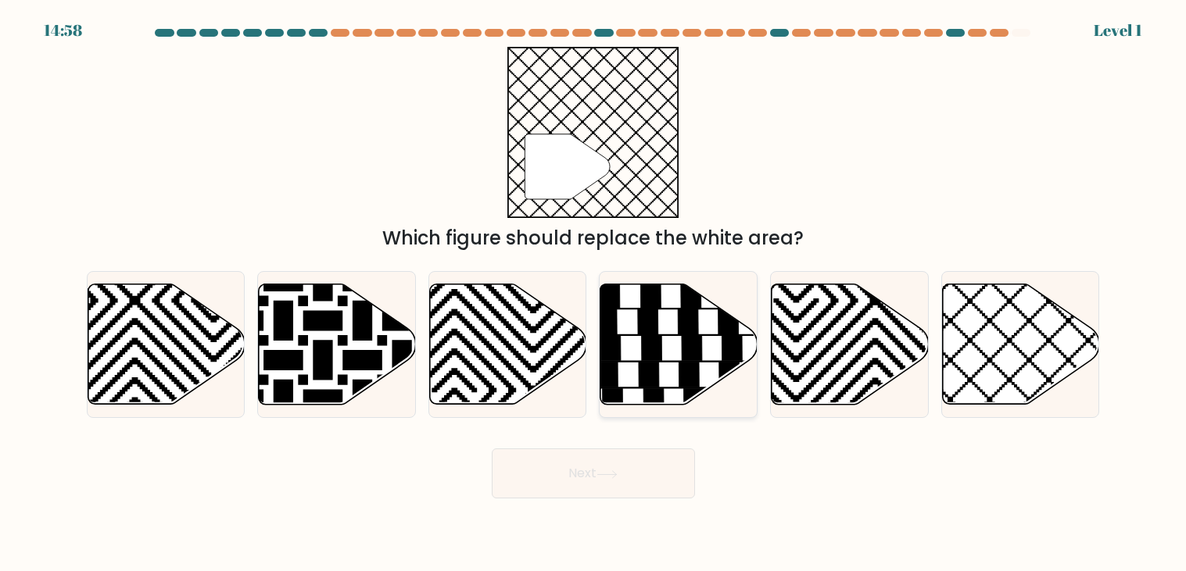
click at [686, 321] on icon at bounding box center [688, 322] width 20 height 25
click at [594, 294] on input "d." at bounding box center [593, 290] width 1 height 8
radio input "true"
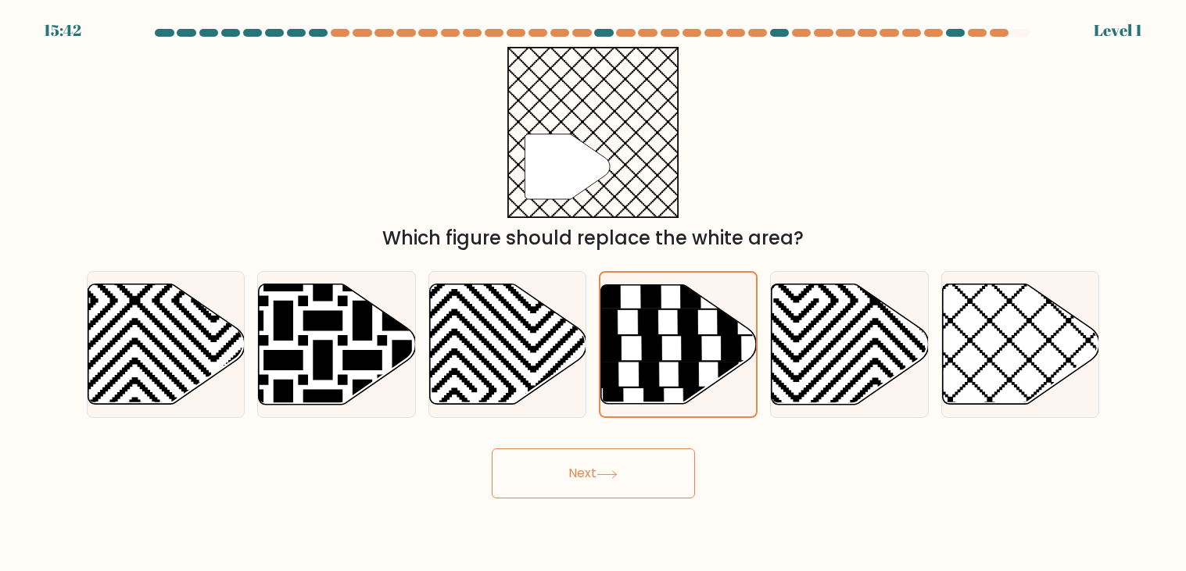
click at [627, 477] on button "Next" at bounding box center [593, 474] width 203 height 50
click at [714, 285] on icon at bounding box center [678, 345] width 156 height 121
click at [594, 286] on input "d." at bounding box center [593, 290] width 1 height 8
